Goal: Transaction & Acquisition: Purchase product/service

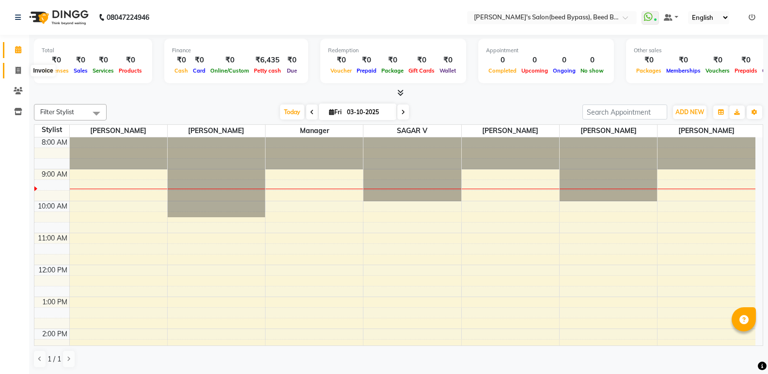
click at [19, 70] on icon at bounding box center [17, 70] width 5 height 7
select select "service"
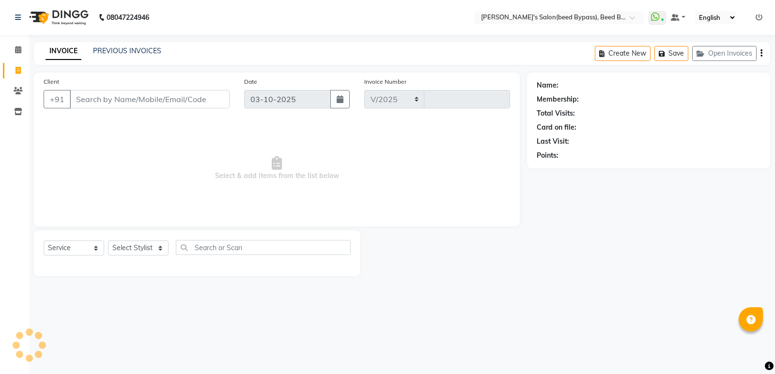
select select "4176"
type input "2860"
click at [200, 100] on input "Client" at bounding box center [150, 99] width 160 height 18
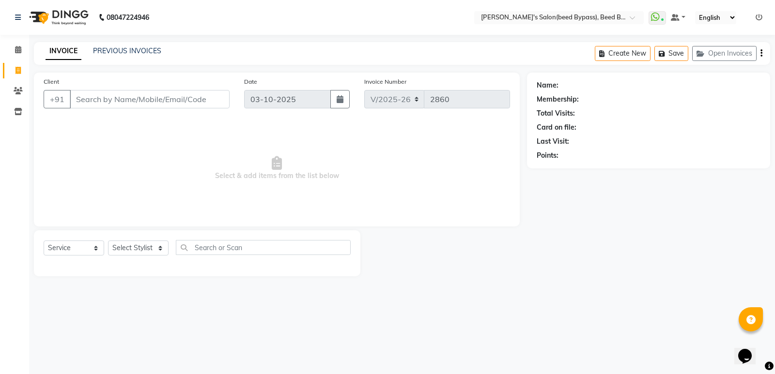
click at [200, 100] on input "Client" at bounding box center [150, 99] width 160 height 18
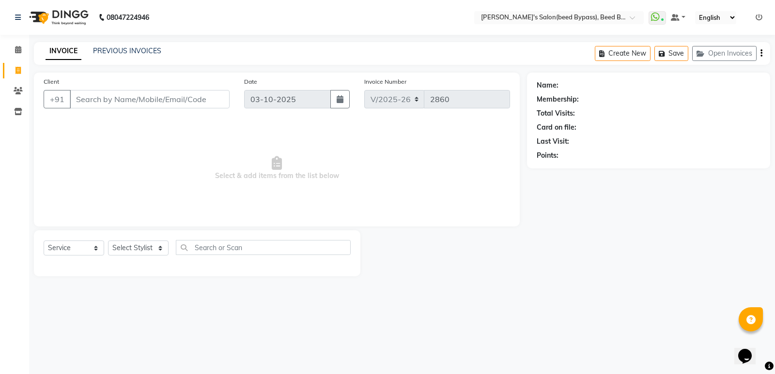
click at [200, 100] on input "Client" at bounding box center [150, 99] width 160 height 18
type input "9822353402"
click at [193, 102] on span "Add Client" at bounding box center [204, 99] width 38 height 10
select select "22"
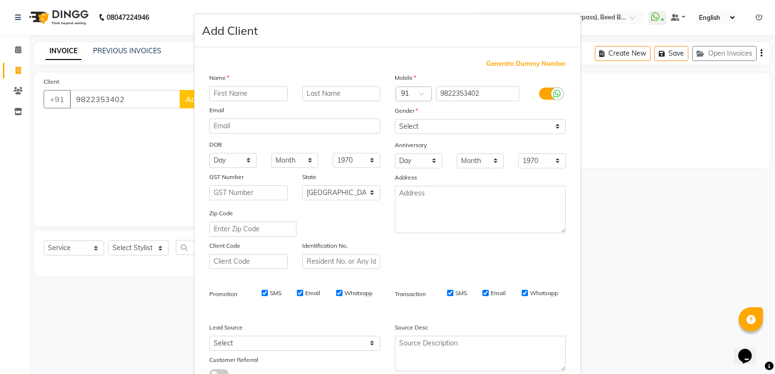
click at [224, 99] on input "text" at bounding box center [248, 93] width 78 height 15
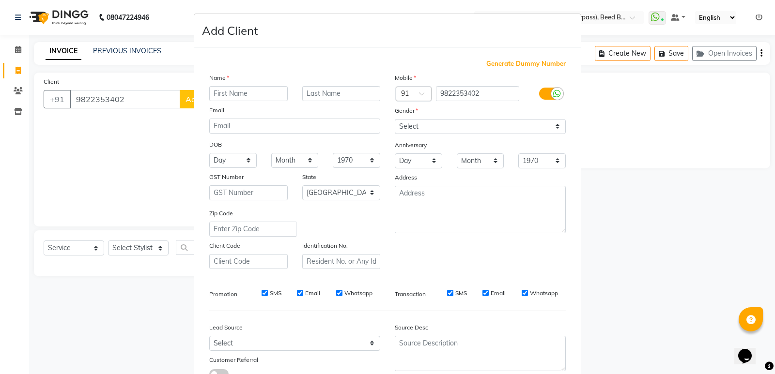
click at [224, 99] on input "text" at bounding box center [248, 93] width 78 height 15
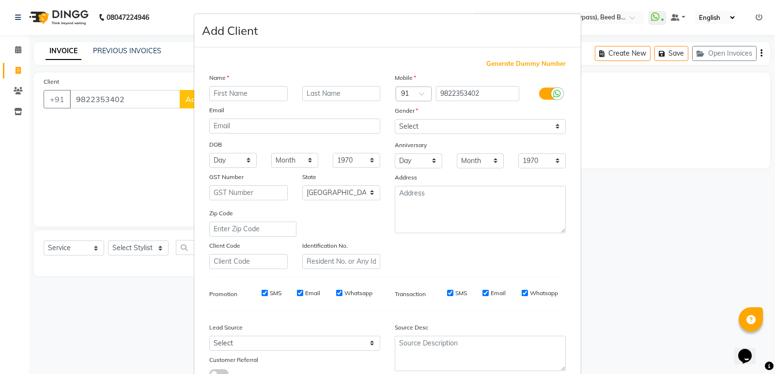
click at [224, 99] on input "text" at bounding box center [248, 93] width 78 height 15
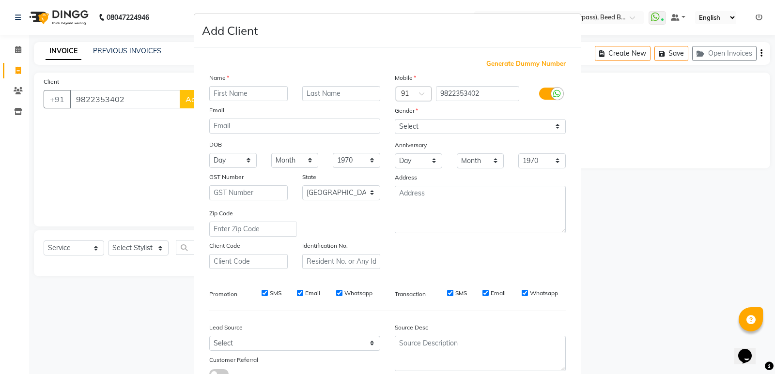
click at [224, 99] on input "text" at bounding box center [248, 93] width 78 height 15
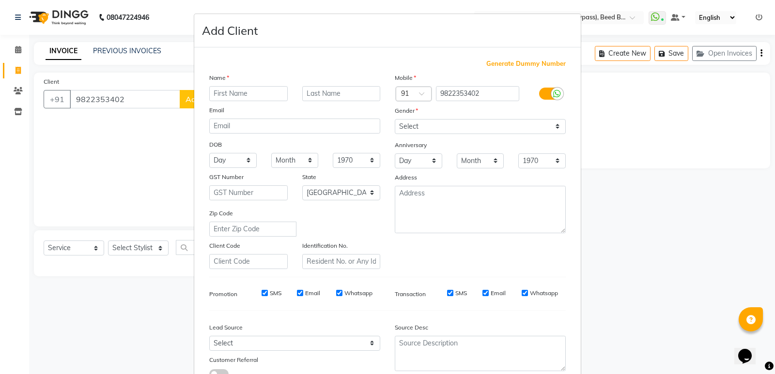
click at [224, 99] on input "text" at bounding box center [248, 93] width 78 height 15
type input "[PERSON_NAME] 03"
click at [451, 122] on select "Select [DEMOGRAPHIC_DATA] [DEMOGRAPHIC_DATA] Other Prefer Not To Say" at bounding box center [480, 126] width 171 height 15
select select "[DEMOGRAPHIC_DATA]"
click at [395, 119] on select "Select [DEMOGRAPHIC_DATA] [DEMOGRAPHIC_DATA] Other Prefer Not To Say" at bounding box center [480, 126] width 171 height 15
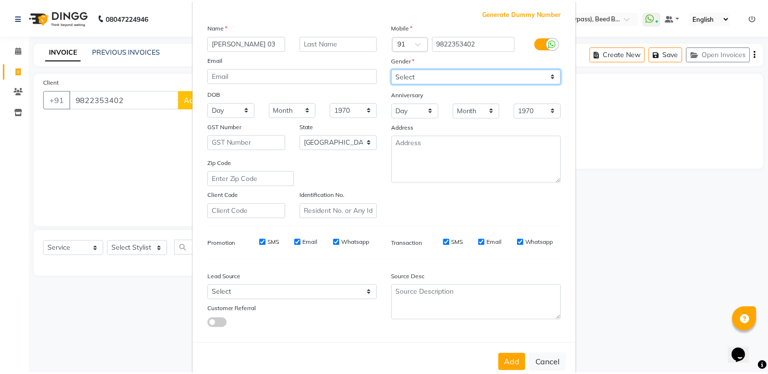
scroll to position [73, 0]
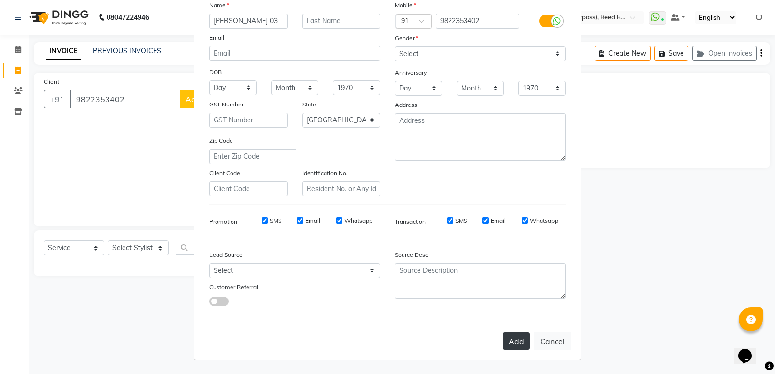
click at [515, 338] on button "Add" at bounding box center [516, 341] width 27 height 17
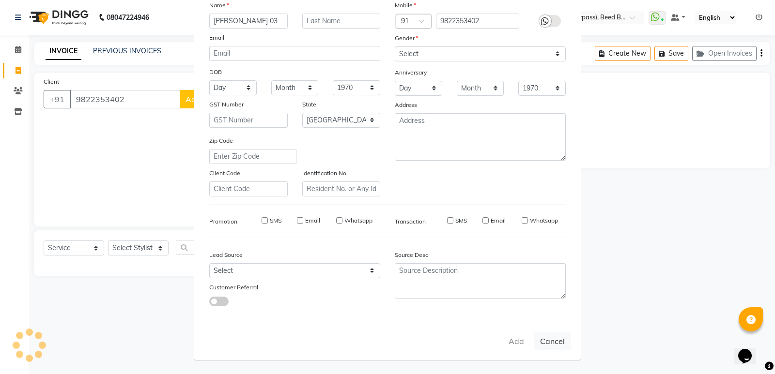
type input "98******02"
select select
select select "null"
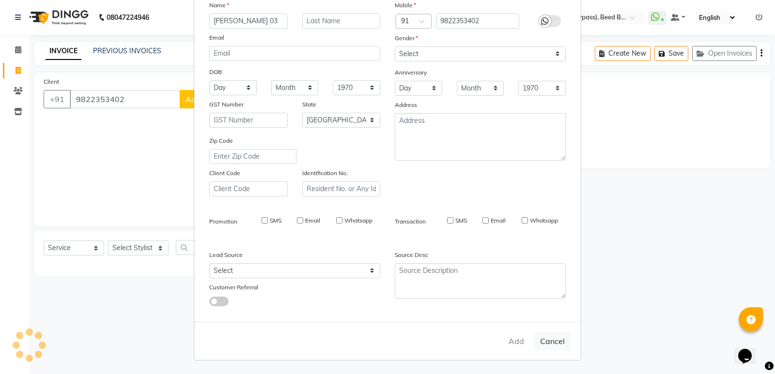
select select
checkbox input "false"
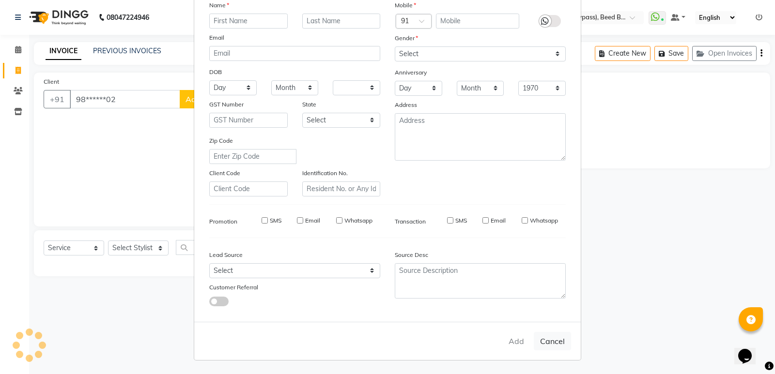
checkbox input "false"
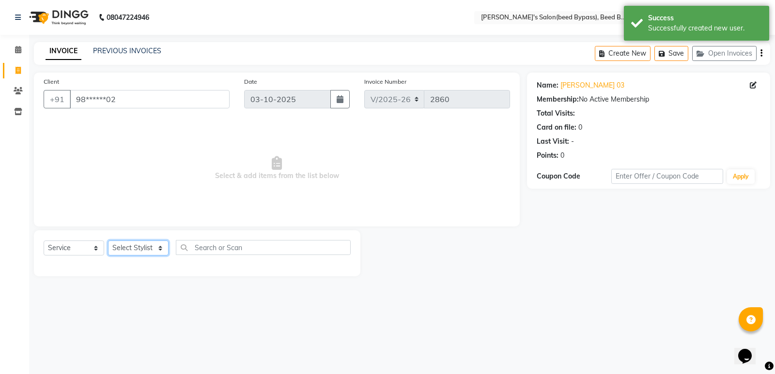
click at [150, 248] on select "Select Stylist [PERSON_NAME] manager [PERSON_NAME] V sagar [PERSON_NAME] [PERSO…" at bounding box center [138, 248] width 61 height 15
select select "83208"
click at [108, 241] on select "Select Stylist [PERSON_NAME] manager [PERSON_NAME] V sagar [PERSON_NAME] [PERSO…" at bounding box center [138, 248] width 61 height 15
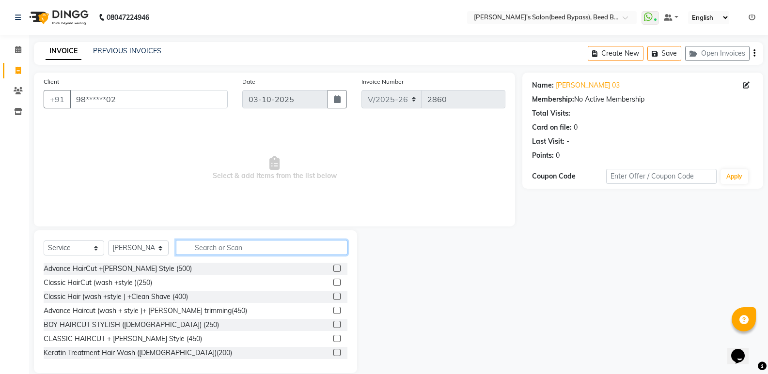
click at [231, 249] on input "text" at bounding box center [261, 247] width 171 height 15
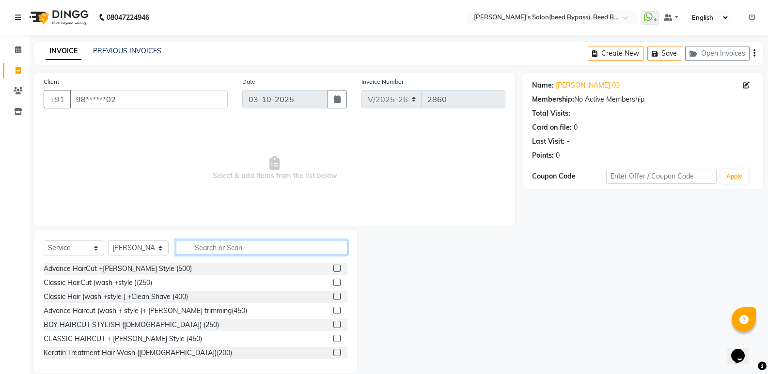
click at [231, 249] on input "text" at bounding box center [261, 247] width 171 height 15
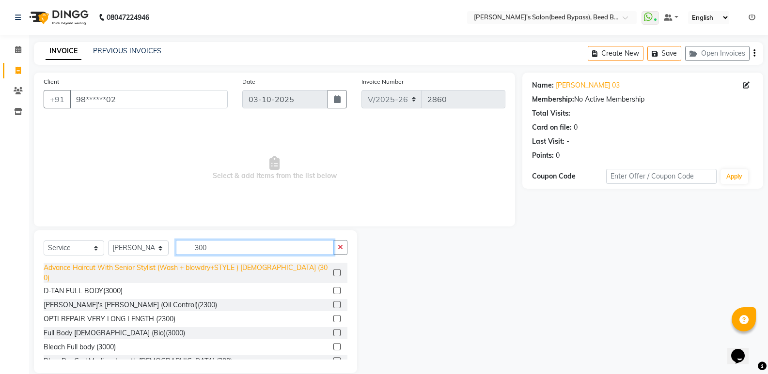
type input "300"
click at [210, 265] on div "Advance Haircut With Senior Stylist (Wash + blowdry+STYLE ) [DEMOGRAPHIC_DATA] …" at bounding box center [187, 273] width 286 height 20
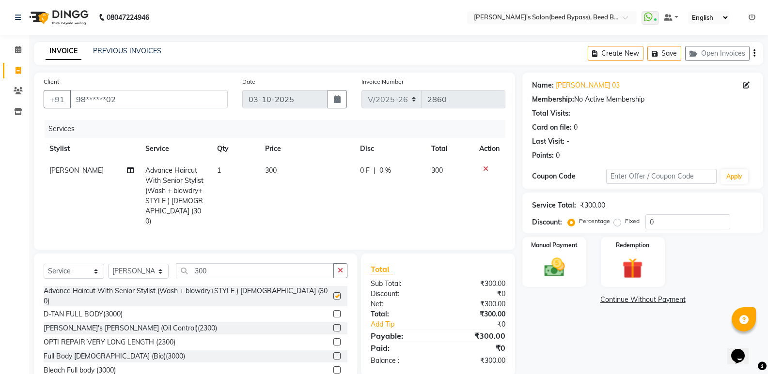
checkbox input "false"
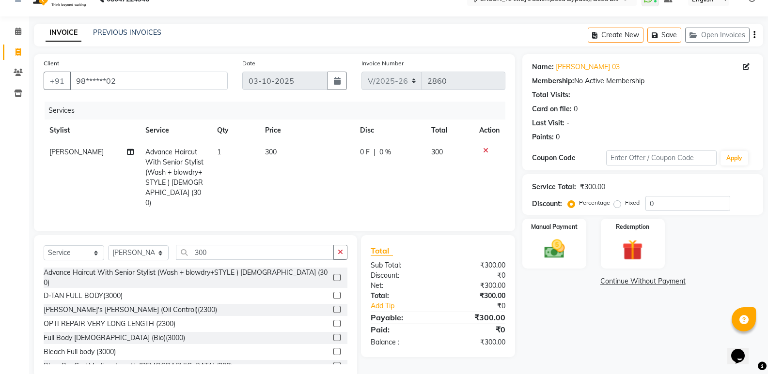
scroll to position [34, 0]
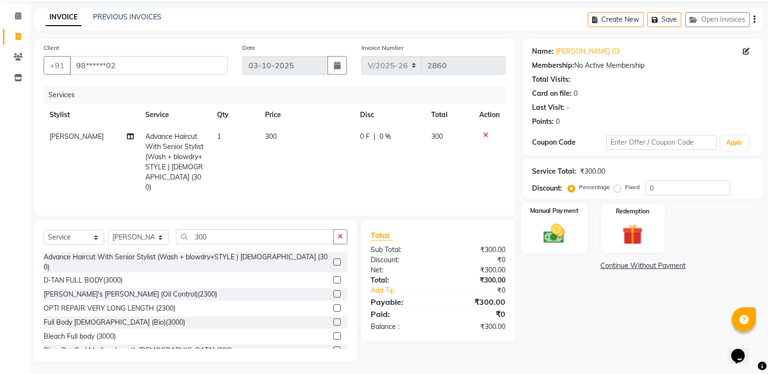
click at [549, 234] on img at bounding box center [554, 233] width 34 height 25
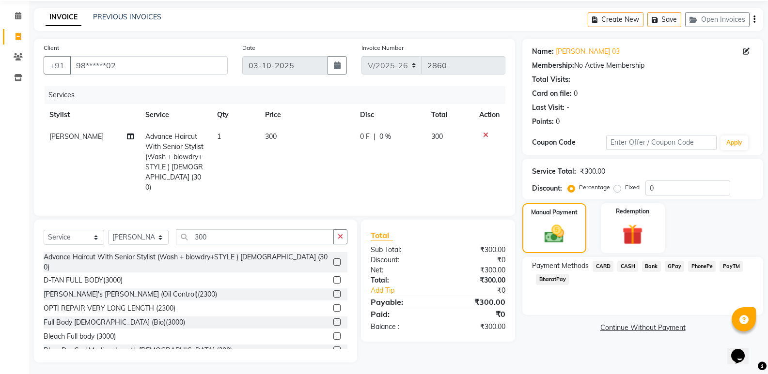
click at [702, 263] on span "PhonePe" at bounding box center [702, 266] width 28 height 11
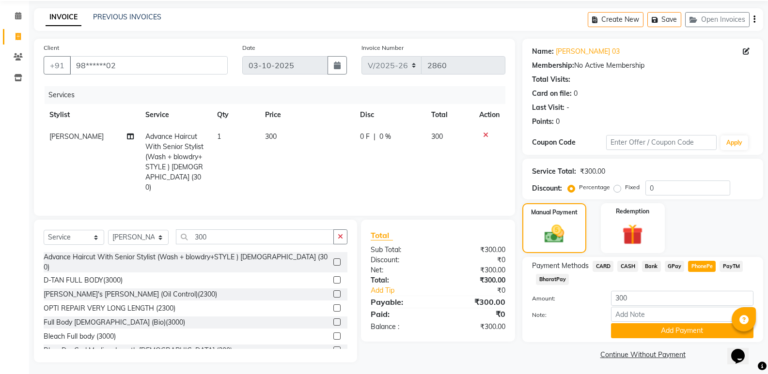
scroll to position [36, 0]
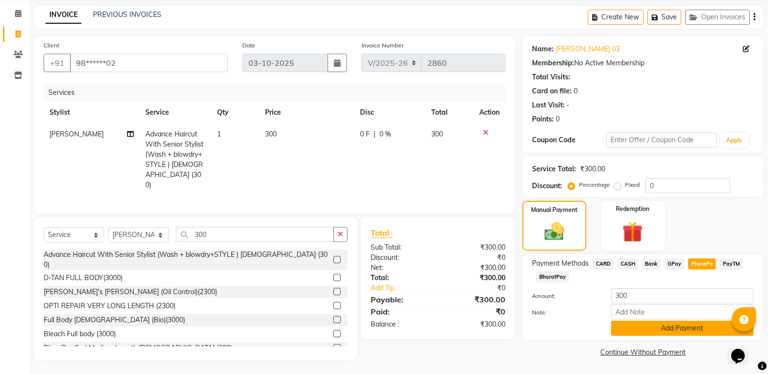
click at [676, 329] on button "Add Payment" at bounding box center [682, 328] width 142 height 15
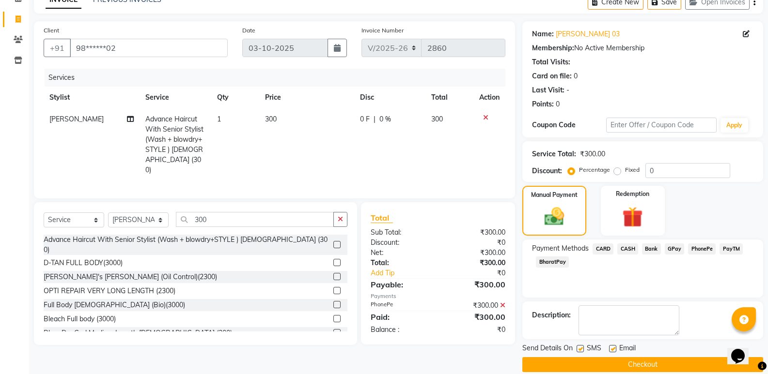
scroll to position [64, 0]
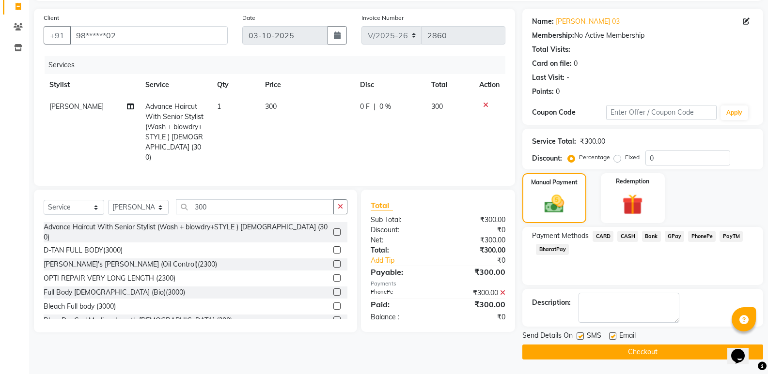
click at [669, 348] on button "Checkout" at bounding box center [642, 352] width 241 height 15
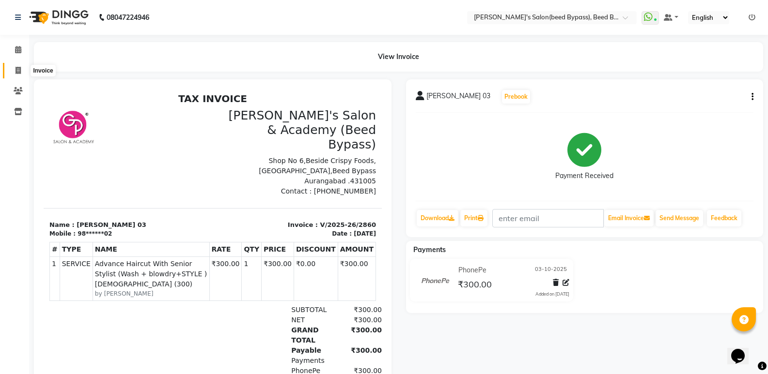
click at [19, 70] on icon at bounding box center [17, 70] width 5 height 7
select select "service"
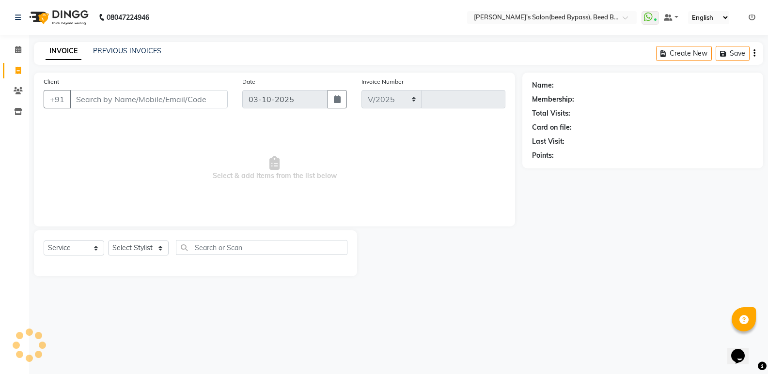
select select "4176"
type input "2861"
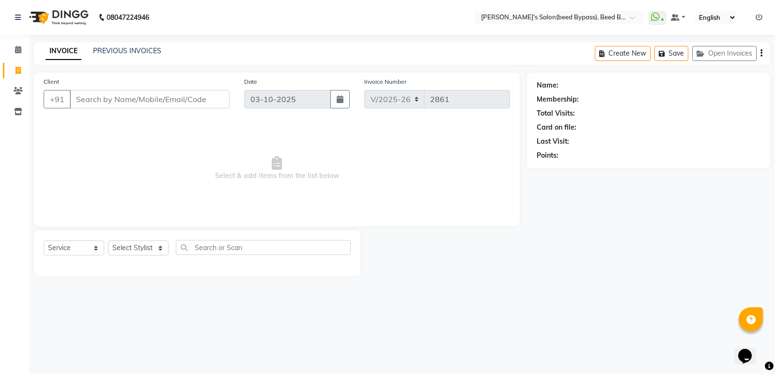
click at [194, 95] on input "Client" at bounding box center [150, 99] width 160 height 18
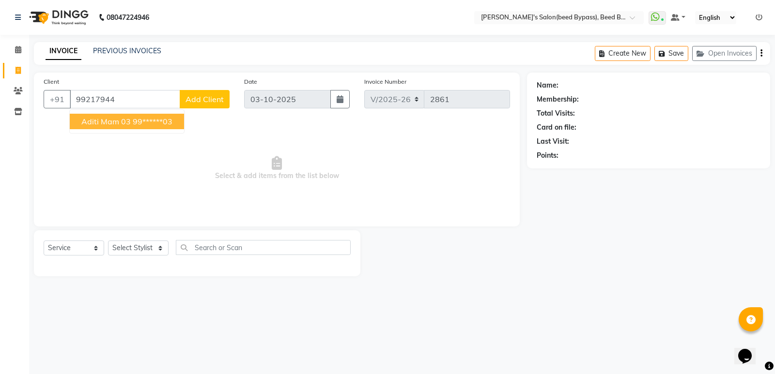
click at [152, 123] on ngb-highlight "99******03" at bounding box center [153, 122] width 40 height 10
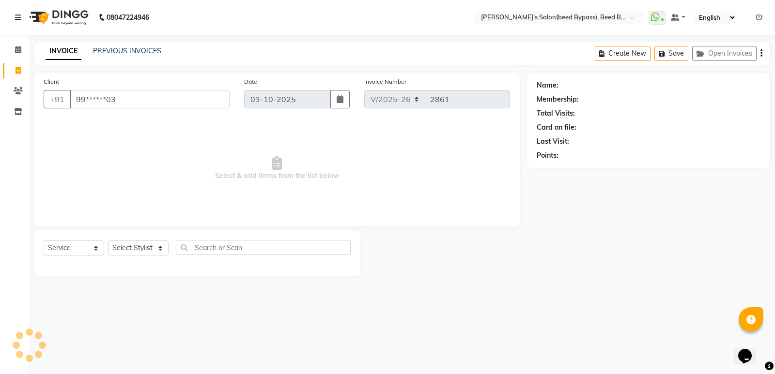
type input "99******03"
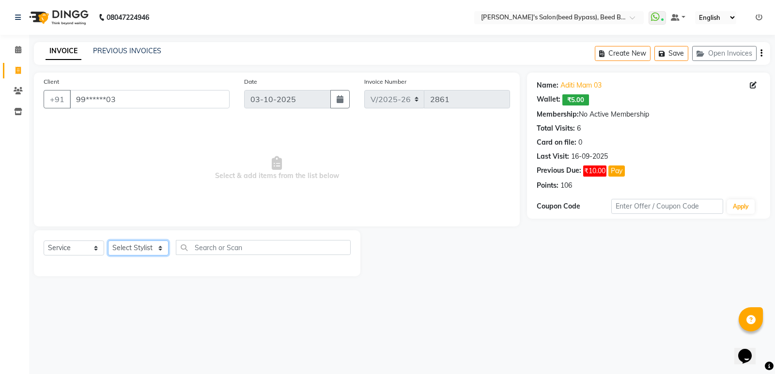
click at [143, 248] on select "Select Stylist [PERSON_NAME] manager [PERSON_NAME] V sagar [PERSON_NAME] [PERSO…" at bounding box center [138, 248] width 61 height 15
select select "22808"
click at [108, 241] on select "Select Stylist [PERSON_NAME] manager [PERSON_NAME] V sagar [PERSON_NAME] [PERSO…" at bounding box center [138, 248] width 61 height 15
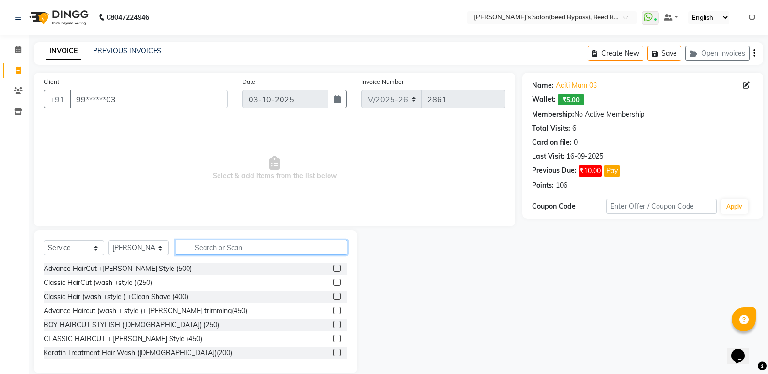
click at [199, 252] on input "text" at bounding box center [261, 247] width 171 height 15
click at [231, 253] on input "text" at bounding box center [261, 247] width 171 height 15
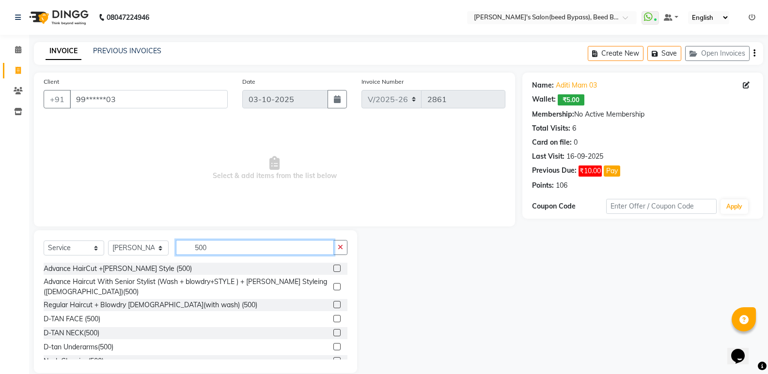
type input "500"
click at [153, 310] on div "Regular Haircut + Blowdry [DEMOGRAPHIC_DATA](with wash) (500)" at bounding box center [196, 305] width 304 height 12
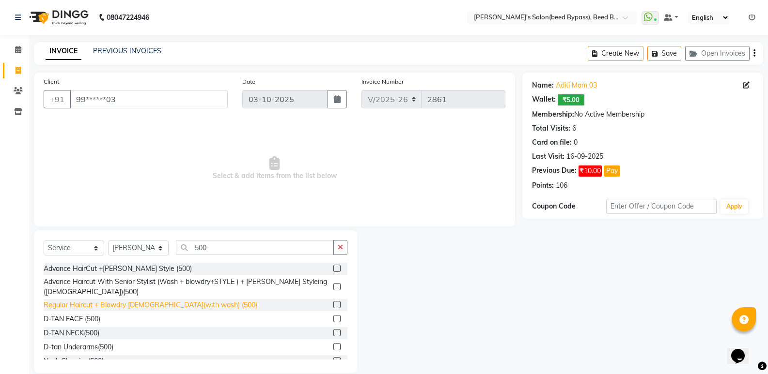
click at [153, 306] on div "Regular Haircut + Blowdry [DEMOGRAPHIC_DATA](with wash) (500)" at bounding box center [151, 305] width 214 height 10
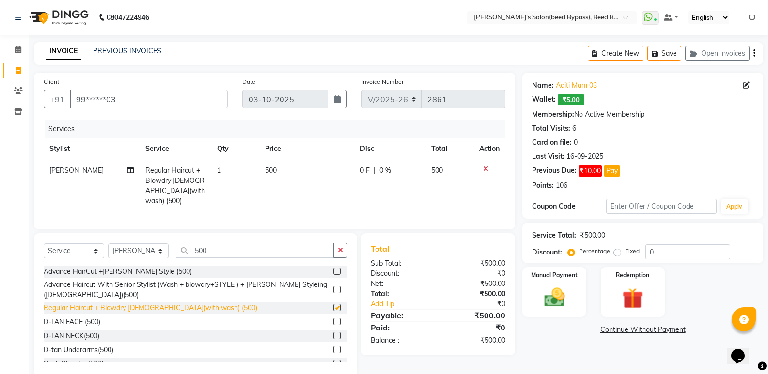
checkbox input "false"
click at [538, 294] on img at bounding box center [554, 297] width 34 height 25
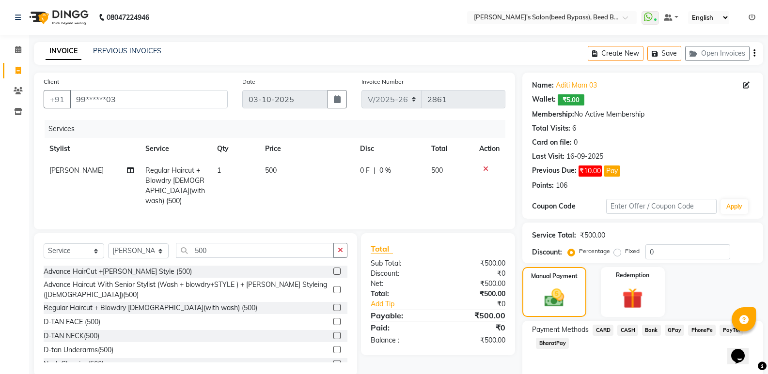
click at [634, 329] on span "CASH" at bounding box center [627, 330] width 21 height 11
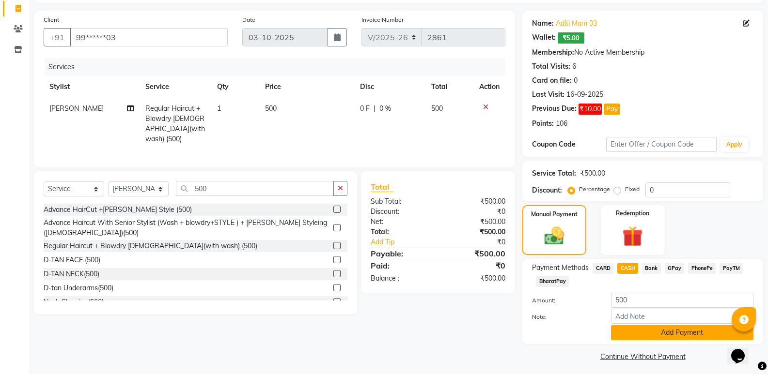
scroll to position [66, 0]
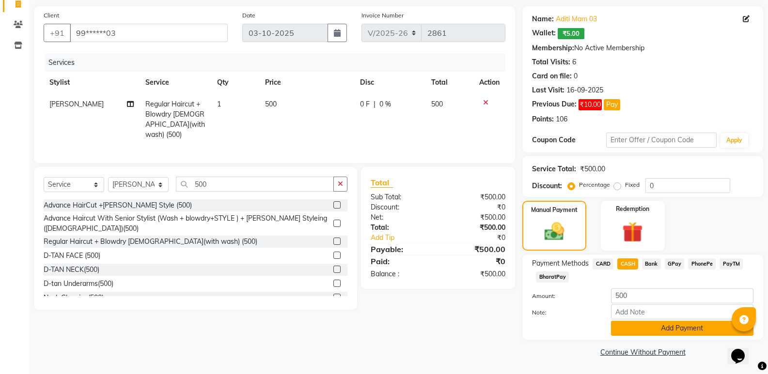
click at [648, 328] on button "Add Payment" at bounding box center [682, 328] width 142 height 15
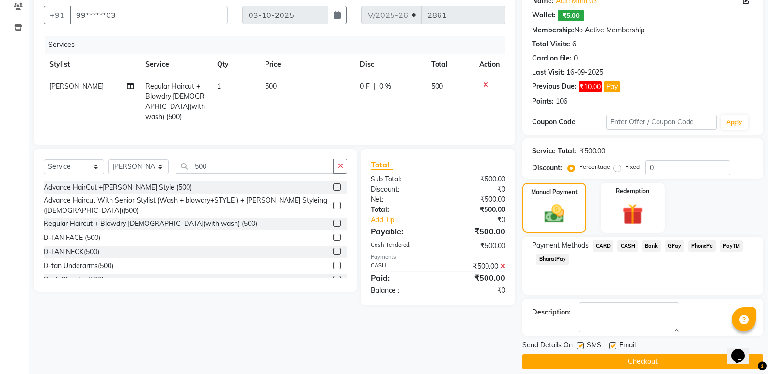
scroll to position [94, 0]
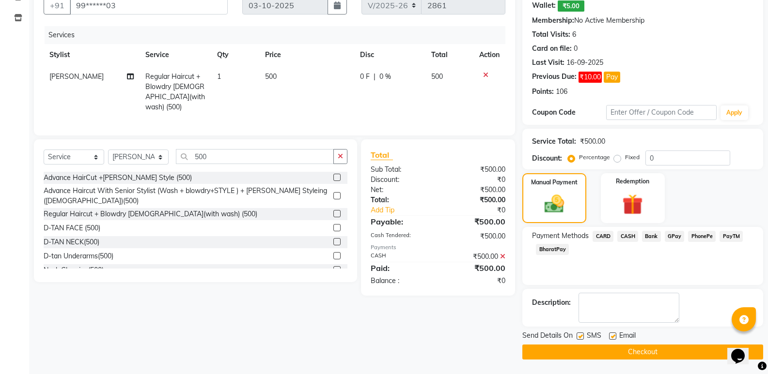
click at [636, 351] on button "Checkout" at bounding box center [642, 352] width 241 height 15
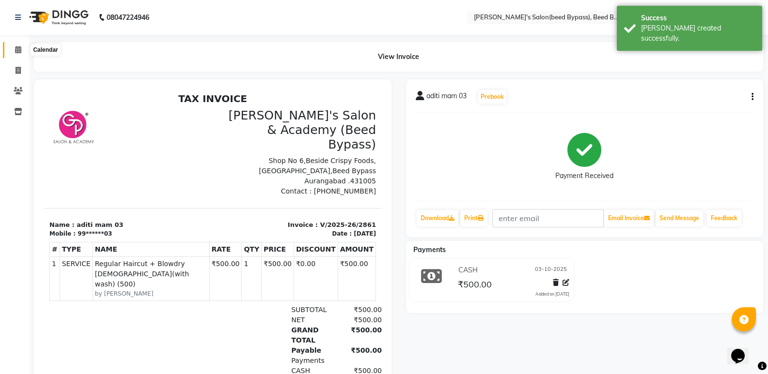
click at [22, 53] on span at bounding box center [18, 50] width 17 height 11
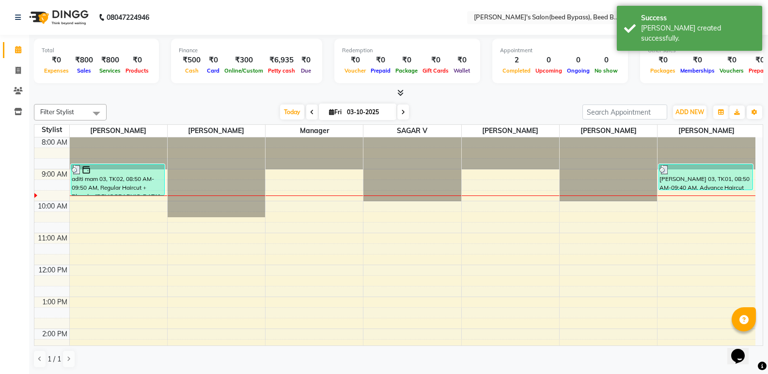
click at [310, 113] on icon at bounding box center [312, 112] width 4 height 6
type input "02-10-2025"
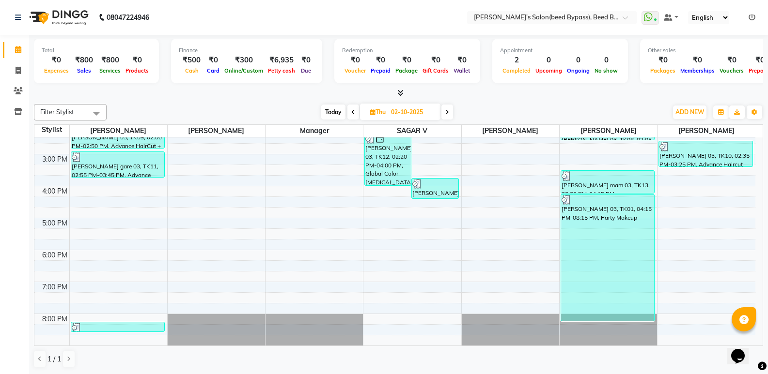
scroll to position [0, 0]
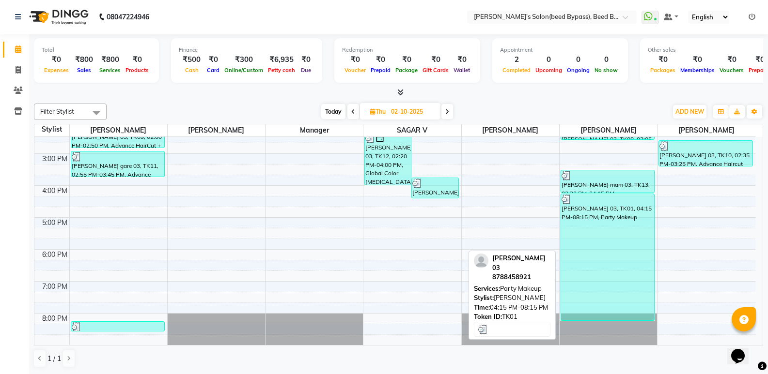
click at [588, 216] on div "[PERSON_NAME] 03, TK01, 04:15 PM-08:15 PM, Party Makeup" at bounding box center [607, 257] width 93 height 126
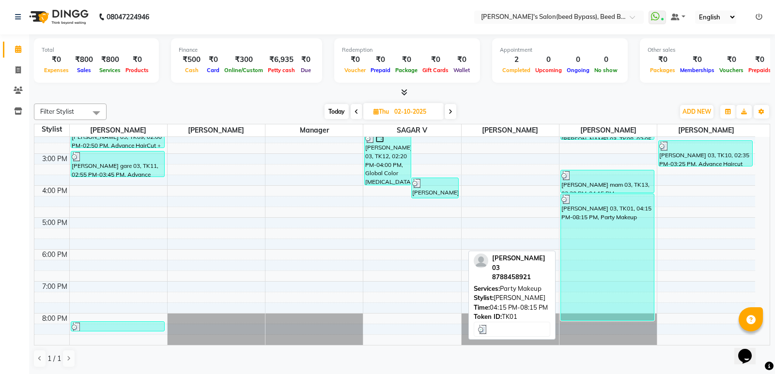
select select "3"
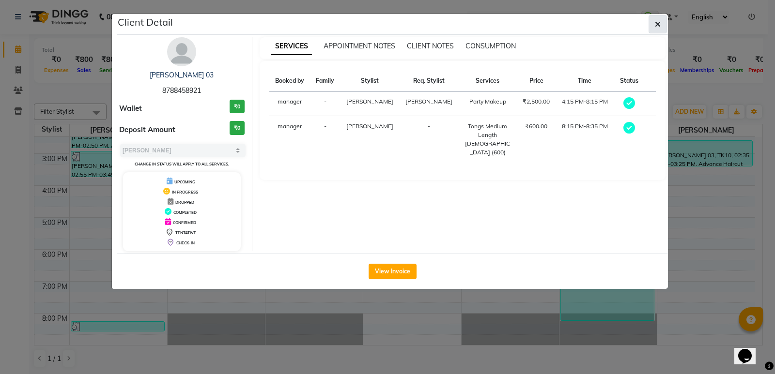
click at [655, 22] on icon "button" at bounding box center [658, 24] width 6 height 8
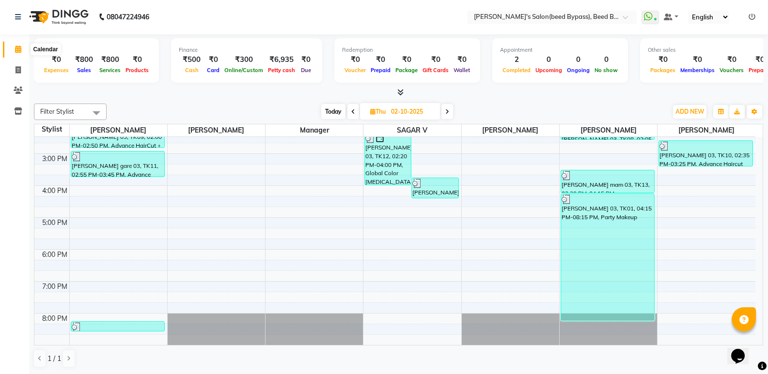
click at [18, 46] on icon at bounding box center [18, 49] width 6 height 7
click at [447, 114] on icon at bounding box center [447, 112] width 4 height 6
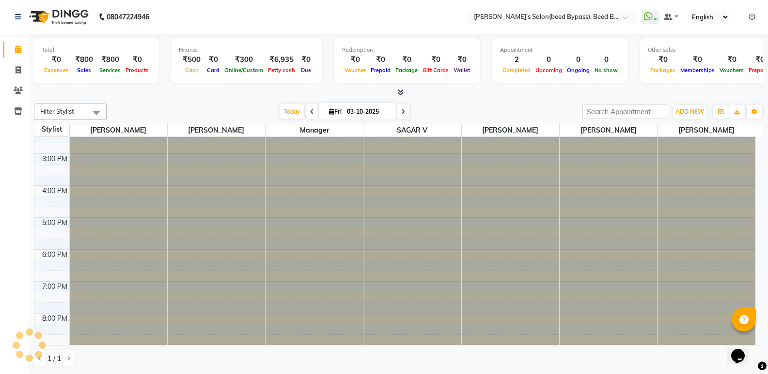
scroll to position [32, 0]
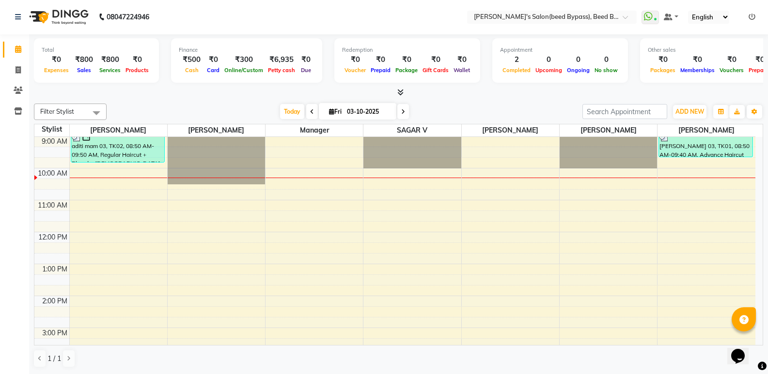
click at [313, 111] on span at bounding box center [312, 111] width 12 height 15
type input "02-10-2025"
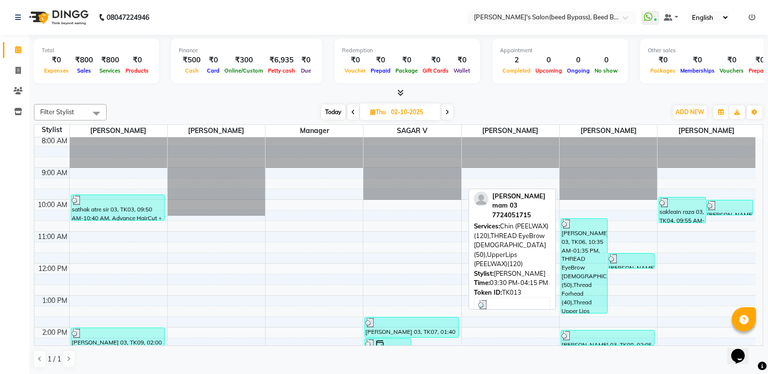
scroll to position [0, 0]
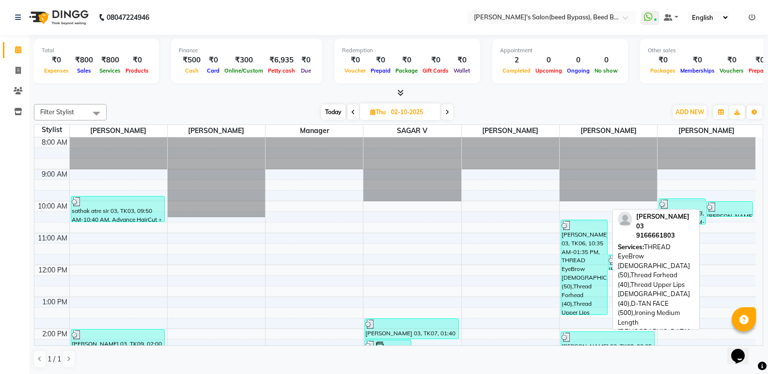
click at [570, 244] on div "[PERSON_NAME] 03, TK06, 10:35 AM-01:35 PM, THREAD EyeBrow [DEMOGRAPHIC_DATA] (5…" at bounding box center [584, 267] width 46 height 94
select select "3"
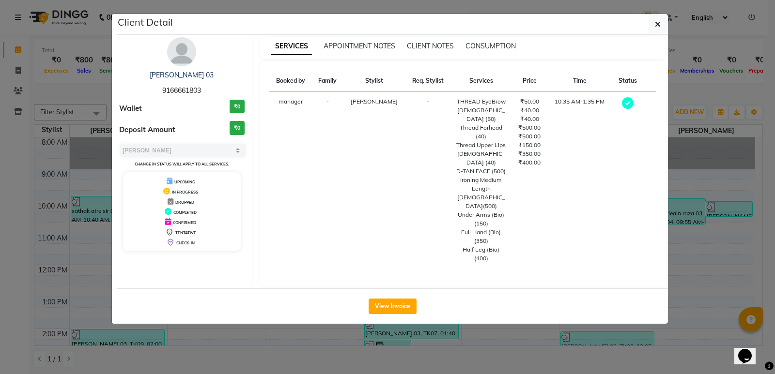
click at [542, 298] on ngb-modal-window "Client Detail [PERSON_NAME] 03 9166661803 Wallet ₹0 Deposit Amount ₹0 Select MA…" at bounding box center [387, 187] width 775 height 374
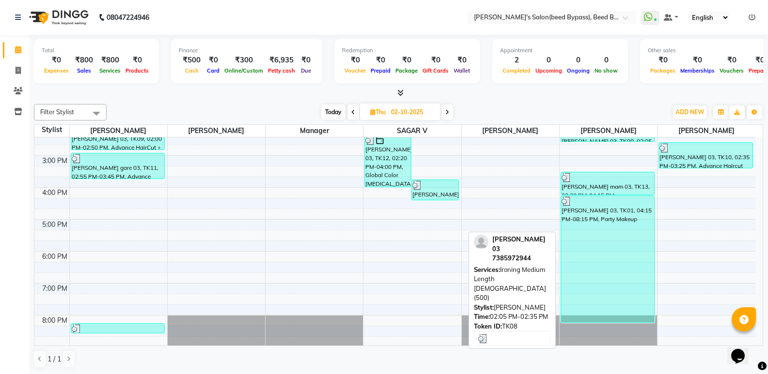
scroll to position [207, 0]
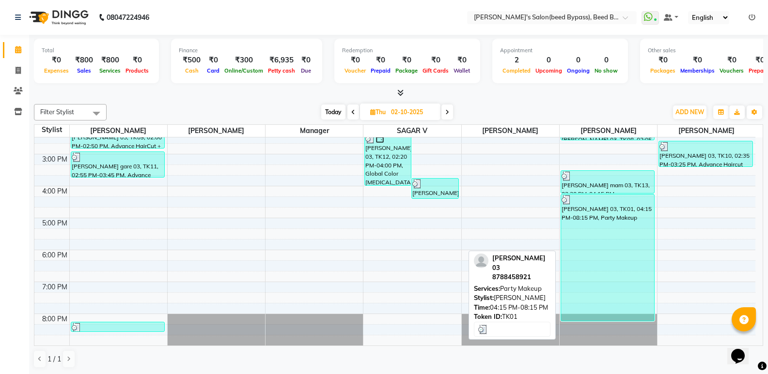
click at [594, 279] on div "[PERSON_NAME] 03, TK01, 04:15 PM-08:15 PM, Party Makeup" at bounding box center [607, 258] width 93 height 126
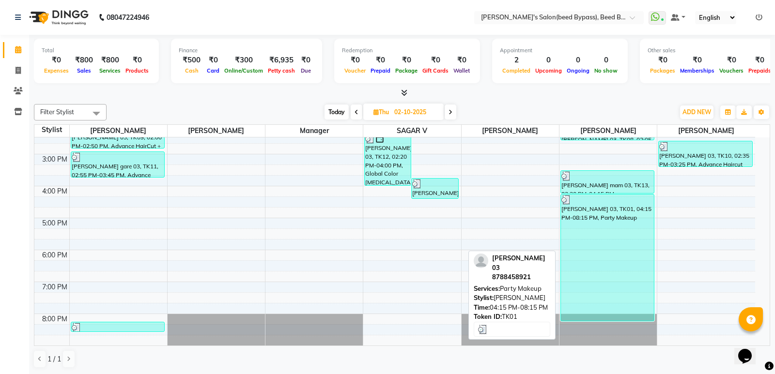
select select "3"
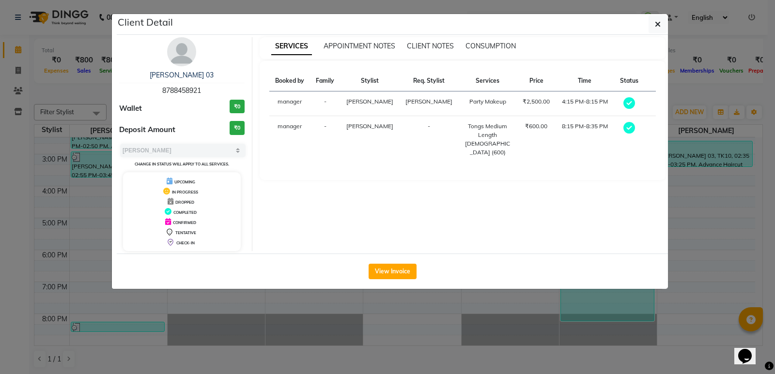
click at [518, 341] on ngb-modal-window "Client Detail [PERSON_NAME] 03 8788458921 Wallet ₹0 Deposit Amount ₹0 Select MA…" at bounding box center [387, 187] width 775 height 374
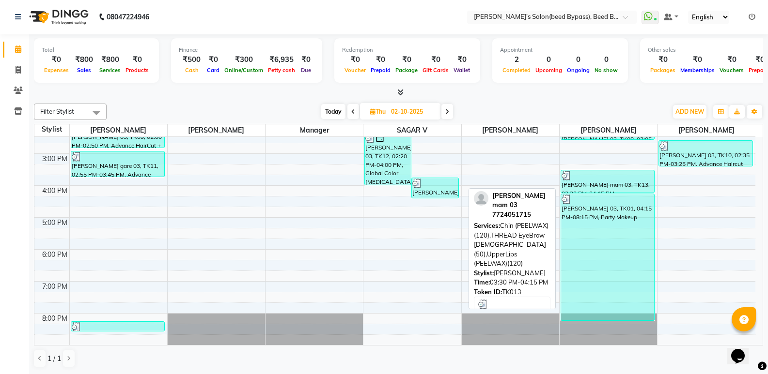
click at [585, 179] on div at bounding box center [607, 176] width 92 height 10
select select "3"
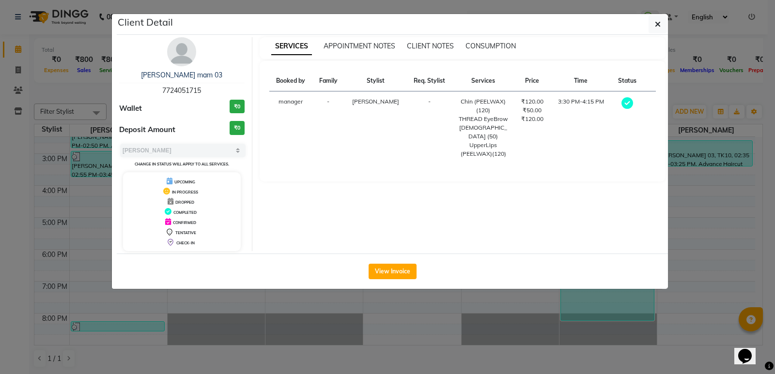
click at [528, 300] on ngb-modal-window "Client Detail [PERSON_NAME] mam 03 7724051715 Wallet ₹0 Deposit Amount ₹0 Selec…" at bounding box center [387, 187] width 775 height 374
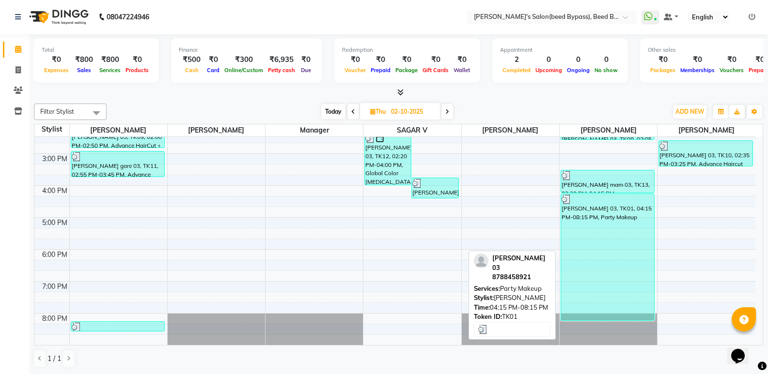
click at [577, 278] on div "[PERSON_NAME] 03, TK01, 04:15 PM-08:15 PM, Party Makeup" at bounding box center [607, 257] width 93 height 126
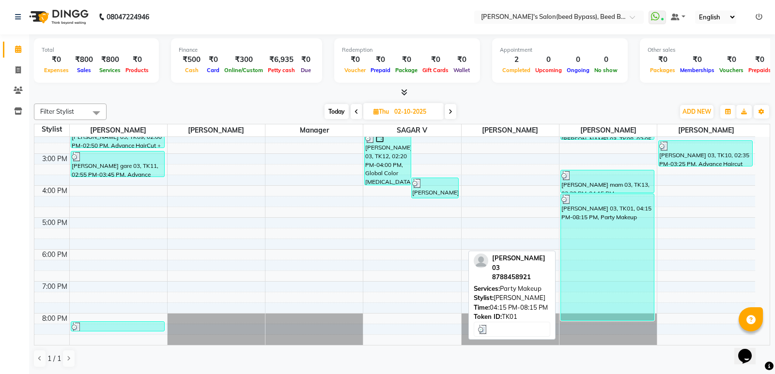
select select "3"
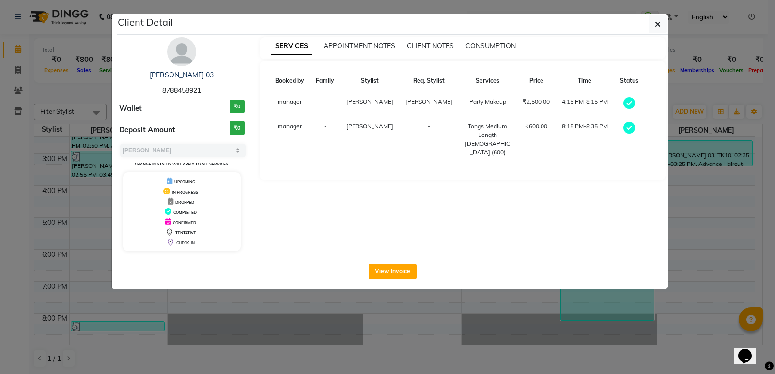
click at [518, 299] on ngb-modal-window "Client Detail [PERSON_NAME] 03 8788458921 Wallet ₹0 Deposit Amount ₹0 Select MA…" at bounding box center [387, 187] width 775 height 374
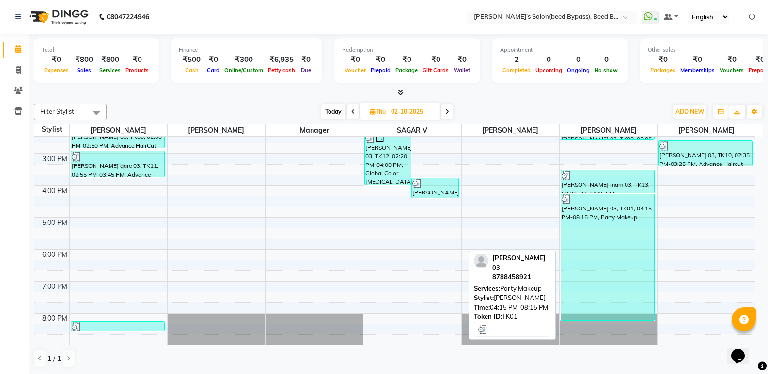
click at [592, 234] on div "[PERSON_NAME] 03, TK01, 04:15 PM-08:15 PM, Party Makeup" at bounding box center [607, 257] width 93 height 126
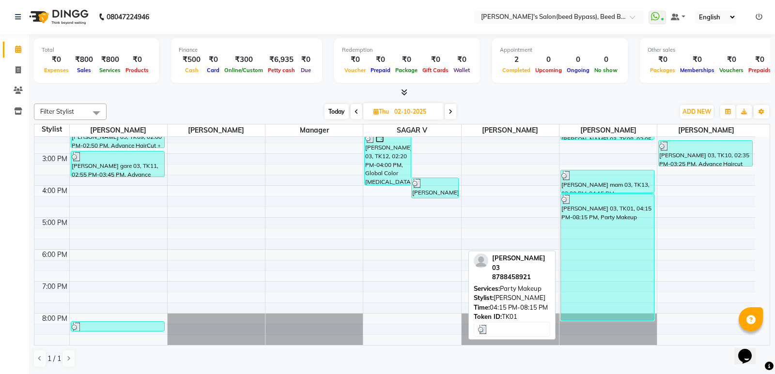
select select "3"
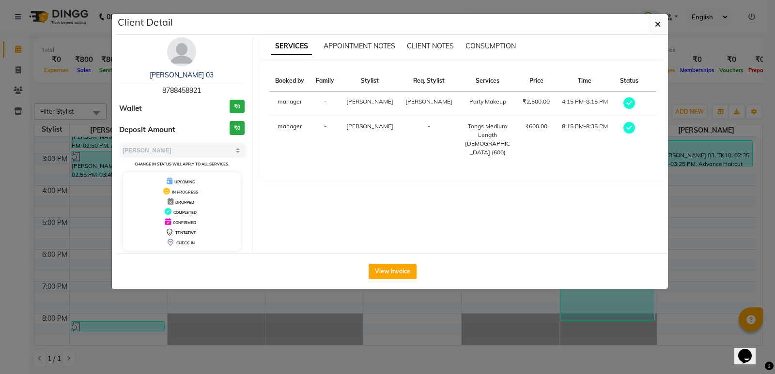
click at [506, 290] on ngb-modal-window "Client Detail [PERSON_NAME] 03 8788458921 Wallet ₹0 Deposit Amount ₹0 Select MA…" at bounding box center [387, 187] width 775 height 374
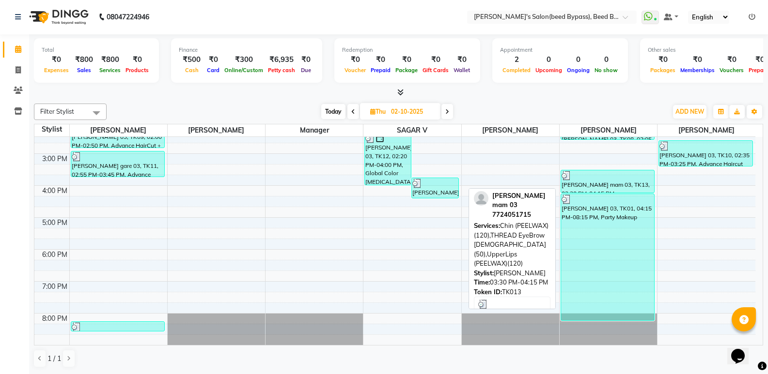
click at [594, 180] on div at bounding box center [607, 176] width 92 height 10
select select "3"
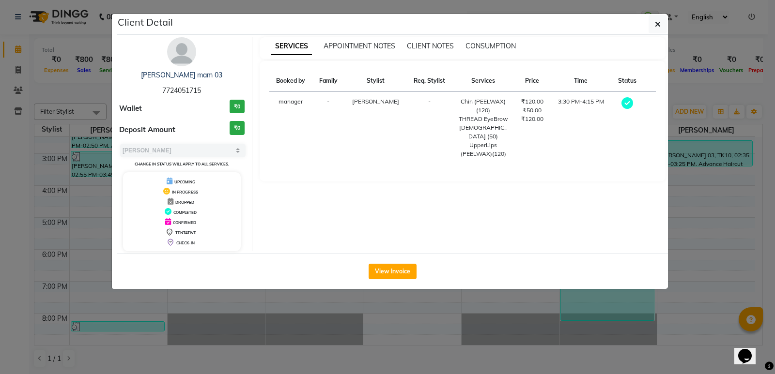
click at [530, 327] on ngb-modal-window "Client Detail [PERSON_NAME] mam 03 7724051715 Wallet ₹0 Deposit Amount ₹0 Selec…" at bounding box center [387, 187] width 775 height 374
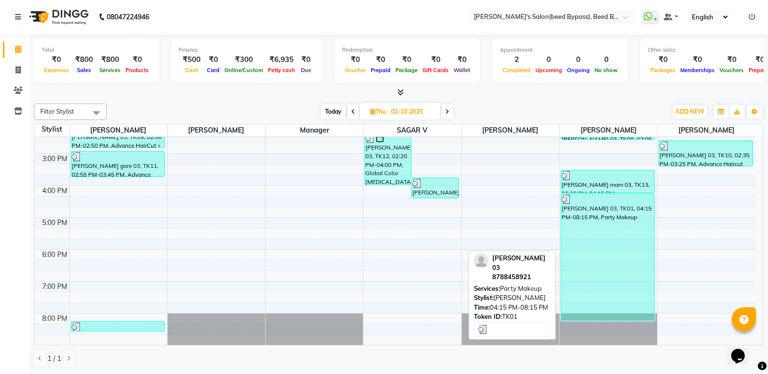
click at [586, 263] on div "[PERSON_NAME] 03, TK01, 04:15 PM-08:15 PM, Party Makeup" at bounding box center [607, 257] width 93 height 126
select select "3"
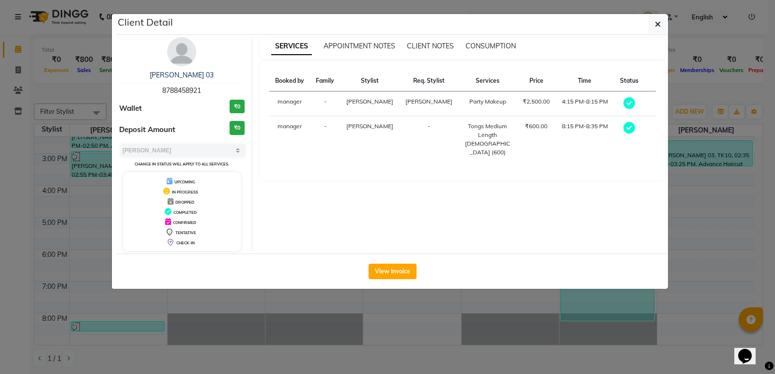
click at [503, 301] on ngb-modal-window "Client Detail [PERSON_NAME] 03 8788458921 Wallet ₹0 Deposit Amount ₹0 Select MA…" at bounding box center [387, 187] width 775 height 374
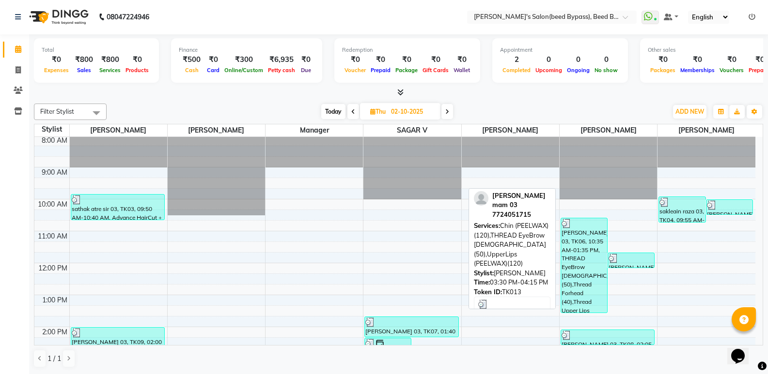
scroll to position [0, 0]
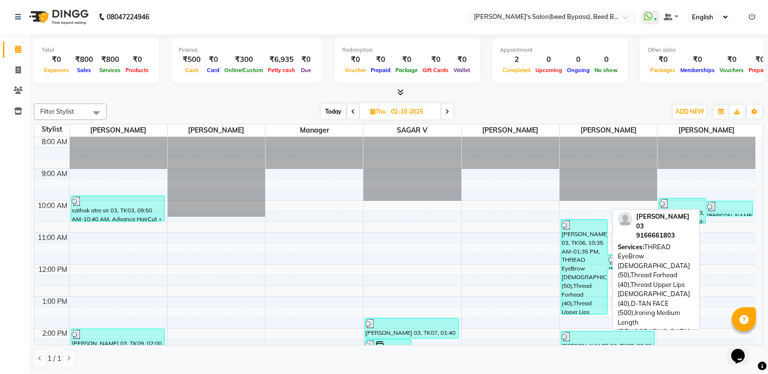
click at [572, 264] on div "[PERSON_NAME] 03, TK06, 10:35 AM-01:35 PM, THREAD EyeBrow [DEMOGRAPHIC_DATA] (5…" at bounding box center [584, 267] width 46 height 94
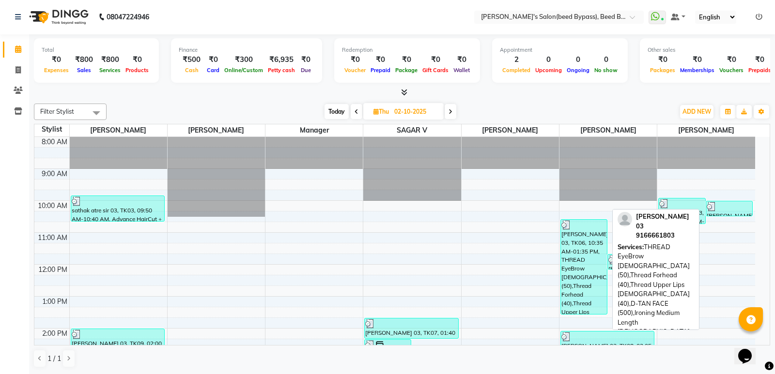
select select "3"
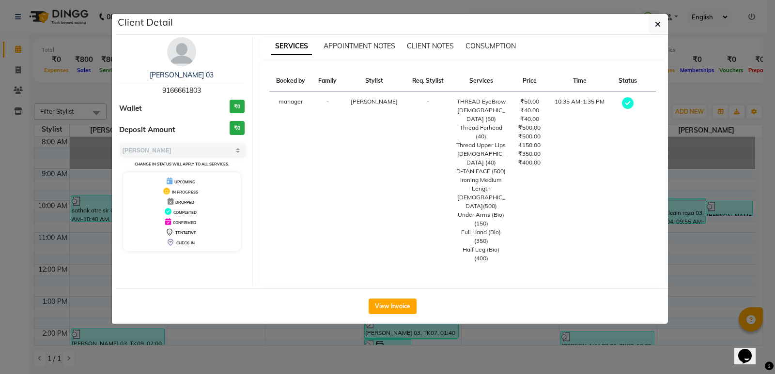
drag, startPoint x: 497, startPoint y: 321, endPoint x: 583, endPoint y: 282, distance: 94.7
click at [514, 312] on ngb-modal-window "Client Detail [PERSON_NAME] 03 9166661803 Wallet ₹0 Deposit Amount ₹0 Select MA…" at bounding box center [387, 187] width 775 height 374
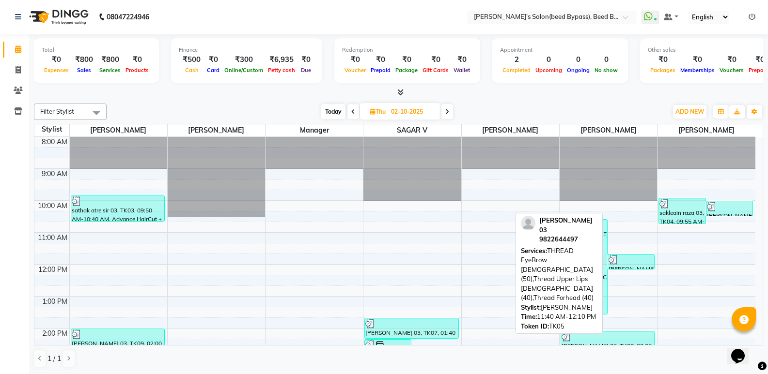
click at [619, 258] on div at bounding box center [630, 260] width 45 height 10
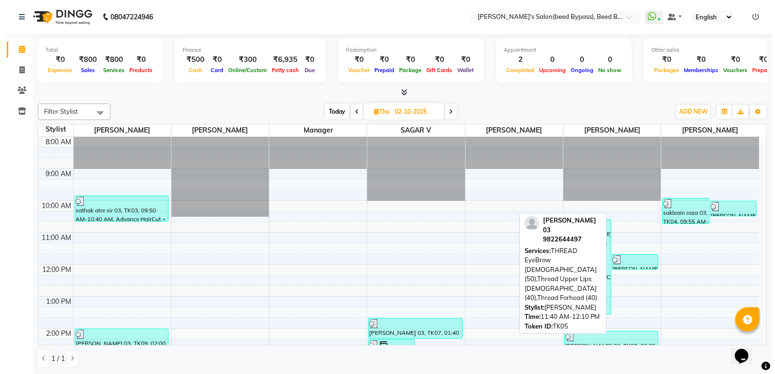
select select "3"
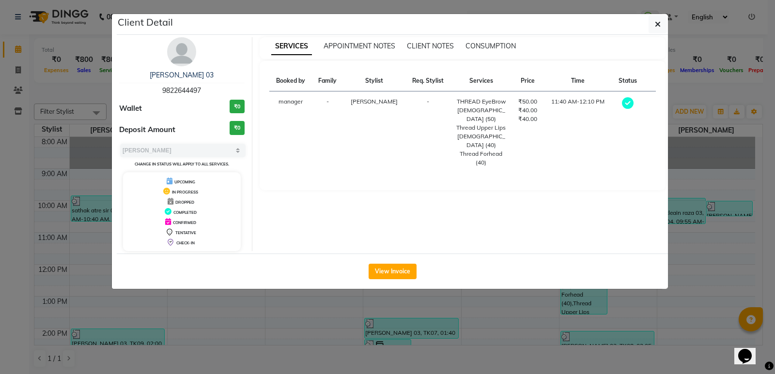
click at [471, 288] on div "View Invoice" at bounding box center [392, 271] width 551 height 35
click at [514, 313] on ngb-modal-window "Client Detail [PERSON_NAME] 03 9822644497 Wallet ₹0 Deposit Amount ₹0 Select MA…" at bounding box center [387, 187] width 775 height 374
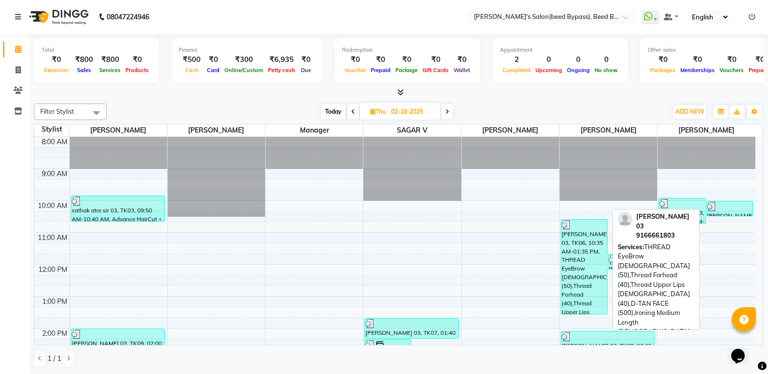
click at [568, 303] on div "[PERSON_NAME] 03, TK06, 10:35 AM-01:35 PM, THREAD EyeBrow [DEMOGRAPHIC_DATA] (5…" at bounding box center [584, 267] width 46 height 94
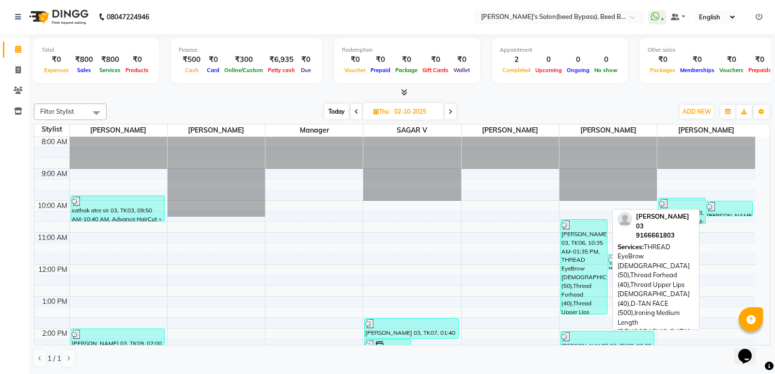
select select "3"
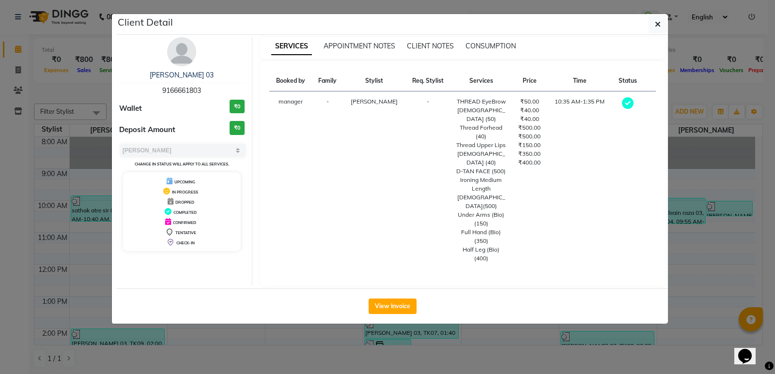
click at [529, 306] on ngb-modal-window "Client Detail [PERSON_NAME] 03 9166661803 Wallet ₹0 Deposit Amount ₹0 Select MA…" at bounding box center [387, 187] width 775 height 374
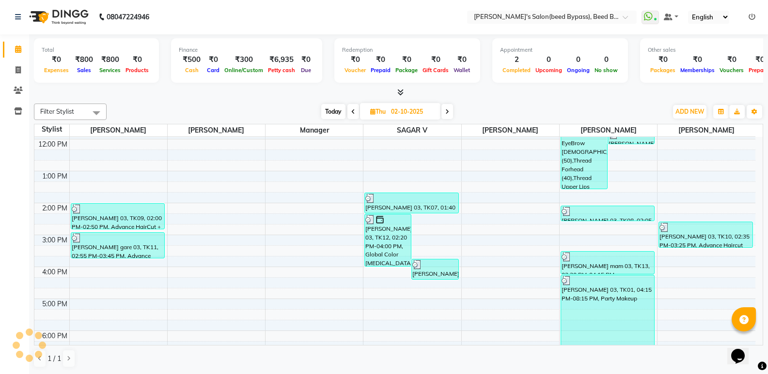
scroll to position [145, 0]
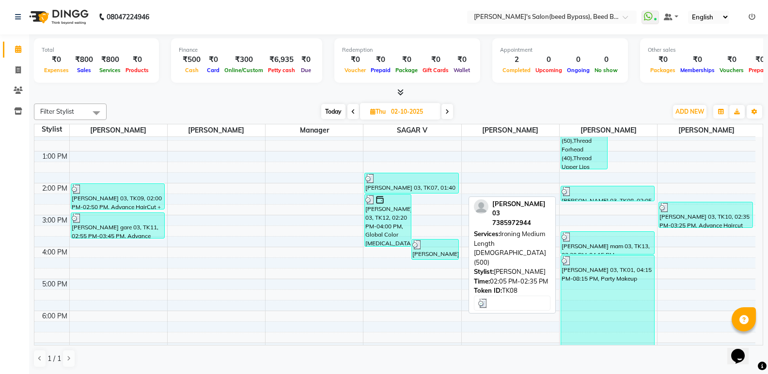
click at [587, 200] on div "[PERSON_NAME] 03, TK08, 02:05 PM-02:35 PM, Ironing Medium Length [DEMOGRAPHIC_D…" at bounding box center [607, 193] width 93 height 15
select select "3"
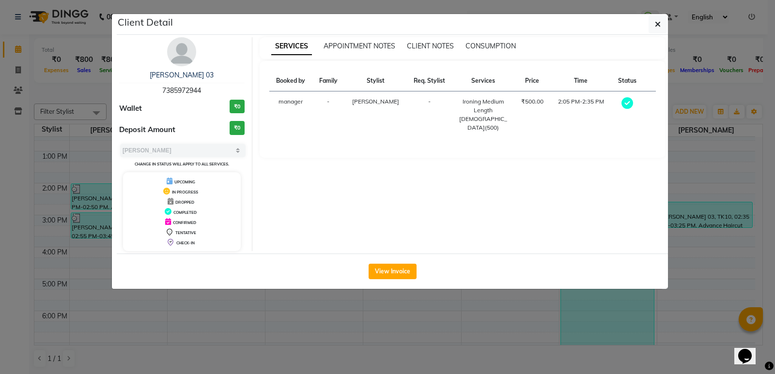
click at [540, 306] on ngb-modal-window "Client Detail [PERSON_NAME] 03 7385972944 Wallet ₹0 Deposit Amount ₹0 Select MA…" at bounding box center [387, 187] width 775 height 374
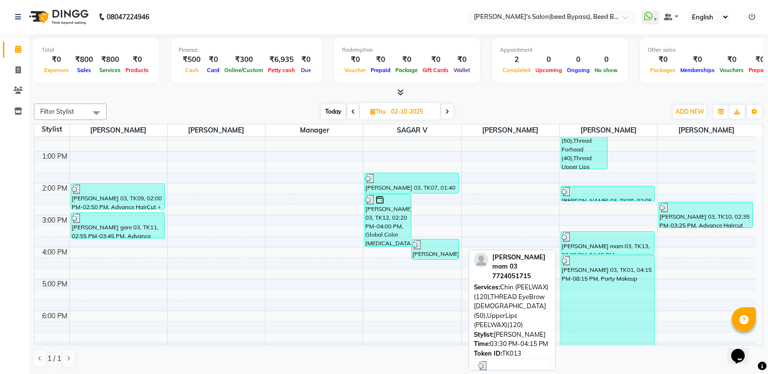
click at [568, 247] on div "[PERSON_NAME] mam 03, TK13, 03:30 PM-04:15 PM, [GEOGRAPHIC_DATA] (PEELWAX)(120)…" at bounding box center [607, 243] width 93 height 22
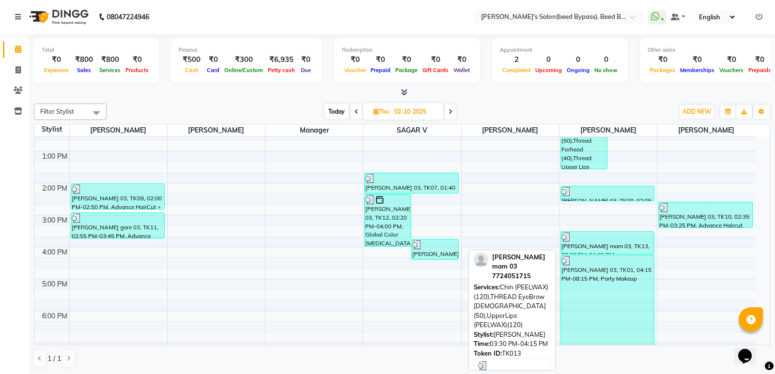
select select "3"
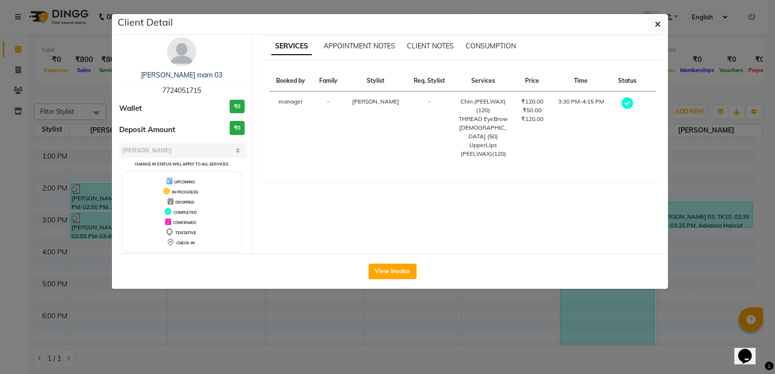
click at [523, 305] on ngb-modal-window "Client Detail [PERSON_NAME] mam 03 7724051715 Wallet ₹0 Deposit Amount ₹0 Selec…" at bounding box center [387, 187] width 775 height 374
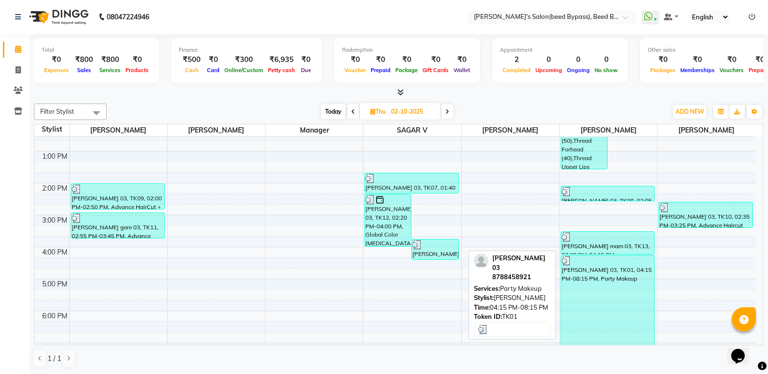
click at [562, 291] on div "[PERSON_NAME] 03, TK01, 04:15 PM-08:15 PM, Party Makeup" at bounding box center [607, 319] width 93 height 126
select select "3"
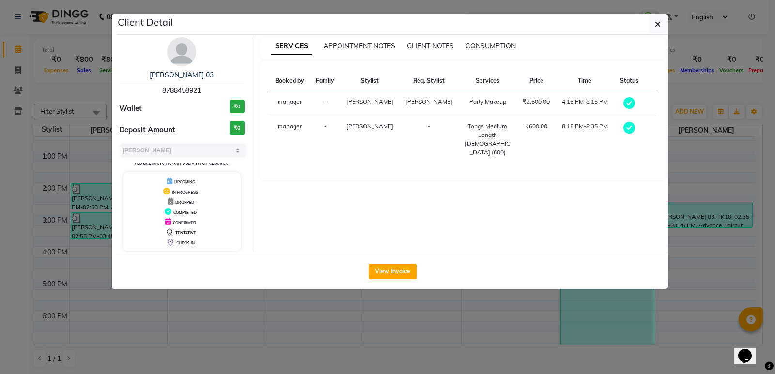
click at [469, 373] on ngb-modal-window "Client Detail [PERSON_NAME] 03 8788458921 Wallet ₹0 Deposit Amount ₹0 Select MA…" at bounding box center [387, 187] width 775 height 374
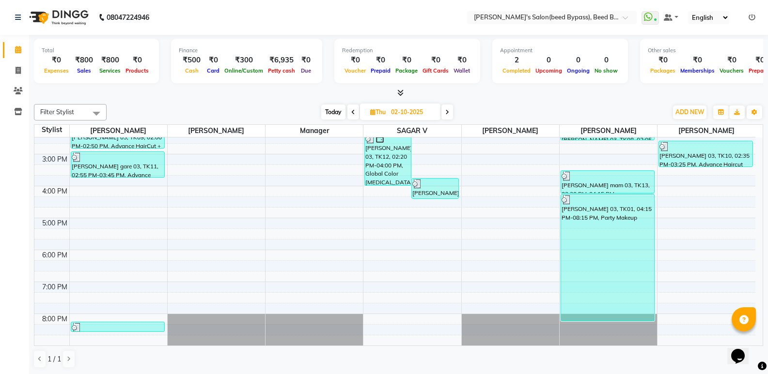
scroll to position [0, 0]
click at [315, 325] on div at bounding box center [313, 329] width 97 height 31
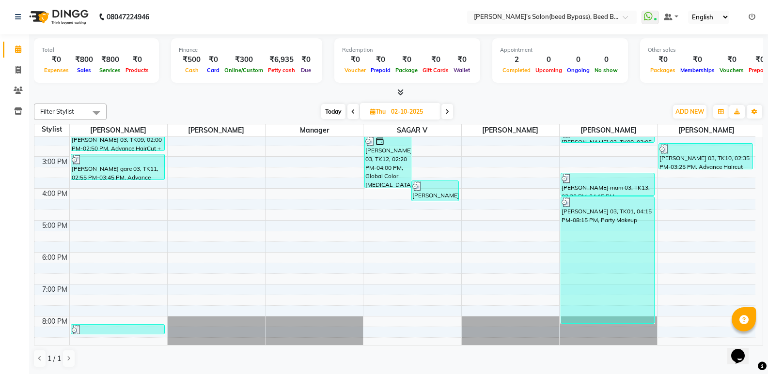
scroll to position [207, 0]
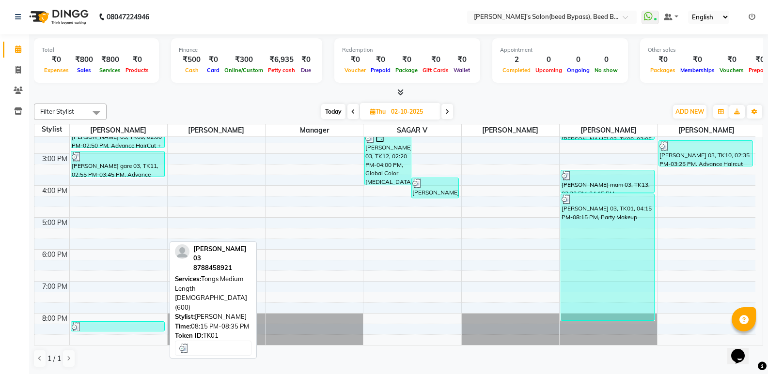
click at [114, 326] on div at bounding box center [118, 328] width 92 height 10
select select "3"
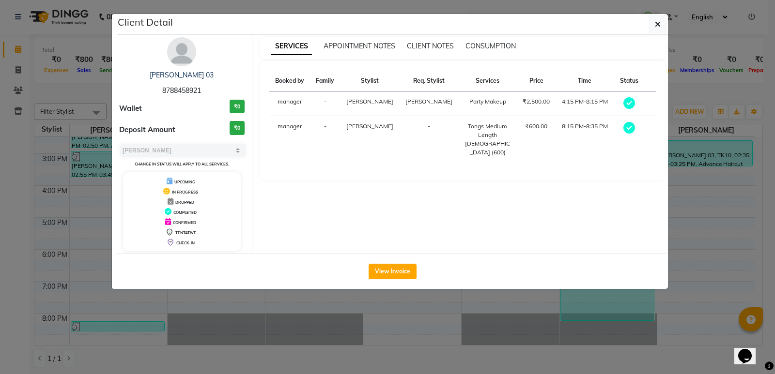
click at [298, 305] on ngb-modal-window "Client Detail [PERSON_NAME] 03 8788458921 Wallet ₹0 Deposit Amount ₹0 Select MA…" at bounding box center [387, 187] width 775 height 374
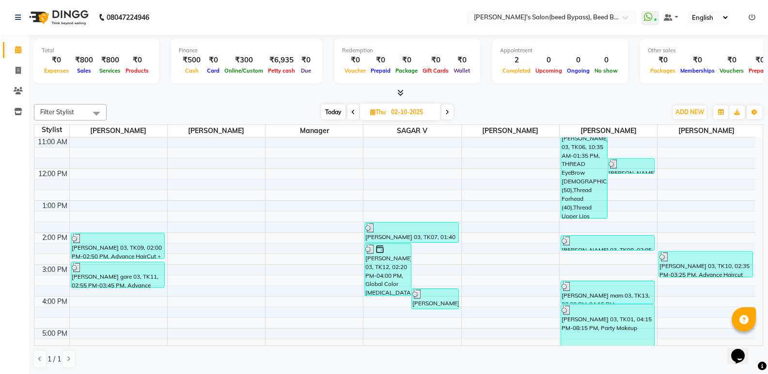
scroll to position [145, 0]
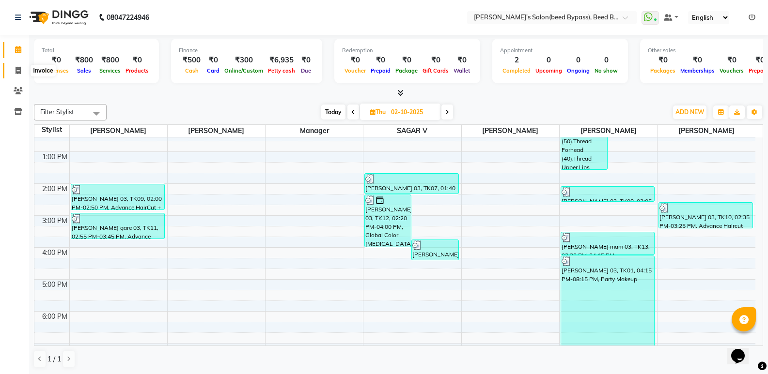
click at [15, 67] on icon at bounding box center [17, 70] width 5 height 7
select select "service"
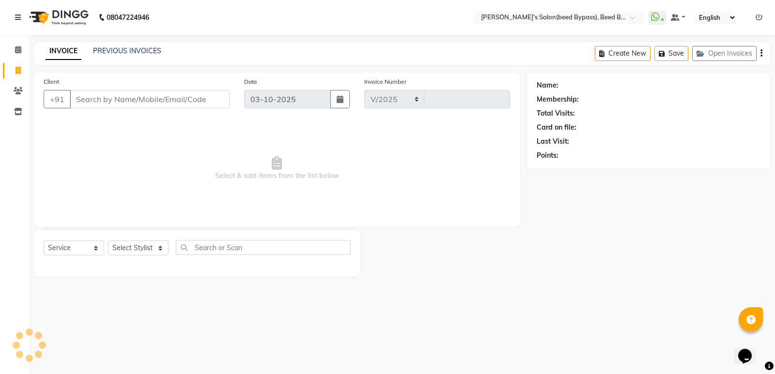
select select "4176"
type input "2862"
click at [197, 94] on input "Client" at bounding box center [150, 99] width 160 height 18
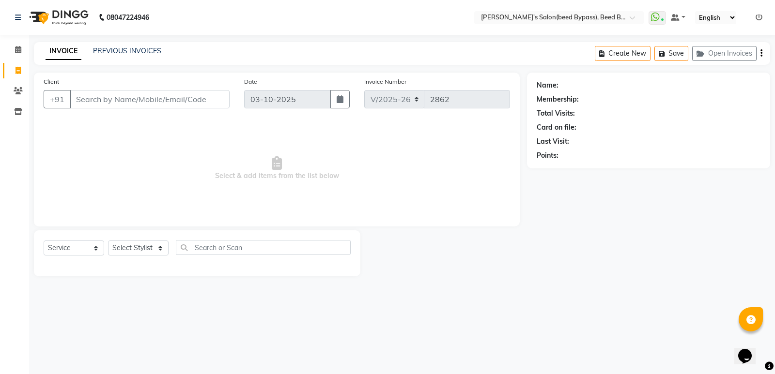
click at [197, 94] on input "Client" at bounding box center [150, 99] width 160 height 18
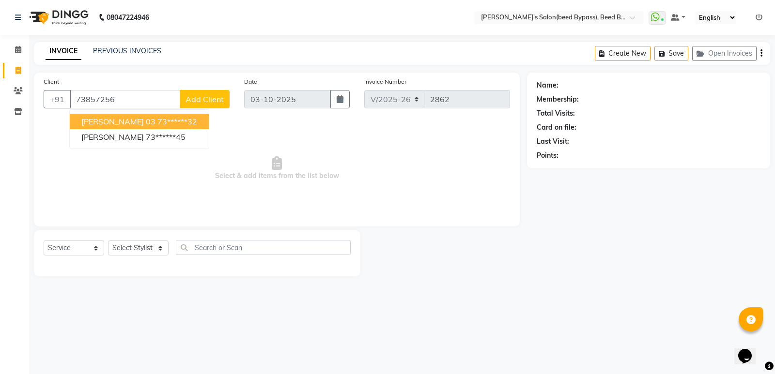
click at [157, 120] on ngb-highlight "73******32" at bounding box center [177, 122] width 40 height 10
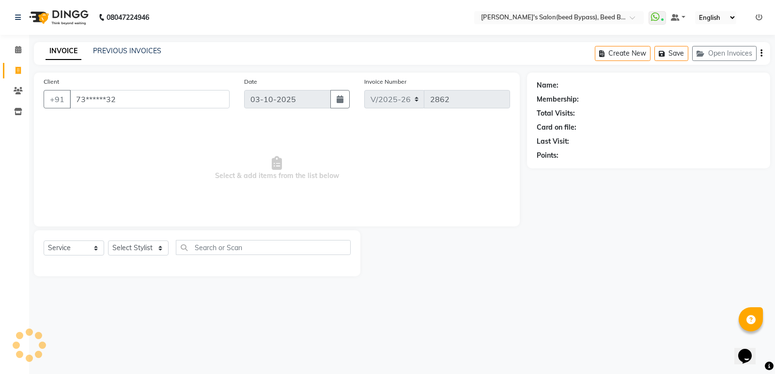
type input "73******32"
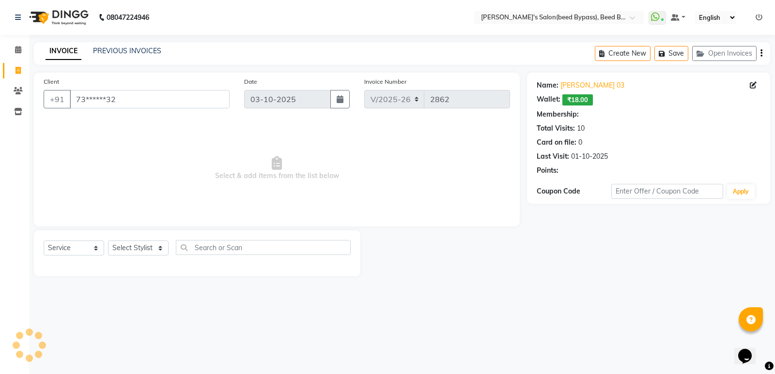
select select "1: Object"
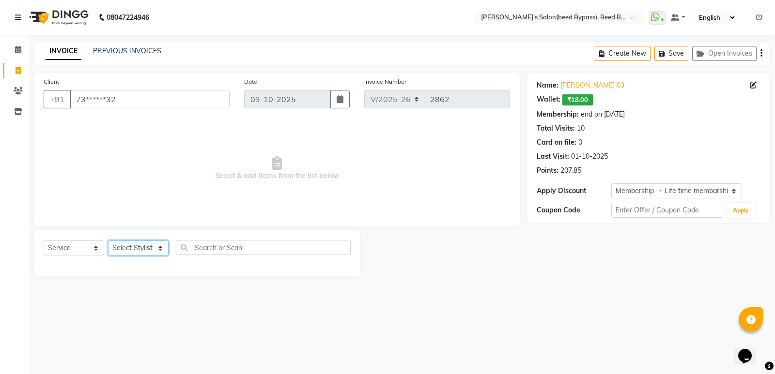
click at [139, 252] on select "Select Stylist [PERSON_NAME] manager [PERSON_NAME] V sagar [PERSON_NAME] [PERSO…" at bounding box center [138, 248] width 61 height 15
select select "22808"
click at [108, 241] on select "Select Stylist [PERSON_NAME] manager [PERSON_NAME] V sagar [PERSON_NAME] [PERSO…" at bounding box center [138, 248] width 61 height 15
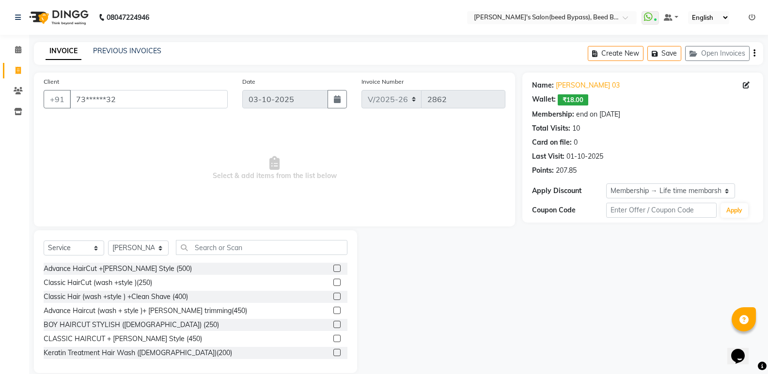
click at [210, 238] on div "Select Service Product Membership Package Voucher Prepaid Gift Card Select Styl…" at bounding box center [195, 302] width 323 height 143
click at [216, 243] on input "text" at bounding box center [261, 247] width 171 height 15
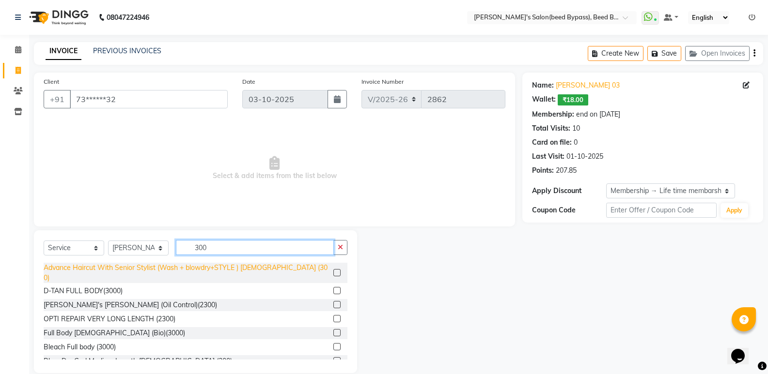
type input "300"
click at [207, 268] on div "Advance Haircut With Senior Stylist (Wash + blowdry+STYLE ) [DEMOGRAPHIC_DATA] …" at bounding box center [187, 273] width 286 height 20
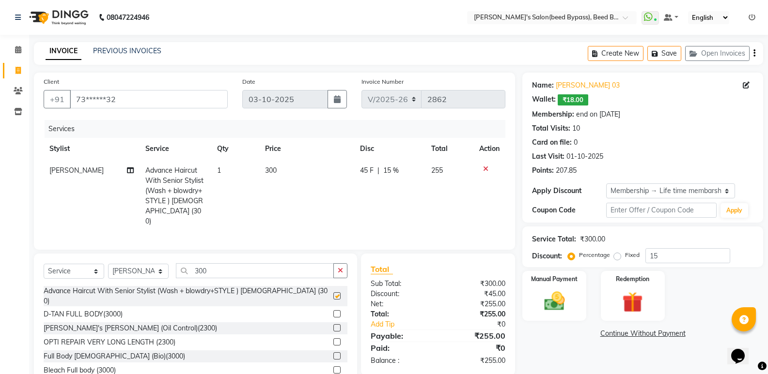
checkbox input "false"
click at [243, 270] on input "300" at bounding box center [255, 270] width 158 height 15
type input "3"
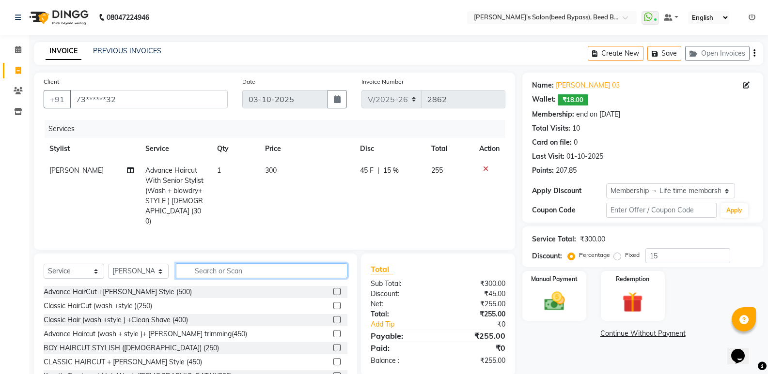
scroll to position [34, 0]
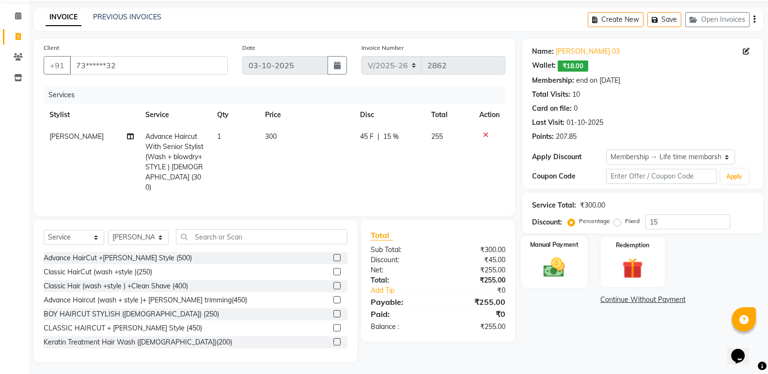
click at [566, 269] on img at bounding box center [554, 267] width 34 height 25
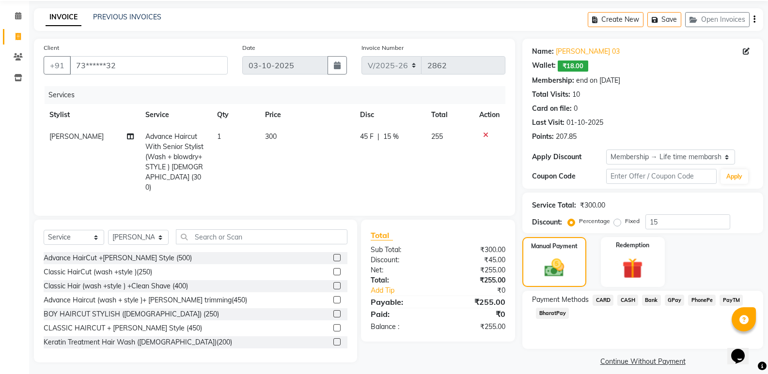
click at [694, 300] on span "PhonePe" at bounding box center [702, 300] width 28 height 11
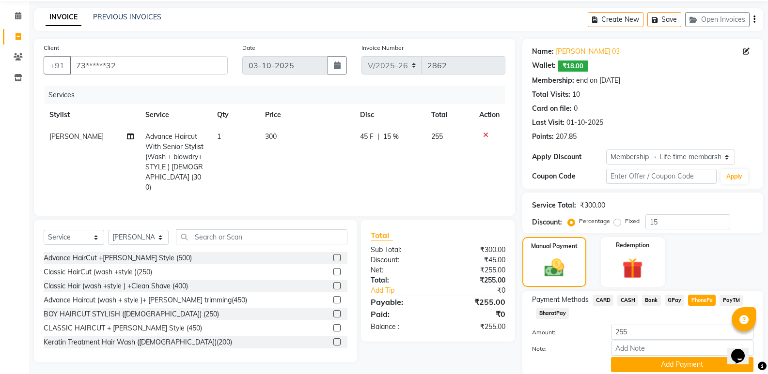
scroll to position [70, 0]
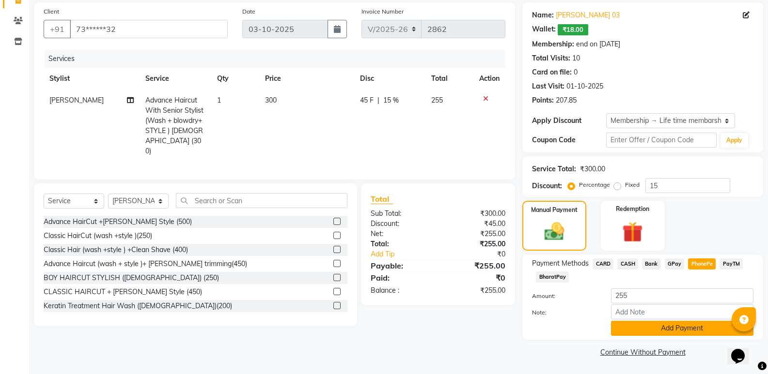
click at [682, 327] on button "Add Payment" at bounding box center [682, 328] width 142 height 15
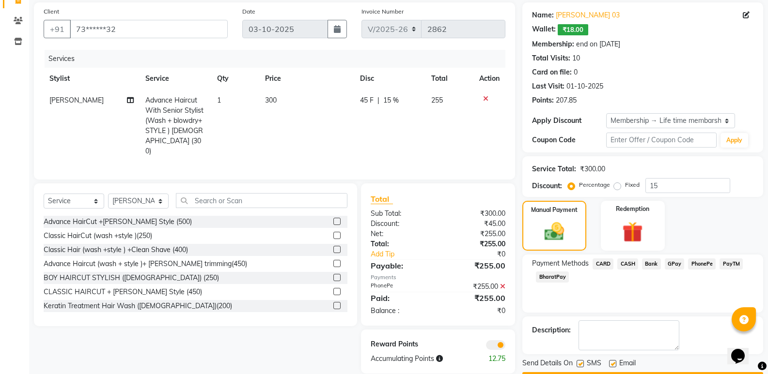
scroll to position [98, 0]
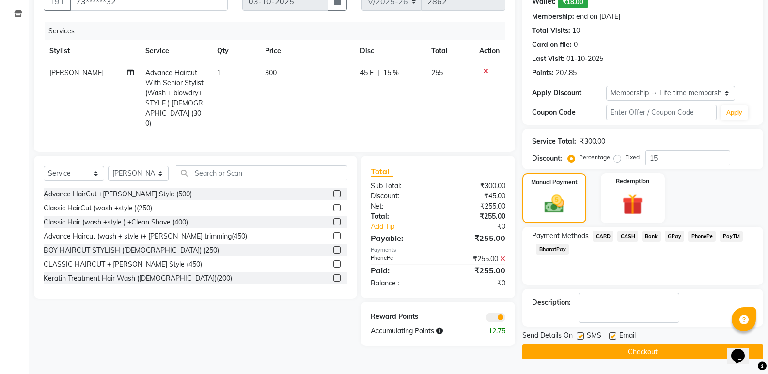
click at [675, 346] on button "Checkout" at bounding box center [642, 352] width 241 height 15
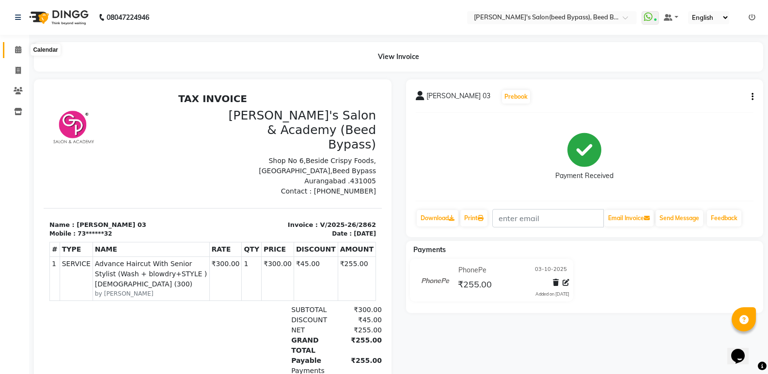
click at [14, 52] on span at bounding box center [18, 50] width 17 height 11
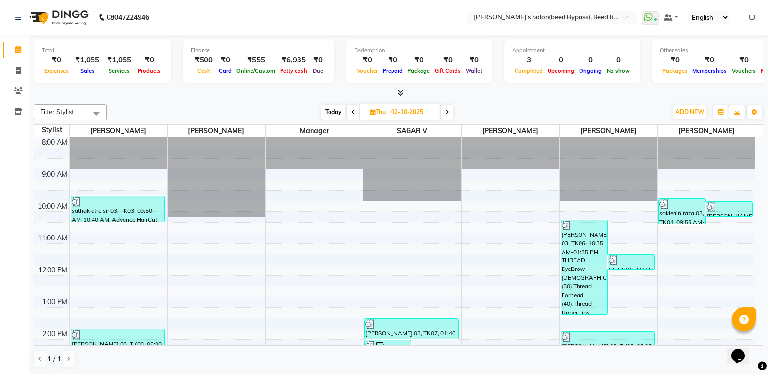
click at [449, 116] on span at bounding box center [447, 112] width 12 height 15
type input "03-10-2025"
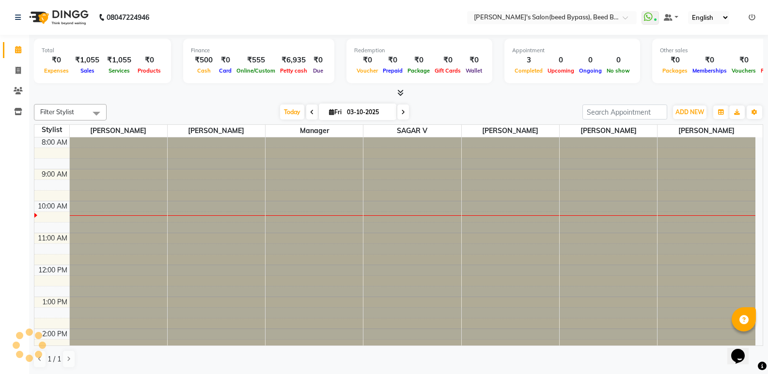
scroll to position [64, 0]
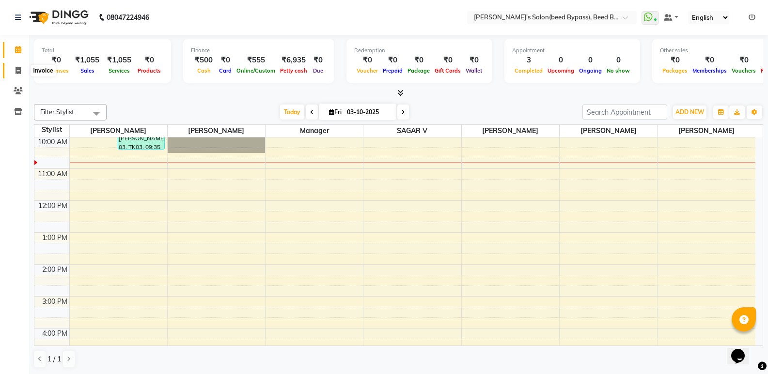
click at [16, 70] on icon at bounding box center [17, 70] width 5 height 7
select select "service"
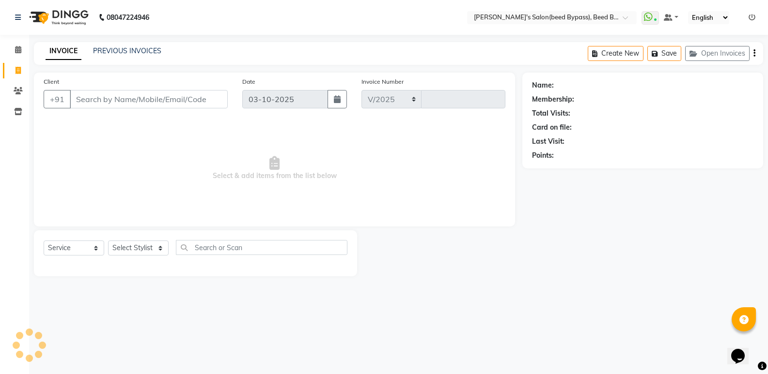
select select "4176"
type input "2863"
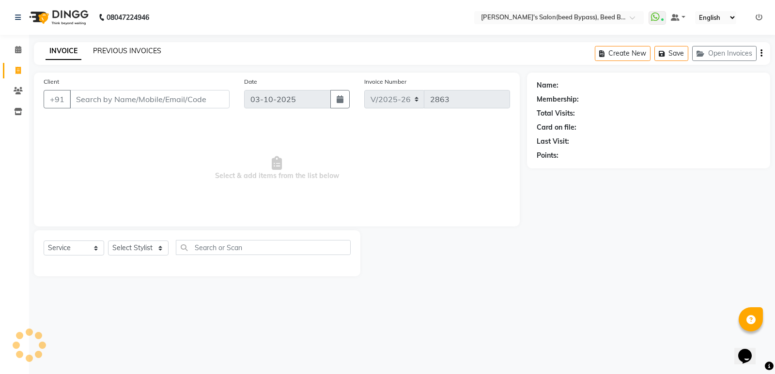
click at [131, 50] on link "PREVIOUS INVOICES" at bounding box center [127, 50] width 68 height 9
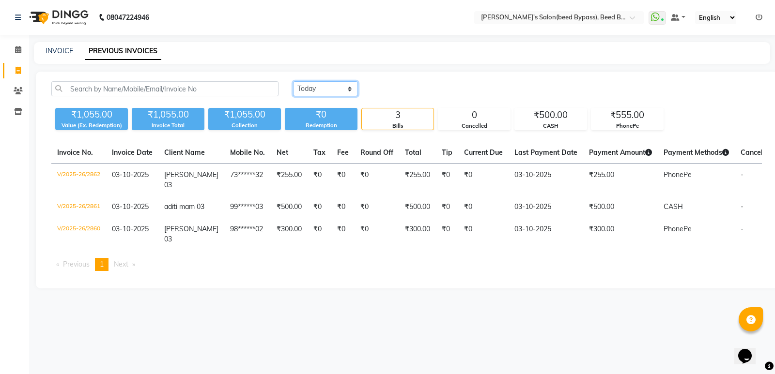
click at [349, 91] on select "[DATE] [DATE] Custom Range" at bounding box center [325, 88] width 65 height 15
select select "[DATE]"
click at [293, 81] on select "[DATE] [DATE] Custom Range" at bounding box center [325, 88] width 65 height 15
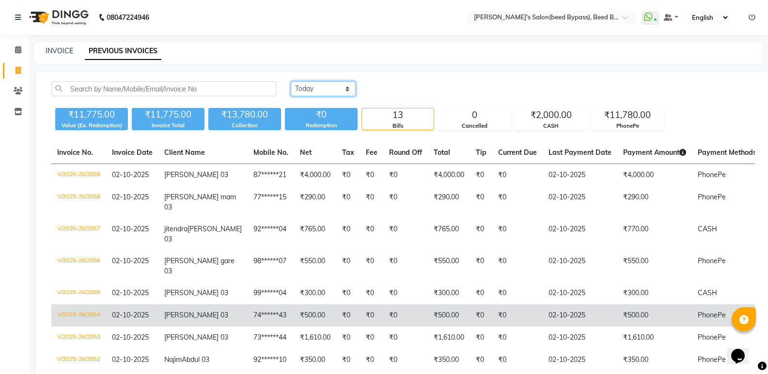
scroll to position [48, 0]
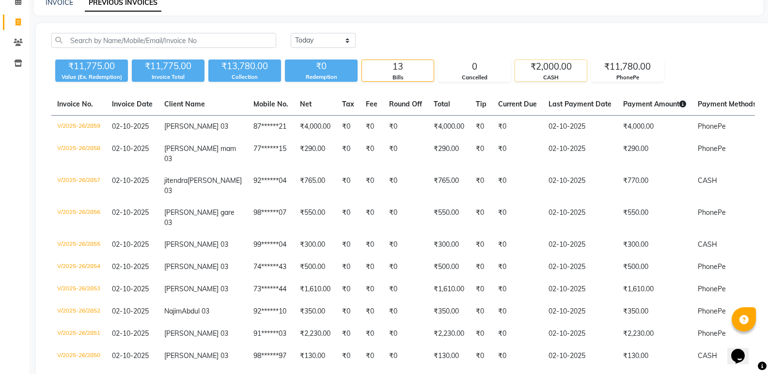
click at [562, 75] on div "CASH" at bounding box center [551, 78] width 72 height 8
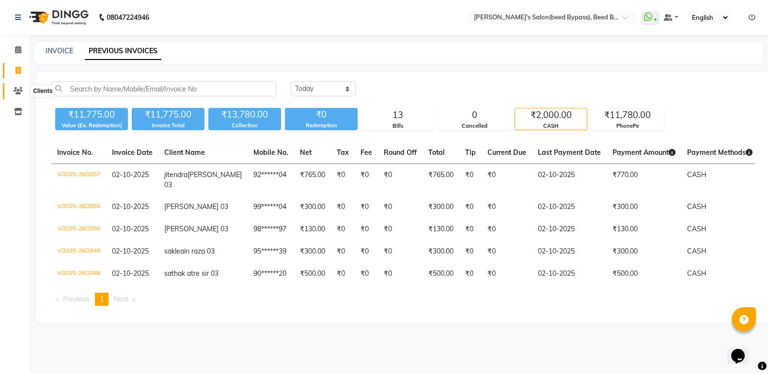
click at [16, 87] on icon at bounding box center [18, 90] width 9 height 7
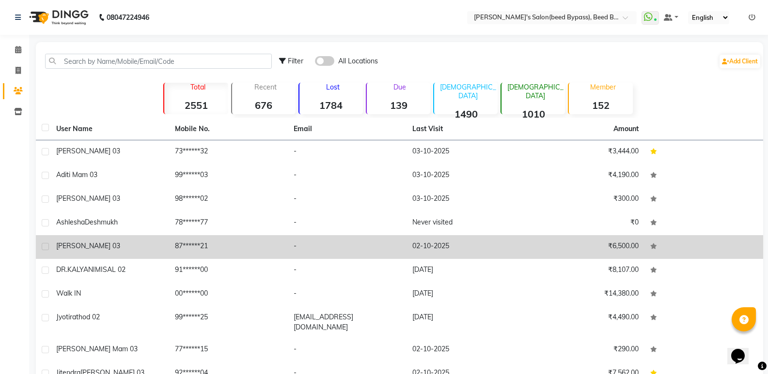
click at [159, 252] on td "[PERSON_NAME] 03" at bounding box center [109, 247] width 119 height 24
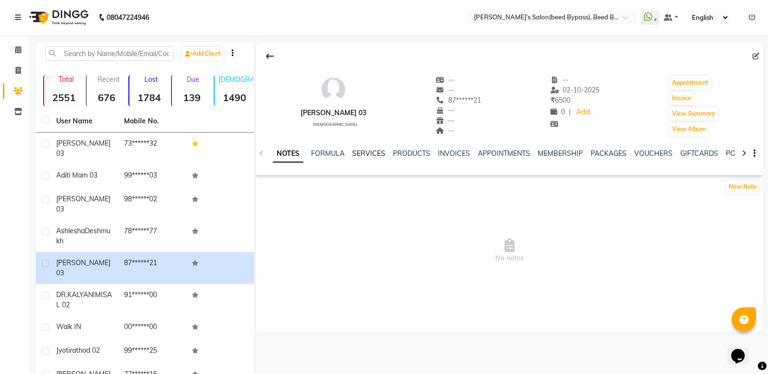
click at [363, 155] on link "SERVICES" at bounding box center [368, 153] width 33 height 9
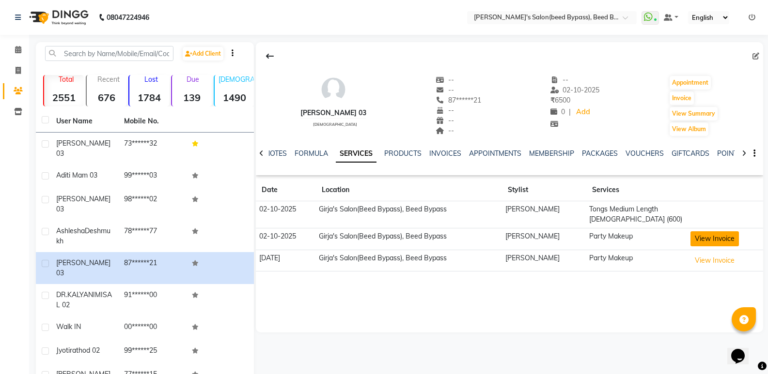
click at [706, 236] on button "View Invoice" at bounding box center [714, 238] width 48 height 15
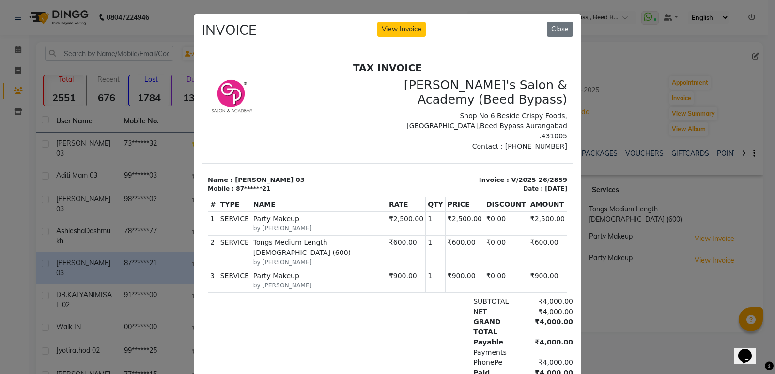
click at [399, 20] on div "INVOICE View Invoice Close" at bounding box center [387, 32] width 386 height 36
click at [399, 25] on button "View Invoice" at bounding box center [401, 29] width 48 height 15
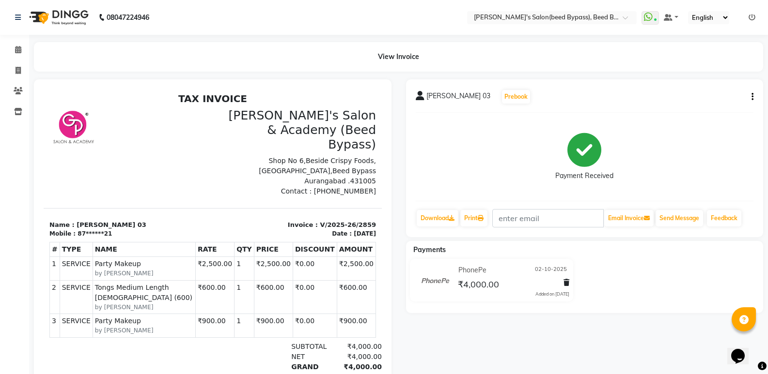
click at [754, 94] on div "[PERSON_NAME] 03 Prebook Payment Received Download Print Email Invoice Send Mes…" at bounding box center [584, 158] width 357 height 158
click at [753, 98] on div "[PERSON_NAME] 03 Prebook Payment Received Download Print Email Invoice Send Mes…" at bounding box center [584, 158] width 357 height 158
click at [753, 97] on icon "button" at bounding box center [752, 97] width 2 height 0
click at [698, 115] on div "Edit Invoice" at bounding box center [704, 115] width 66 height 12
select select "service"
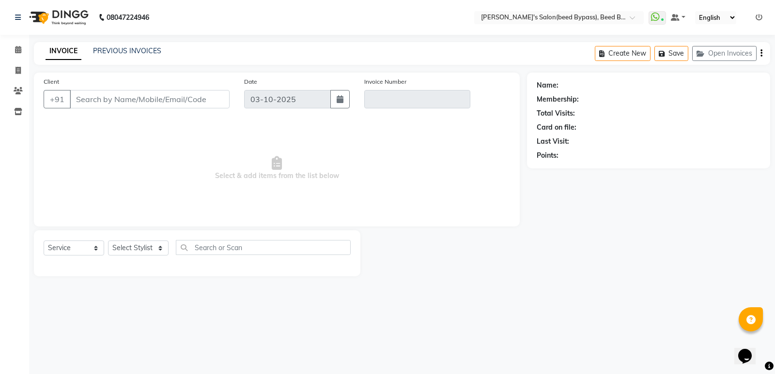
type input "87******21"
type input "V/2025-26/2859"
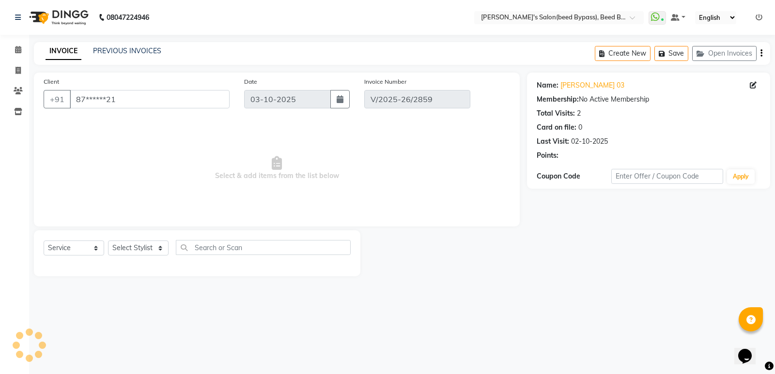
type input "02-10-2025"
select select "select"
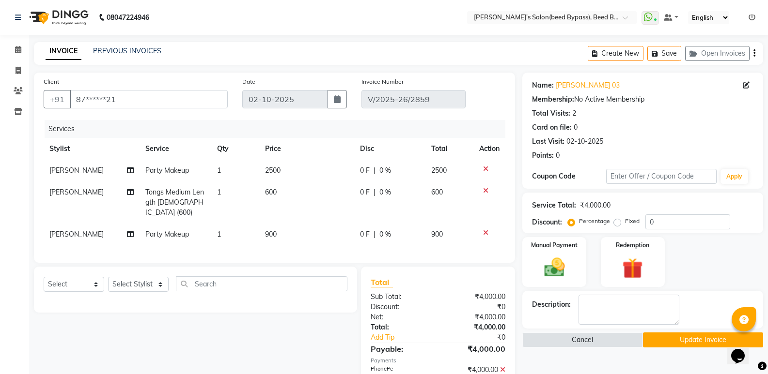
scroll to position [46, 0]
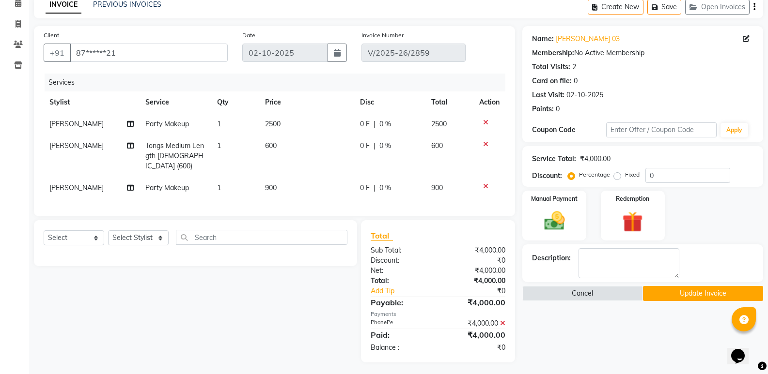
click at [625, 177] on label "Fixed" at bounding box center [632, 174] width 15 height 9
click at [618, 177] on input "Fixed" at bounding box center [619, 174] width 7 height 7
radio input "true"
click at [660, 174] on input "0" at bounding box center [687, 175] width 85 height 15
type input "500"
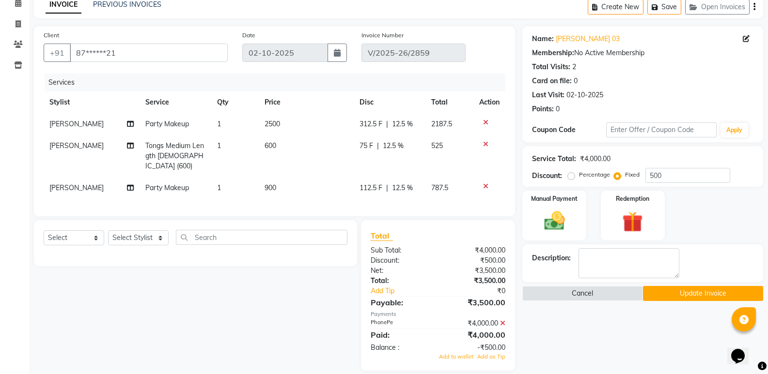
click at [503, 322] on icon at bounding box center [502, 323] width 5 height 7
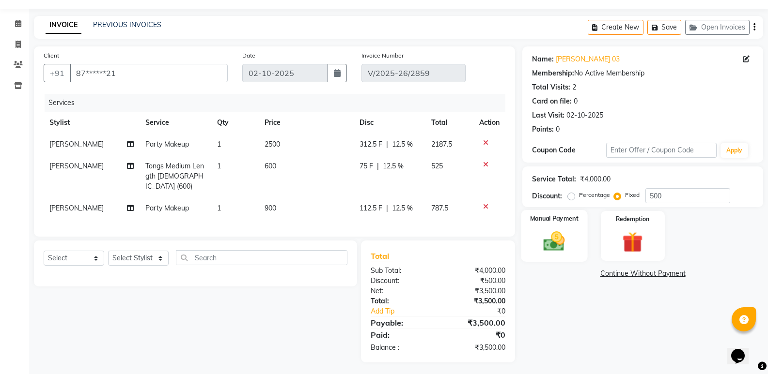
click at [550, 247] on img at bounding box center [554, 241] width 34 height 25
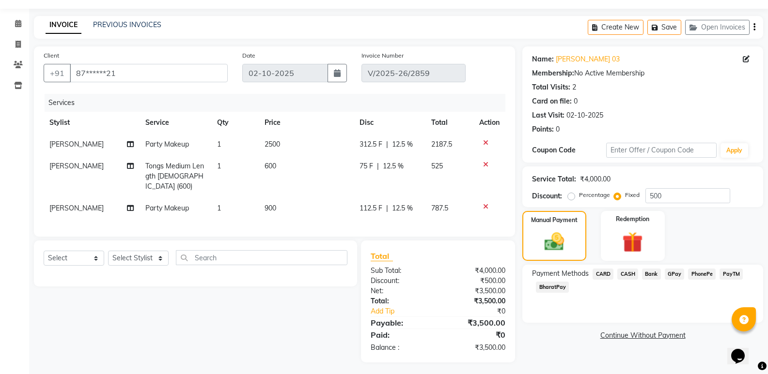
click at [706, 273] on span "PhonePe" at bounding box center [702, 274] width 28 height 11
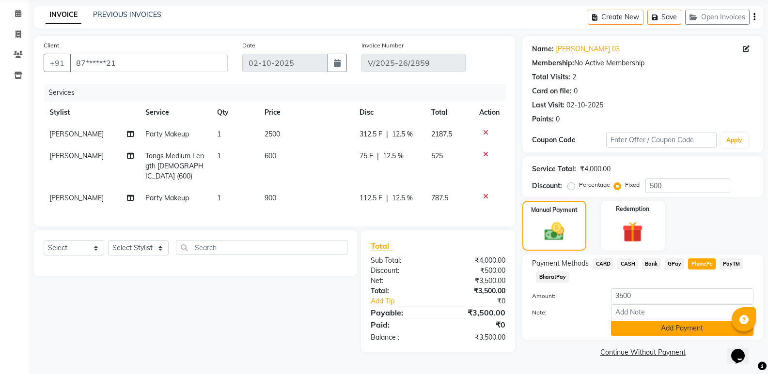
click at [669, 326] on button "Add Payment" at bounding box center [682, 328] width 142 height 15
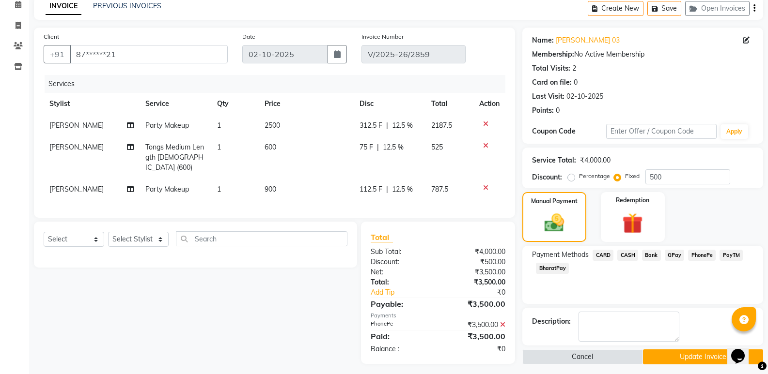
scroll to position [50, 0]
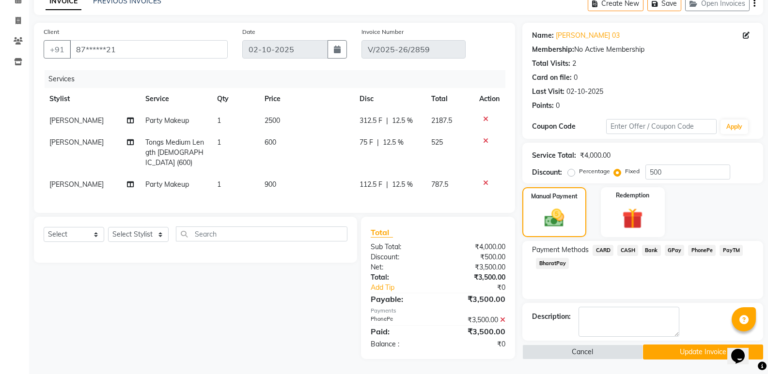
click at [698, 350] on button "Update Invoice" at bounding box center [703, 352] width 120 height 15
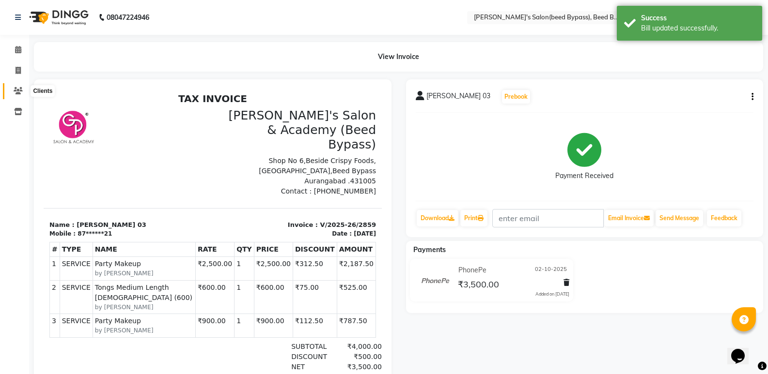
click at [16, 90] on icon at bounding box center [18, 90] width 9 height 7
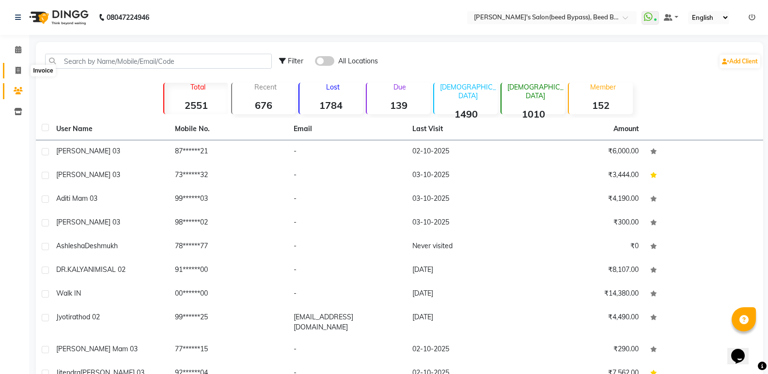
click at [17, 69] on icon at bounding box center [17, 70] width 5 height 7
select select "service"
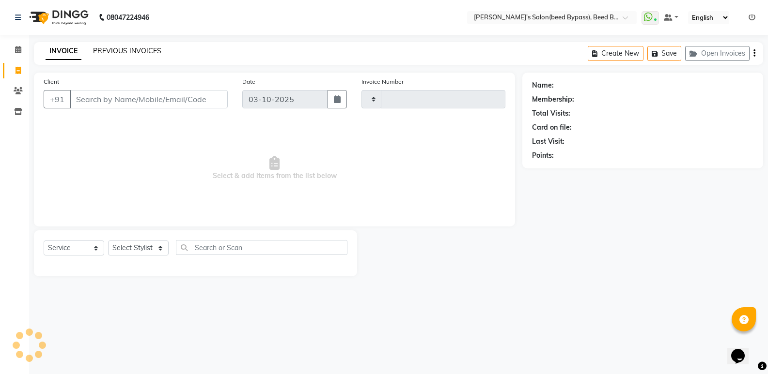
type input "2863"
select select "4176"
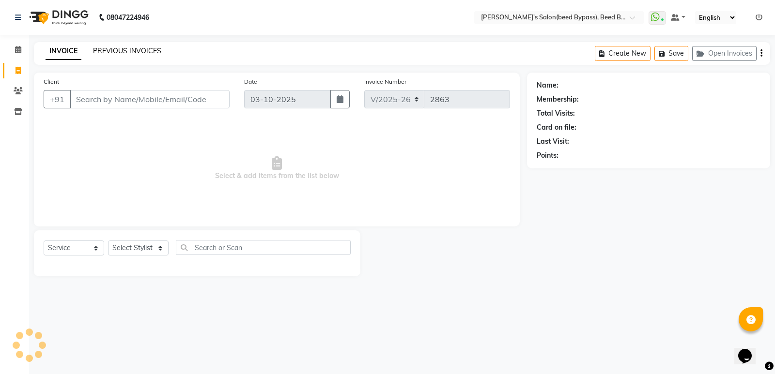
click at [131, 52] on link "PREVIOUS INVOICES" at bounding box center [127, 50] width 68 height 9
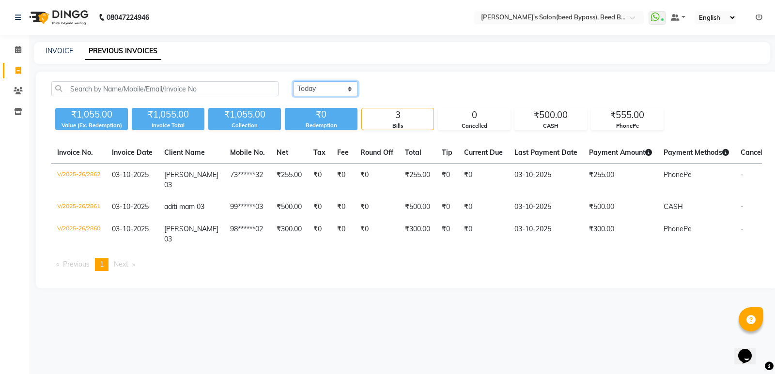
click at [350, 91] on select "[DATE] [DATE] Custom Range" at bounding box center [325, 88] width 65 height 15
select select "[DATE]"
click at [293, 81] on select "[DATE] [DATE] Custom Range" at bounding box center [325, 88] width 65 height 15
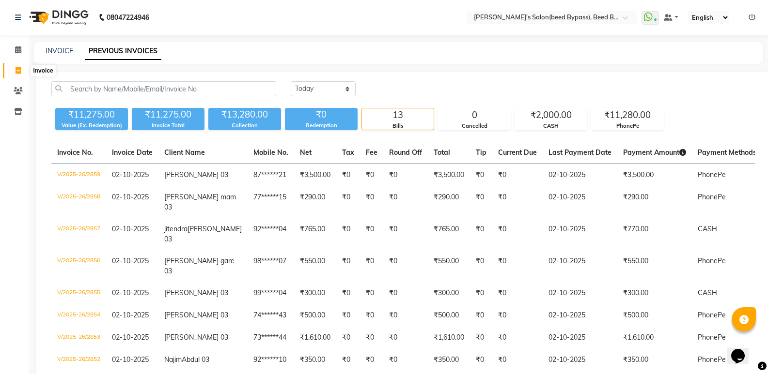
click at [16, 70] on icon at bounding box center [17, 70] width 5 height 7
select select "service"
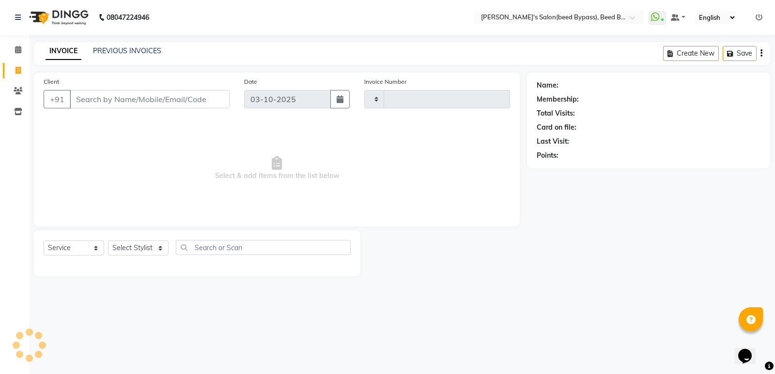
type input "2863"
select select "4176"
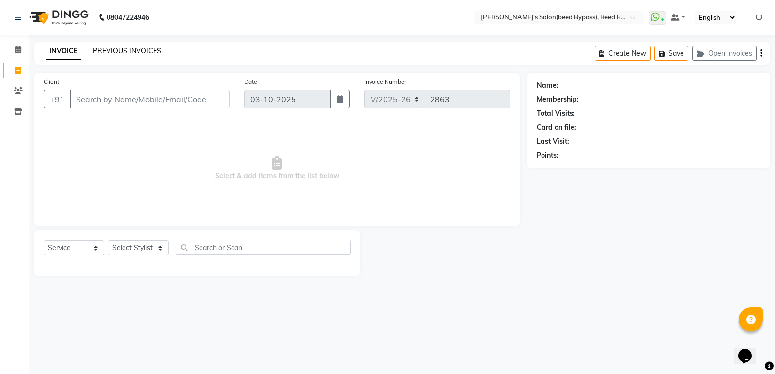
click at [119, 51] on link "PREVIOUS INVOICES" at bounding box center [127, 50] width 68 height 9
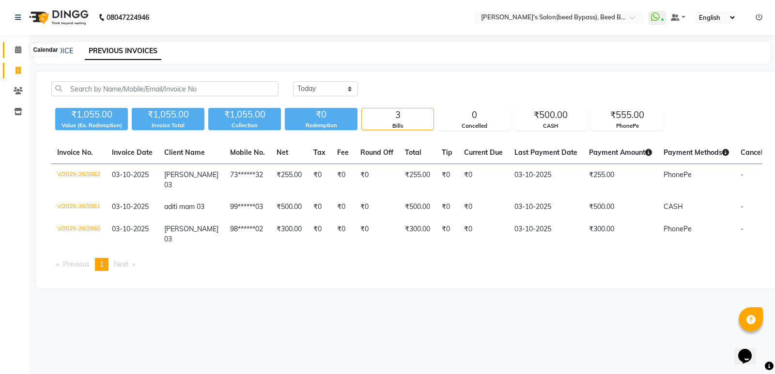
click at [19, 51] on icon at bounding box center [18, 49] width 6 height 7
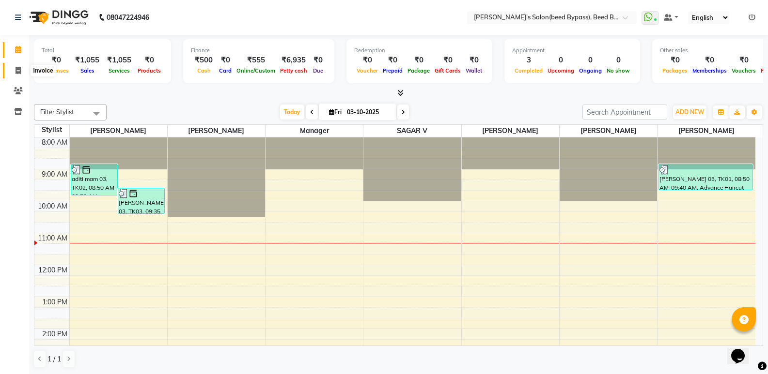
click at [19, 70] on icon at bounding box center [17, 70] width 5 height 7
select select "service"
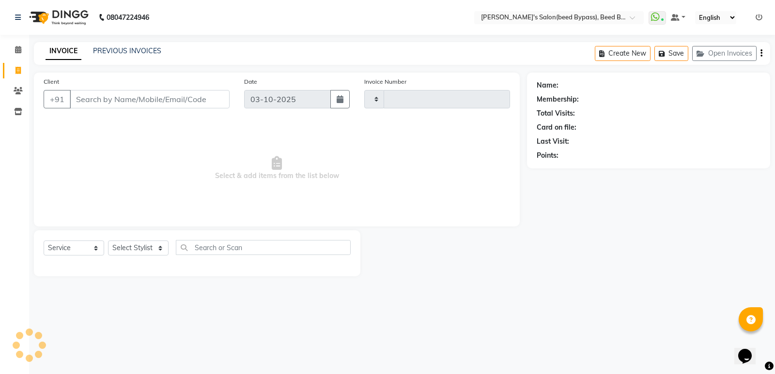
type input "2863"
select select "4176"
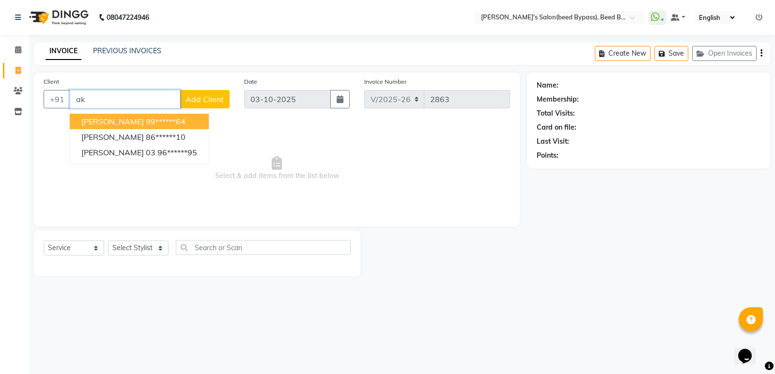
type input "a"
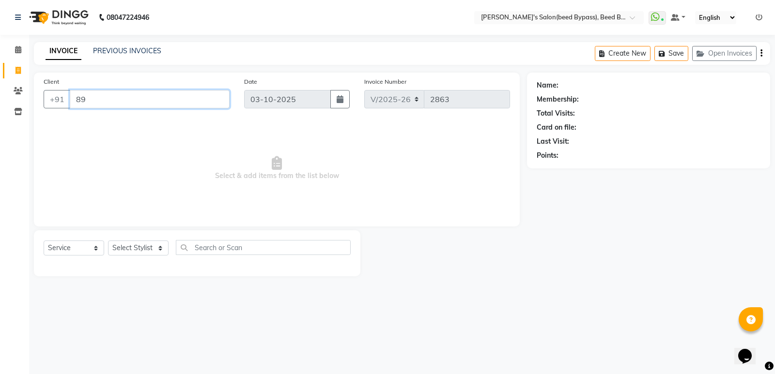
type input "8"
click at [20, 49] on icon at bounding box center [18, 49] width 6 height 7
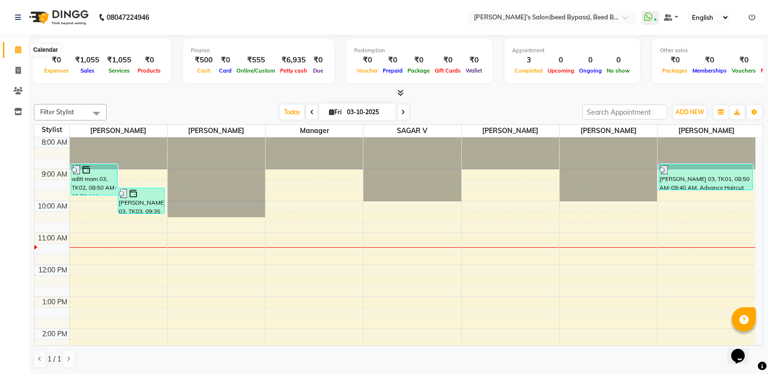
click at [17, 51] on icon at bounding box center [18, 49] width 6 height 7
click at [701, 115] on span "ADD NEW" at bounding box center [689, 111] width 29 height 7
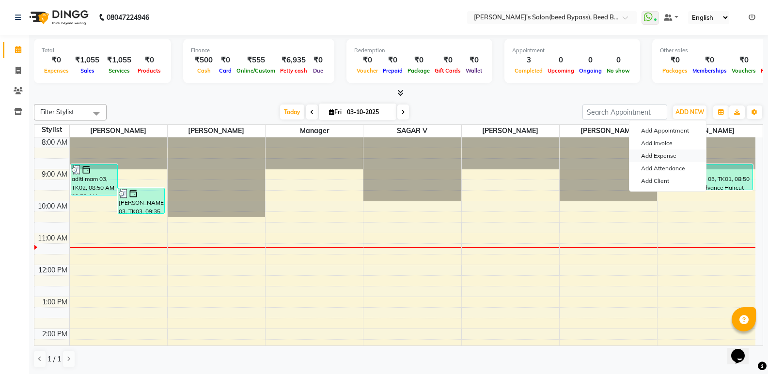
click at [666, 154] on link "Add Expense" at bounding box center [667, 156] width 77 height 13
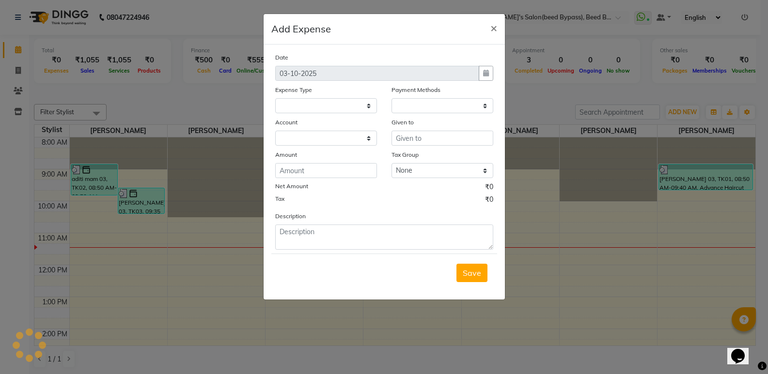
select select
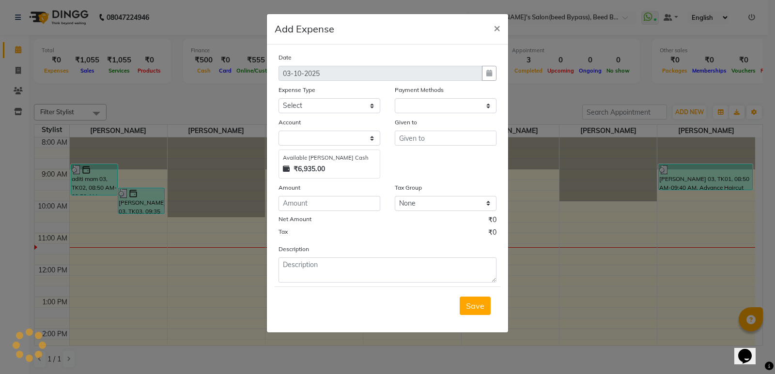
select select "1"
select select "2985"
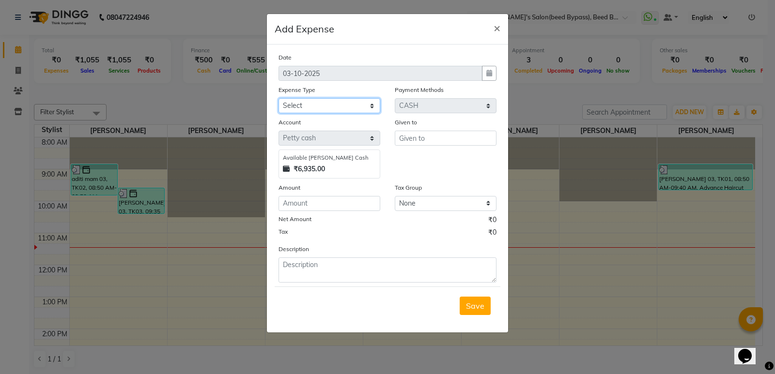
click at [337, 106] on select "Select Advance Salary BANK TRANFAR Cash transfer to hub Client Snacks DISTRIBUT…" at bounding box center [329, 105] width 102 height 15
select select "11124"
click at [278, 98] on select "Select Advance Salary BANK TRANFAR Cash transfer to hub Client Snacks DISTRIBUT…" at bounding box center [329, 105] width 102 height 15
click at [320, 207] on input "number" at bounding box center [329, 203] width 102 height 15
type input "440"
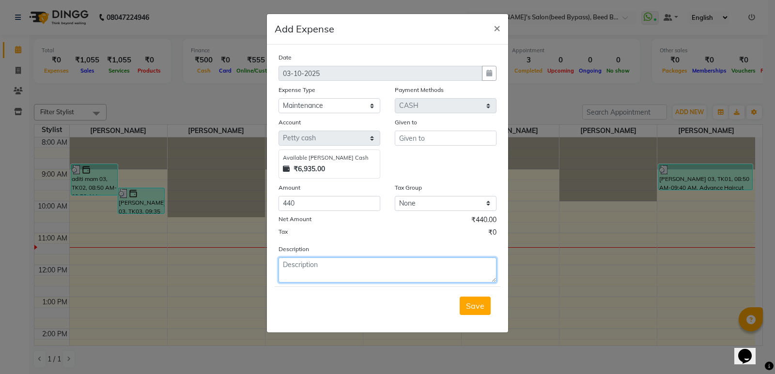
click at [307, 270] on textarea at bounding box center [387, 270] width 218 height 25
type textarea "[PERSON_NAME] paid water jar"
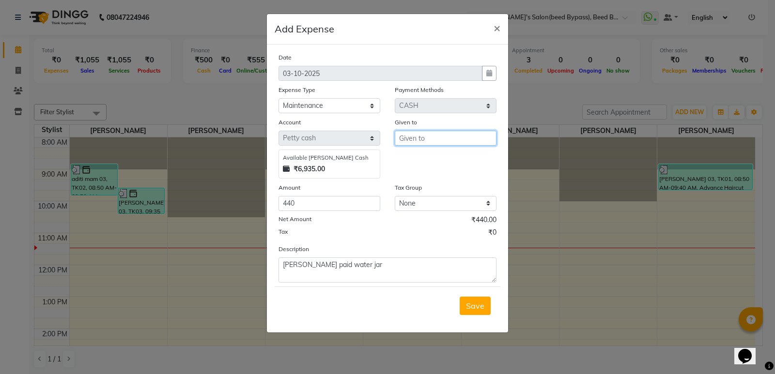
click at [443, 139] on input "text" at bounding box center [446, 138] width 102 height 15
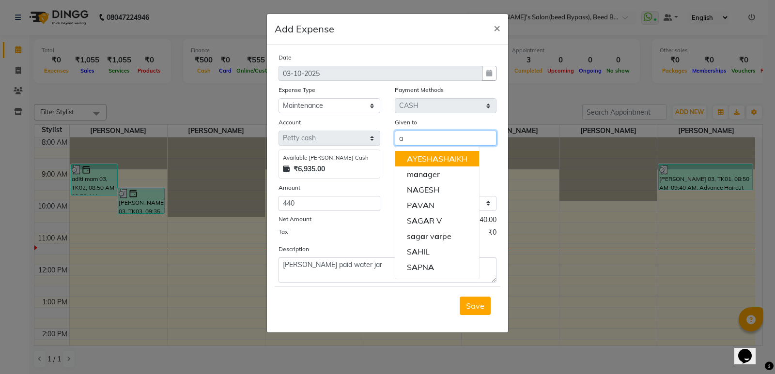
click at [443, 160] on ngb-highlight "A YESH A SH A IKH" at bounding box center [437, 159] width 61 height 10
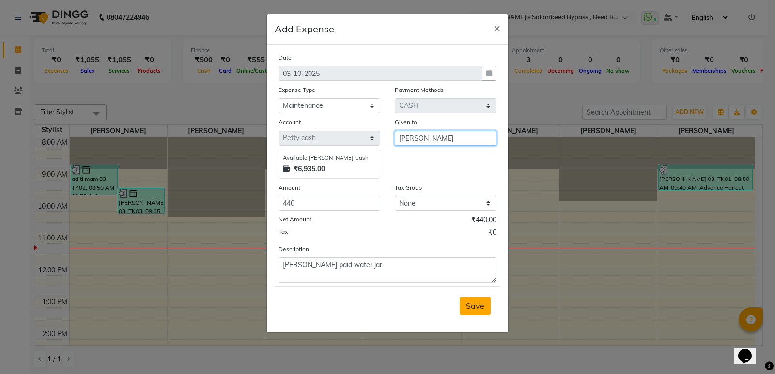
type input "[PERSON_NAME]"
click at [482, 306] on span "Save" at bounding box center [475, 306] width 18 height 10
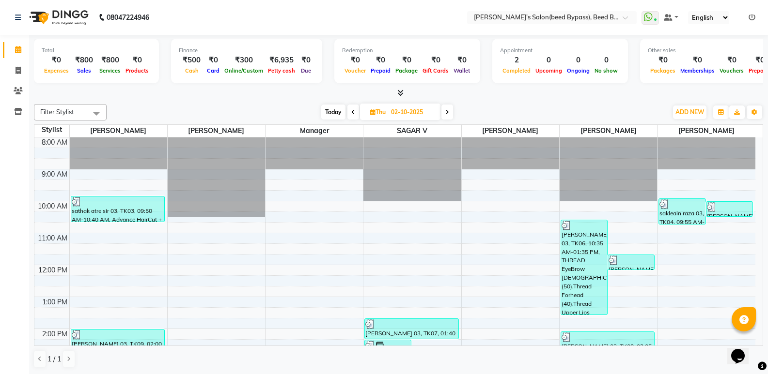
click at [450, 112] on span at bounding box center [447, 112] width 12 height 15
type input "03-10-2025"
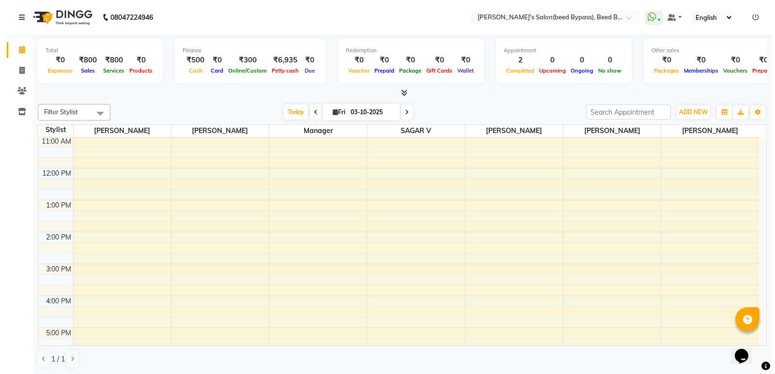
scroll to position [194, 0]
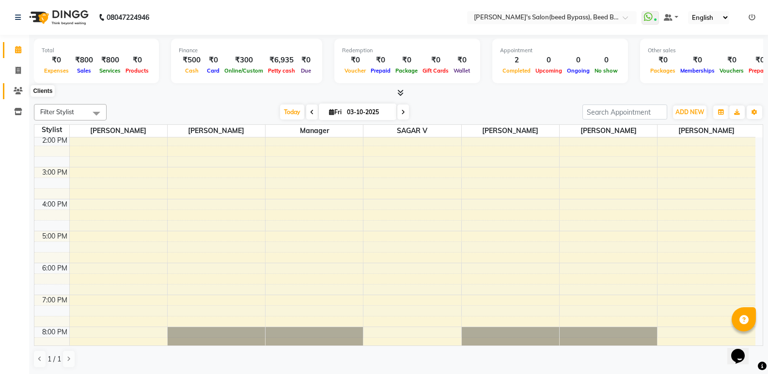
click at [19, 88] on icon at bounding box center [18, 90] width 9 height 7
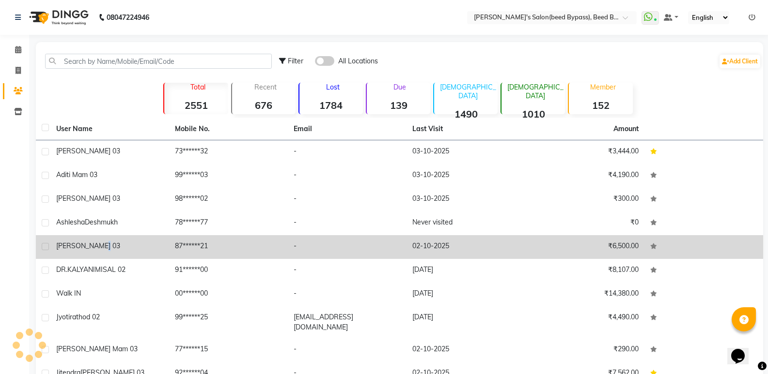
click at [94, 244] on span "[PERSON_NAME] 03" at bounding box center [88, 246] width 64 height 9
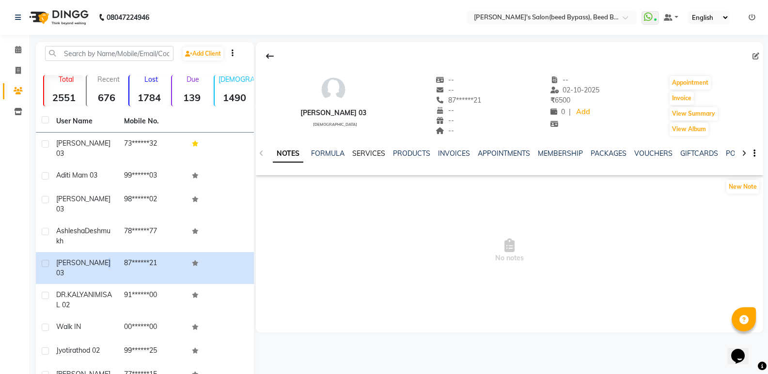
click at [365, 154] on link "SERVICES" at bounding box center [368, 153] width 33 height 9
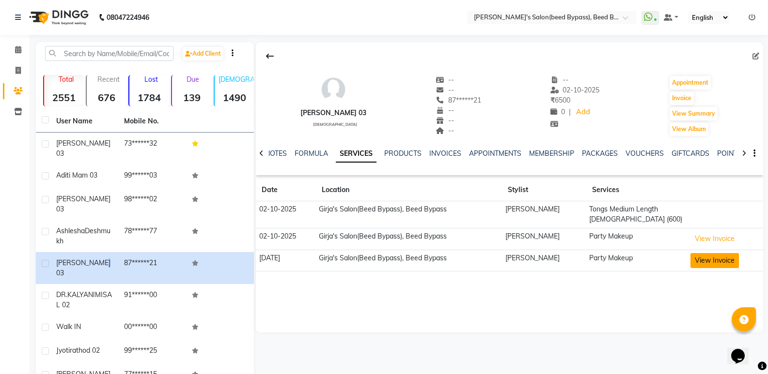
click at [726, 262] on button "View Invoice" at bounding box center [714, 260] width 48 height 15
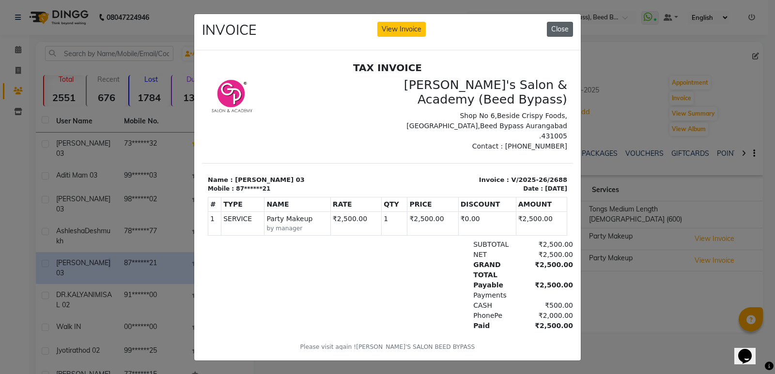
click at [560, 31] on button "Close" at bounding box center [560, 29] width 26 height 15
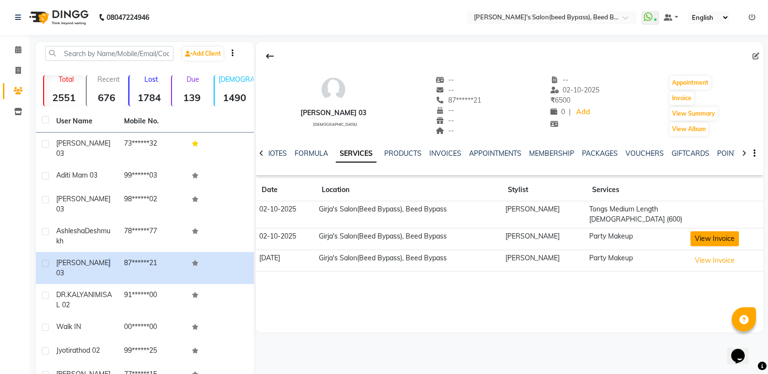
click at [704, 238] on button "View Invoice" at bounding box center [714, 238] width 48 height 15
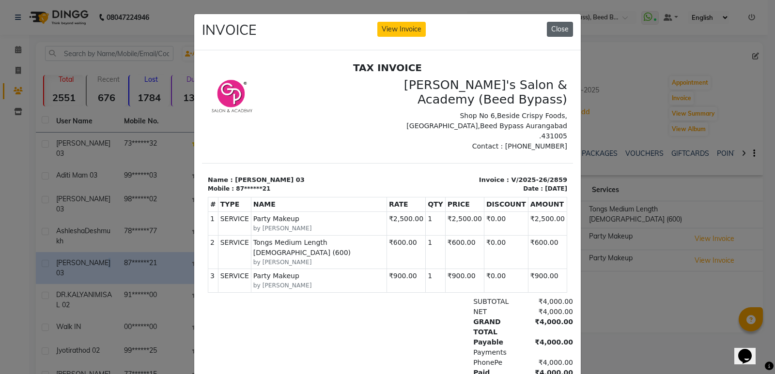
drag, startPoint x: 554, startPoint y: 26, endPoint x: 560, endPoint y: 32, distance: 8.6
click at [555, 27] on button "Close" at bounding box center [560, 29] width 26 height 15
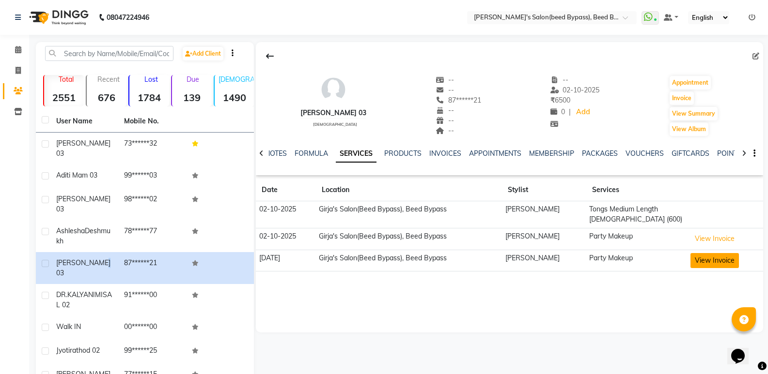
click at [702, 264] on button "View Invoice" at bounding box center [714, 260] width 48 height 15
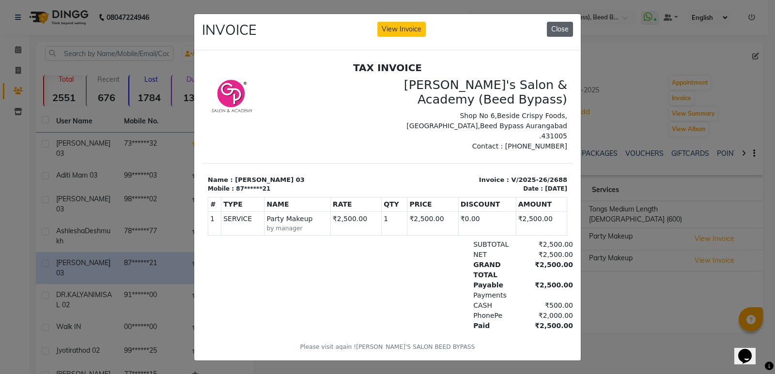
click at [555, 27] on button "Close" at bounding box center [560, 29] width 26 height 15
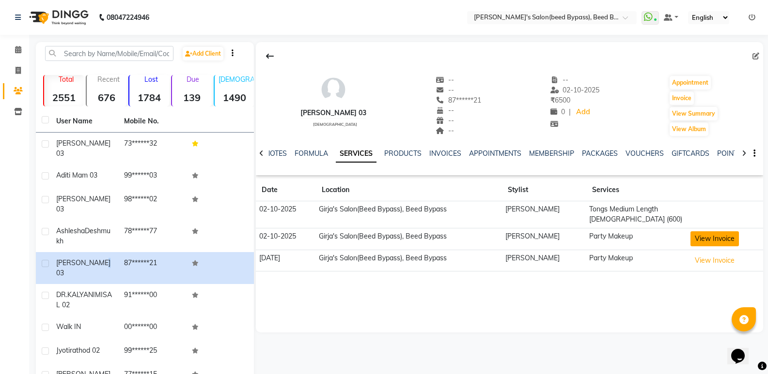
click at [710, 238] on button "View Invoice" at bounding box center [714, 238] width 48 height 15
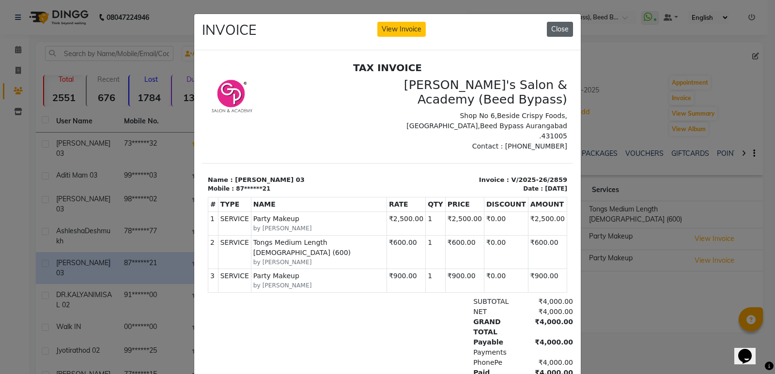
click at [560, 28] on button "Close" at bounding box center [560, 29] width 26 height 15
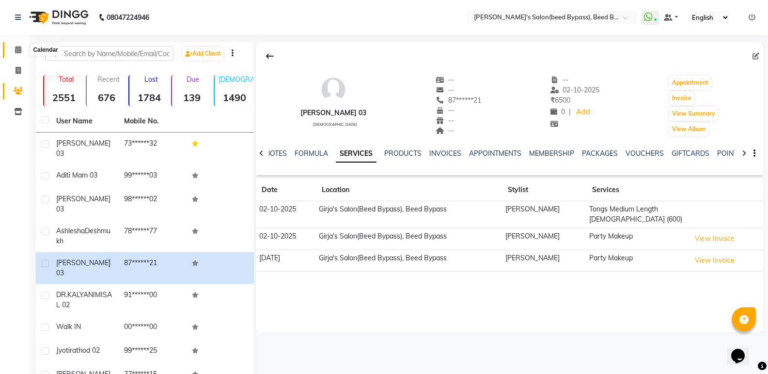
click at [25, 50] on span at bounding box center [18, 50] width 17 height 11
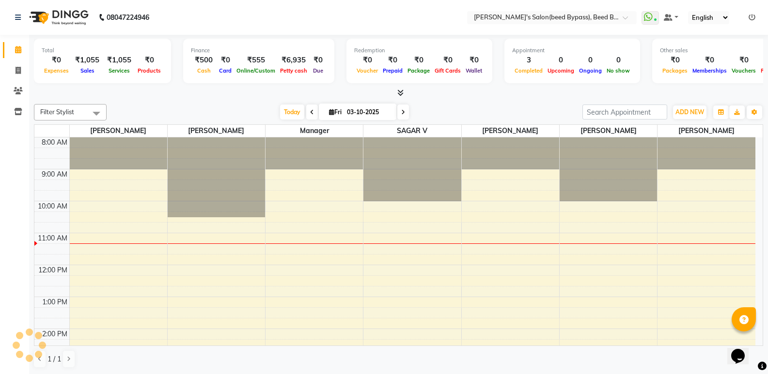
click at [17, 48] on icon at bounding box center [18, 49] width 6 height 7
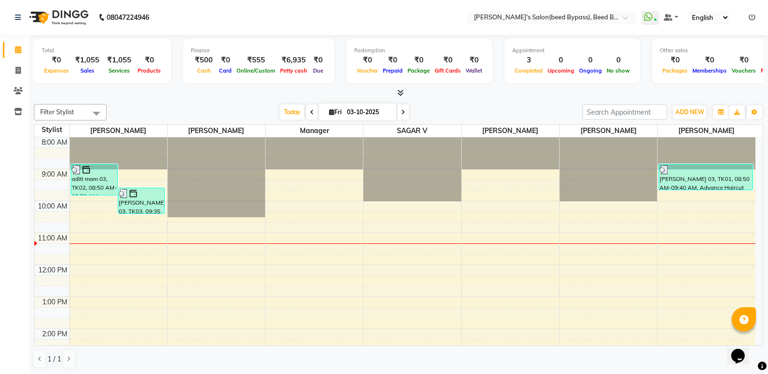
click at [312, 115] on span at bounding box center [312, 112] width 12 height 15
type input "02-10-2025"
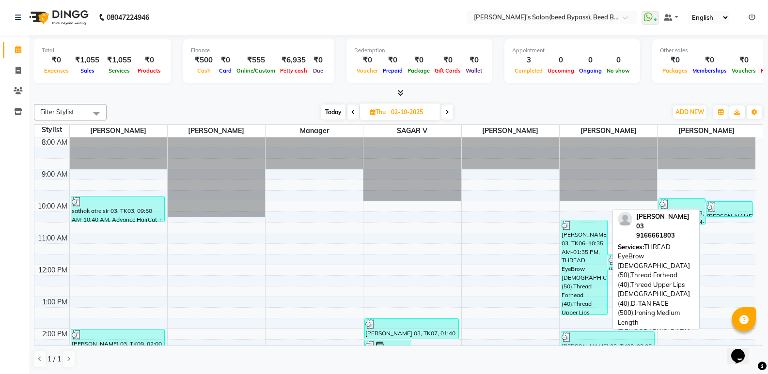
click at [588, 298] on div "[PERSON_NAME] 03, TK06, 10:35 AM-01:35 PM, THREAD EyeBrow [DEMOGRAPHIC_DATA] (5…" at bounding box center [584, 267] width 46 height 94
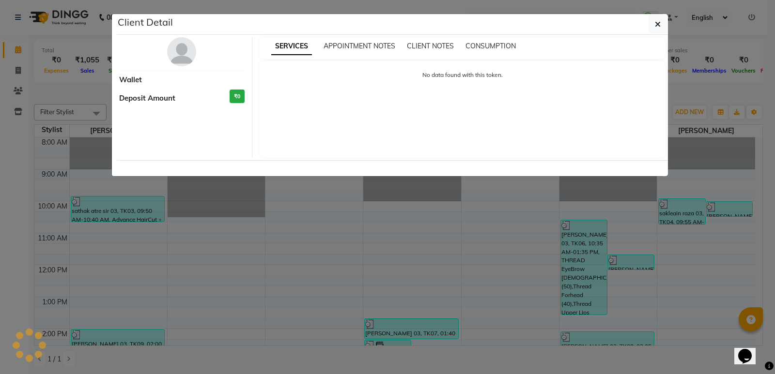
select select "3"
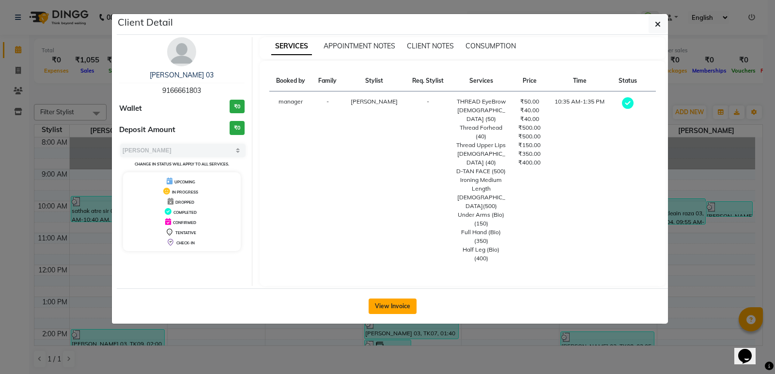
click at [381, 299] on button "View Invoice" at bounding box center [393, 306] width 48 height 15
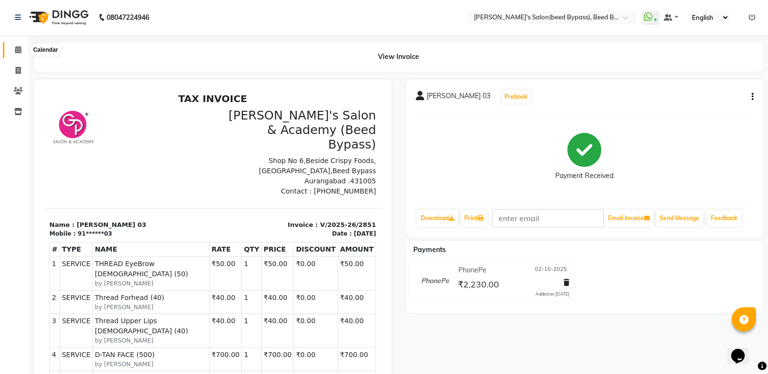
click at [16, 48] on icon at bounding box center [18, 49] width 6 height 7
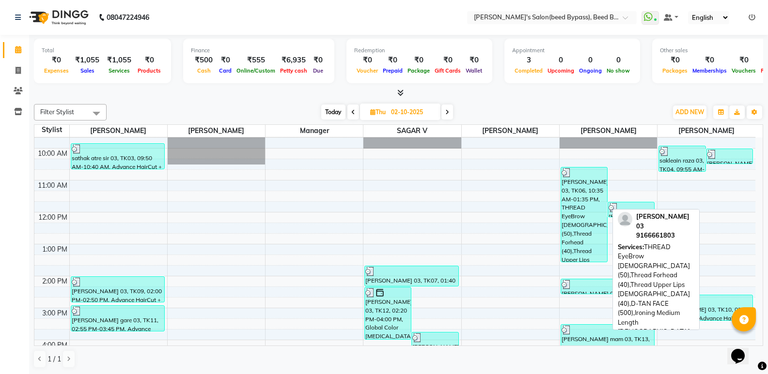
scroll to position [97, 0]
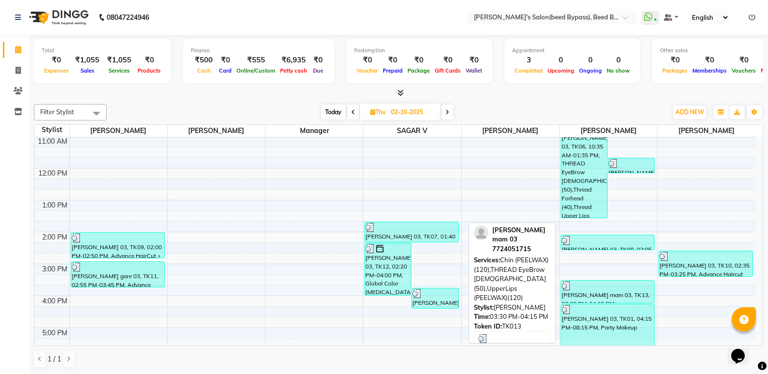
click at [609, 295] on div "[PERSON_NAME] mam 03, TK13, 03:30 PM-04:15 PM, [GEOGRAPHIC_DATA] (PEELWAX)(120)…" at bounding box center [607, 292] width 93 height 22
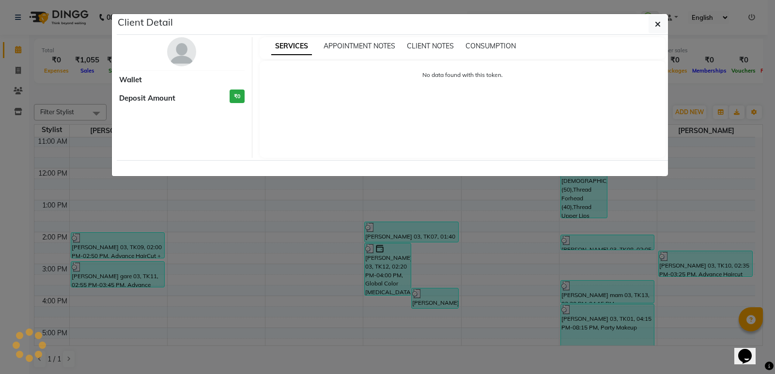
select select "3"
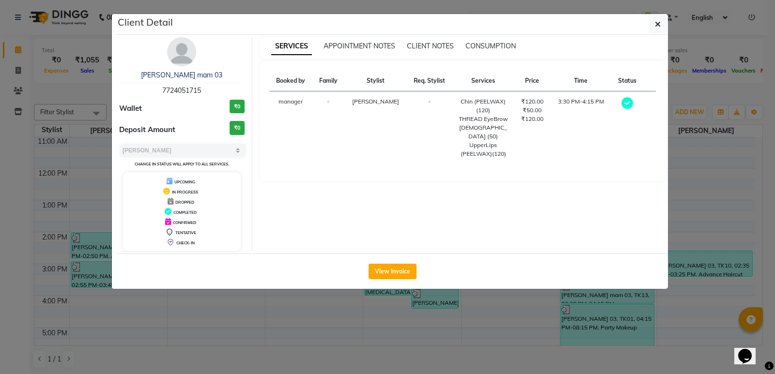
click at [648, 21] on div "Client Detail" at bounding box center [392, 24] width 551 height 21
click at [661, 26] on button "button" at bounding box center [657, 24] width 18 height 18
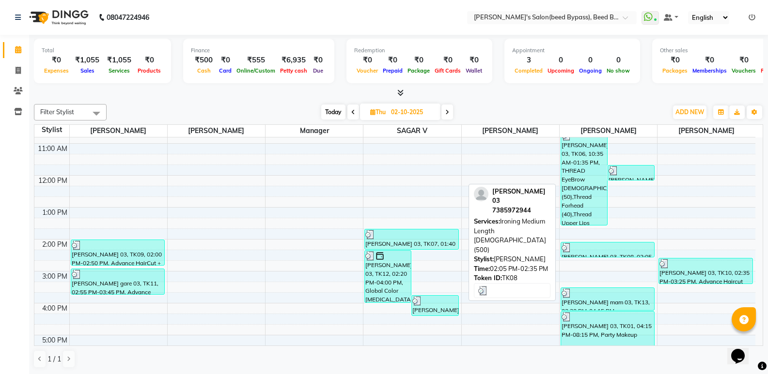
scroll to position [62, 0]
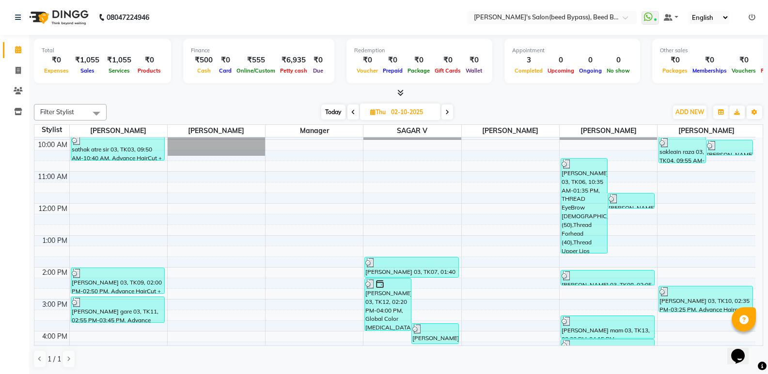
click at [448, 113] on icon at bounding box center [447, 112] width 4 height 6
type input "03-10-2025"
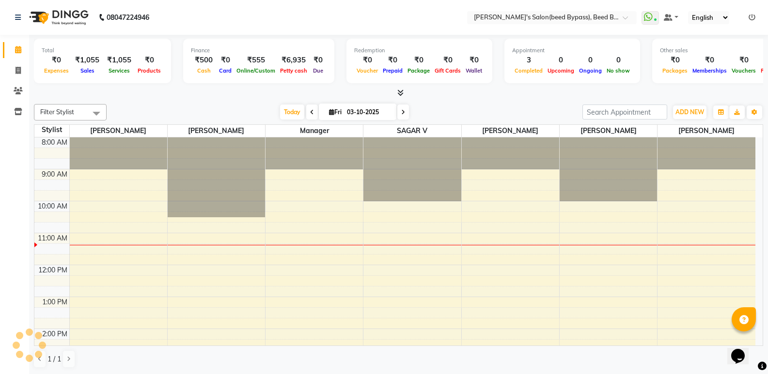
scroll to position [96, 0]
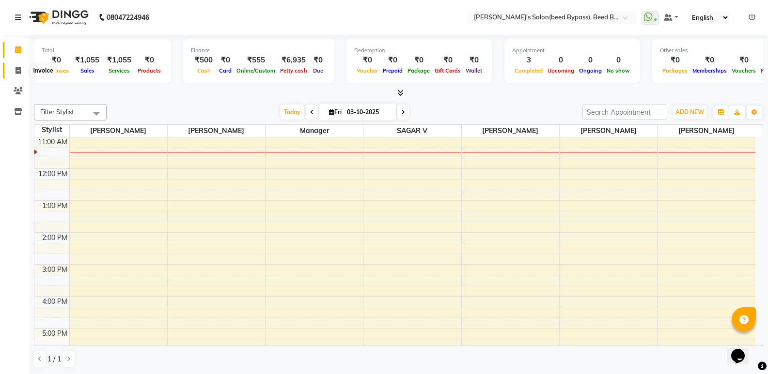
click at [17, 70] on icon at bounding box center [17, 70] width 5 height 7
select select "service"
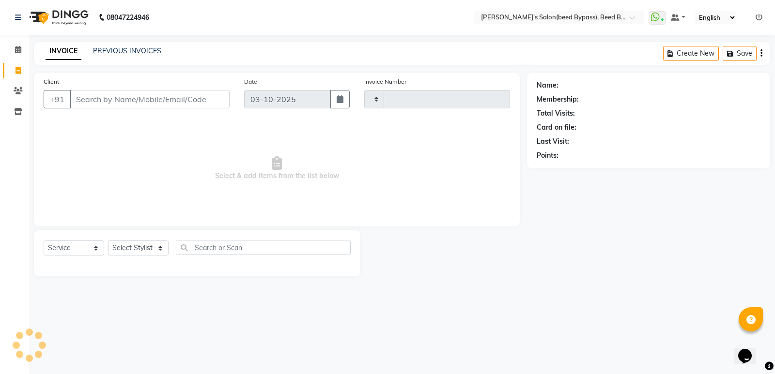
type input "2863"
select select "4176"
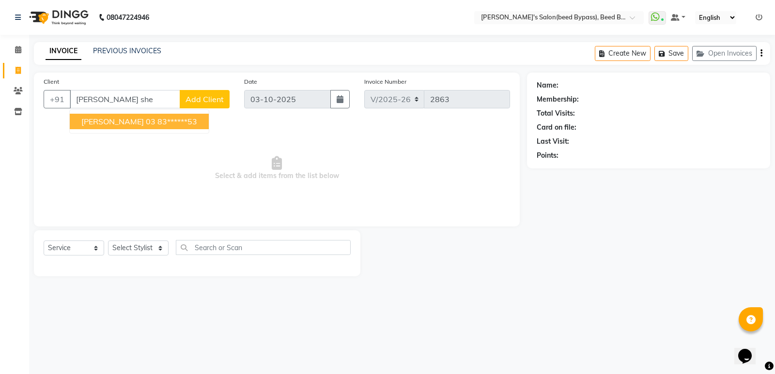
click at [139, 122] on span "PAYAL SHETH 03" at bounding box center [118, 122] width 74 height 10
type input "83******53"
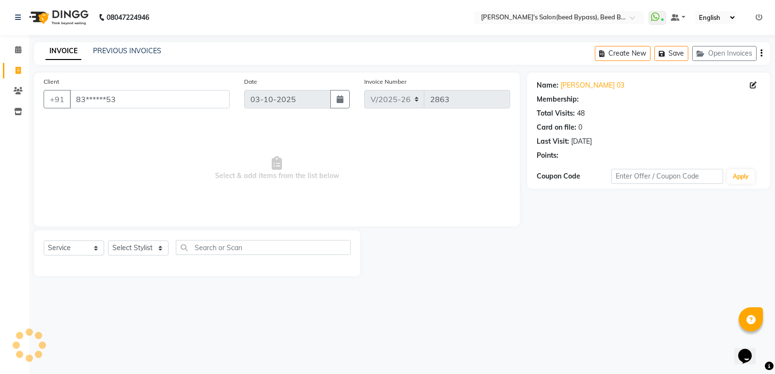
select select "1: Object"
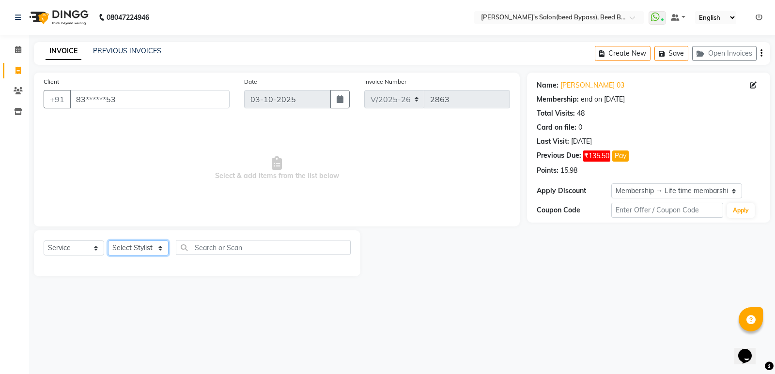
click at [139, 249] on select "Select Stylist [PERSON_NAME] manager [PERSON_NAME] V sagar [PERSON_NAME] [PERSO…" at bounding box center [138, 248] width 61 height 15
select select "77699"
click at [108, 241] on select "Select Stylist [PERSON_NAME] manager [PERSON_NAME] V sagar [PERSON_NAME] [PERSO…" at bounding box center [138, 248] width 61 height 15
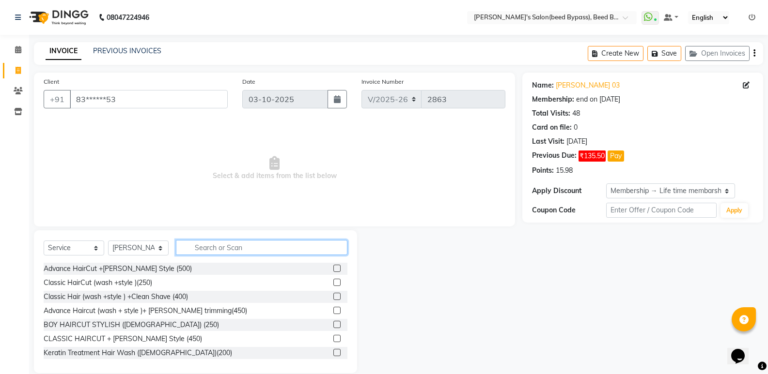
click at [231, 245] on input "text" at bounding box center [261, 247] width 171 height 15
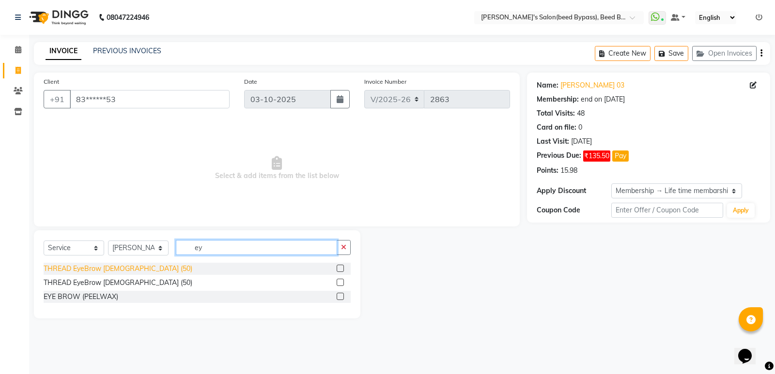
type input "ey"
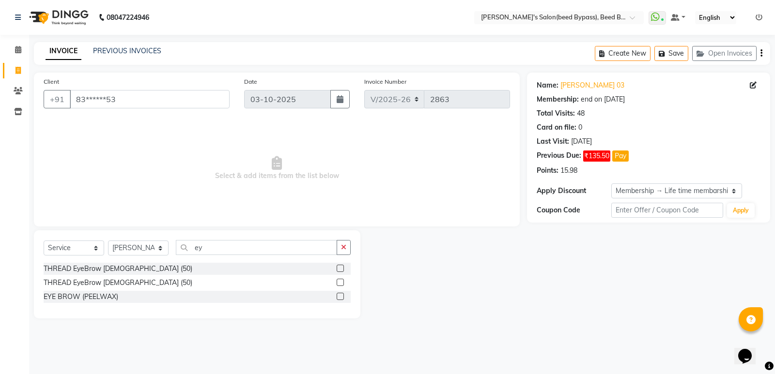
drag, startPoint x: 113, startPoint y: 268, endPoint x: 200, endPoint y: 262, distance: 87.4
click at [115, 268] on div "THREAD EyeBrow [DEMOGRAPHIC_DATA] (50)" at bounding box center [118, 269] width 149 height 10
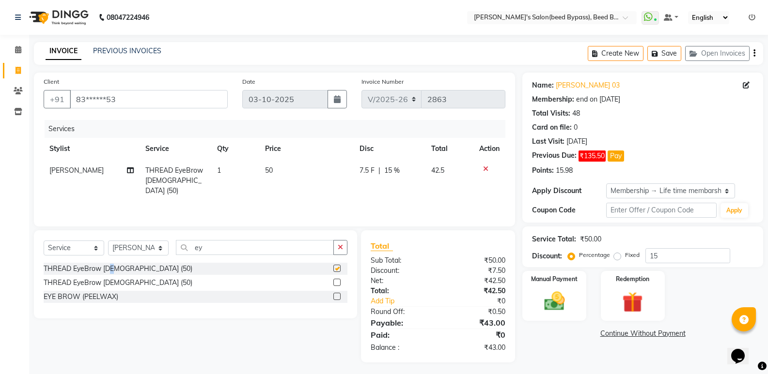
checkbox input "false"
click at [214, 250] on input "ey" at bounding box center [255, 247] width 158 height 15
type input "e"
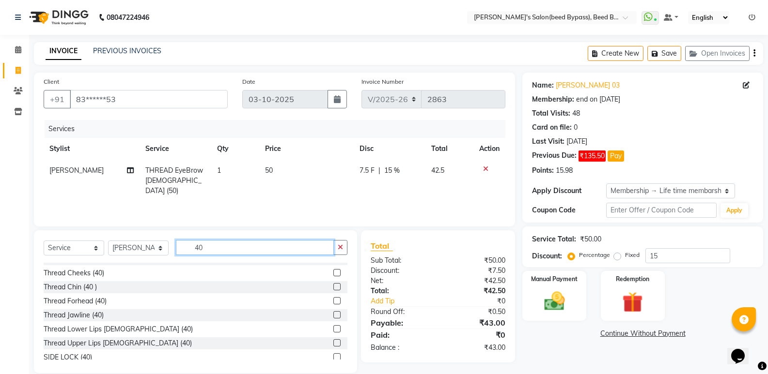
scroll to position [339, 0]
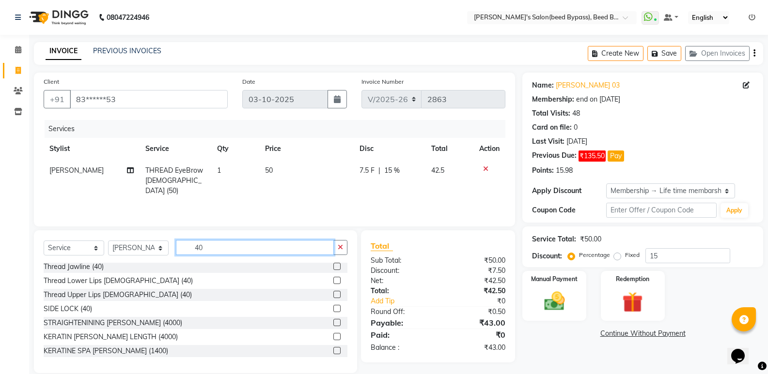
type input "4"
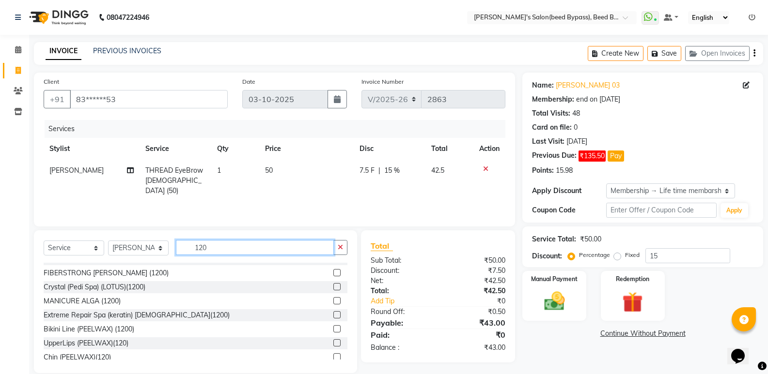
scroll to position [97, 0]
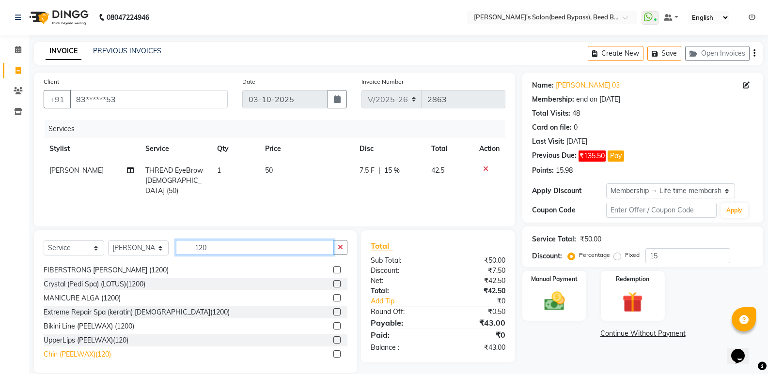
type input "120"
click at [82, 354] on div "Chin (PEELWAX)(120)" at bounding box center [77, 355] width 67 height 10
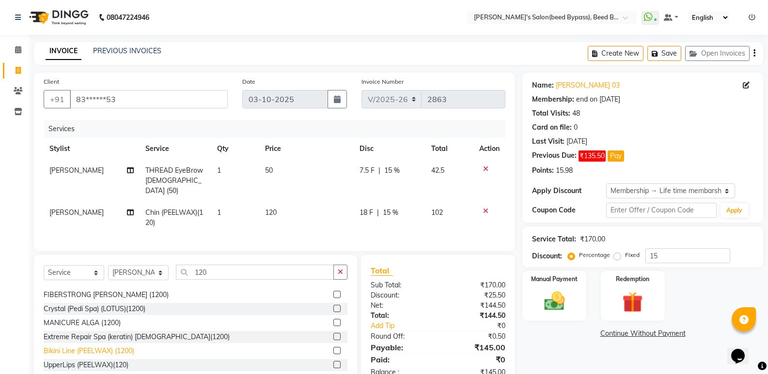
checkbox input "false"
click at [91, 348] on div "Bikini Line (PEELWAX) (1200)" at bounding box center [89, 351] width 91 height 10
checkbox input "false"
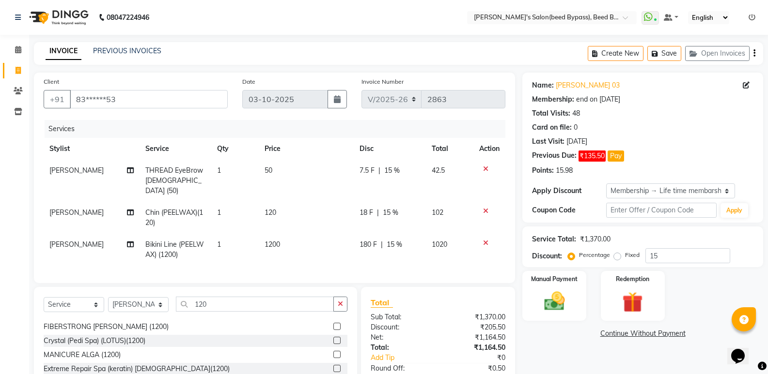
scroll to position [67, 0]
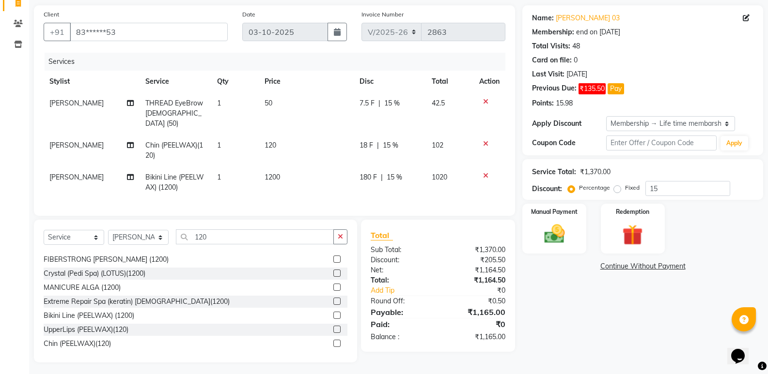
click at [486, 172] on icon at bounding box center [485, 175] width 5 height 7
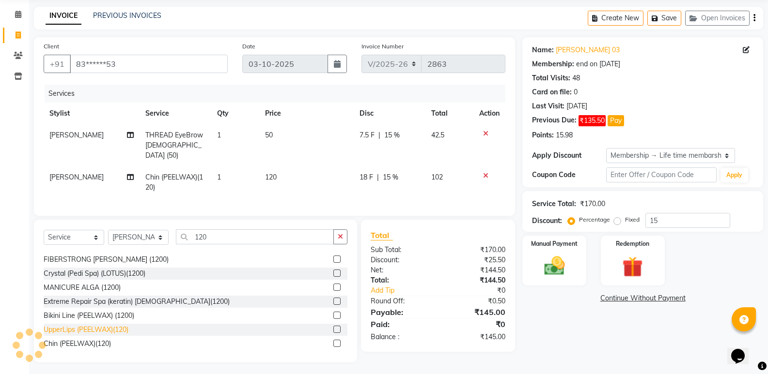
click at [119, 326] on div "UpperLips (PEELWAX)(120)" at bounding box center [86, 330] width 85 height 10
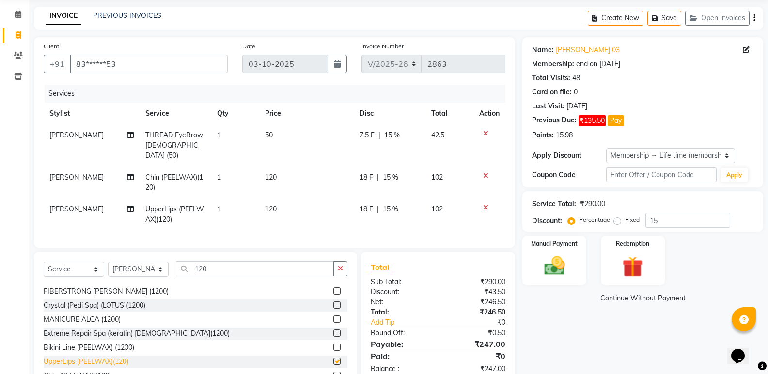
scroll to position [67, 0]
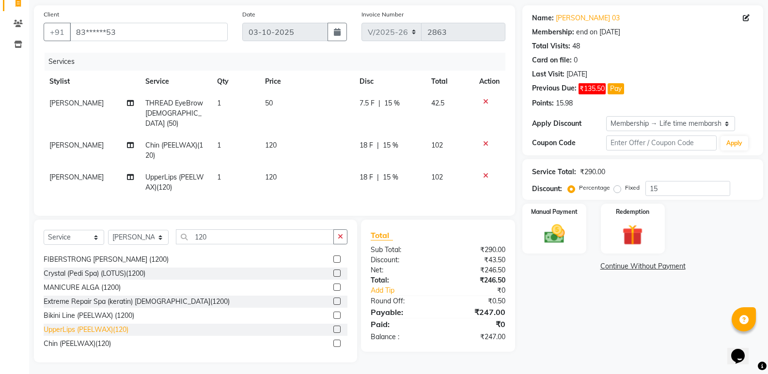
checkbox input "false"
click at [558, 241] on img at bounding box center [554, 234] width 34 height 25
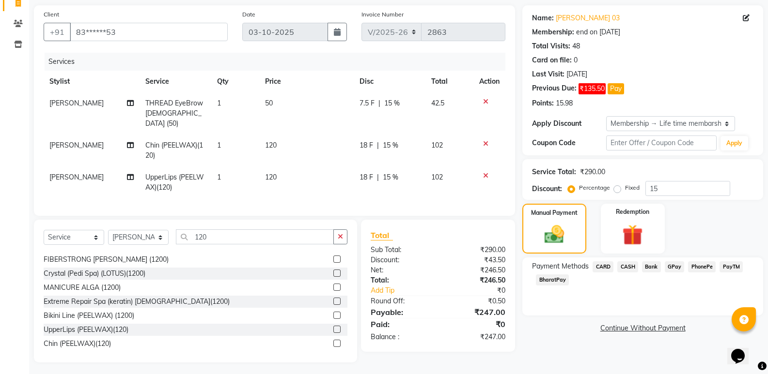
click at [706, 269] on span "PhonePe" at bounding box center [702, 267] width 28 height 11
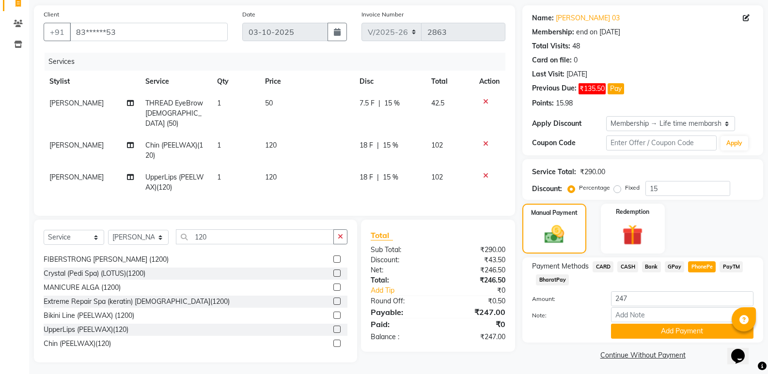
scroll to position [70, 0]
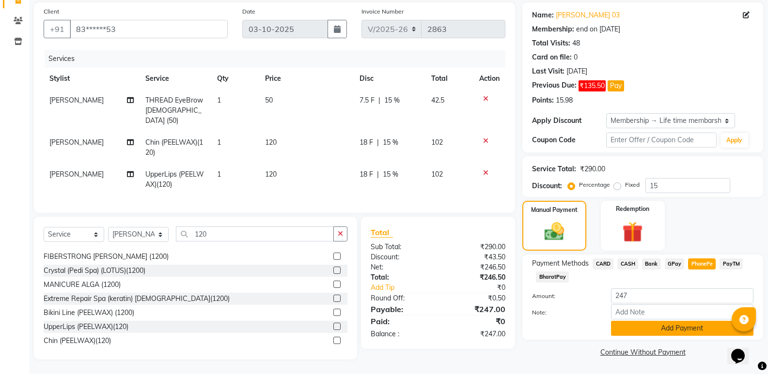
click at [664, 330] on button "Add Payment" at bounding box center [682, 328] width 142 height 15
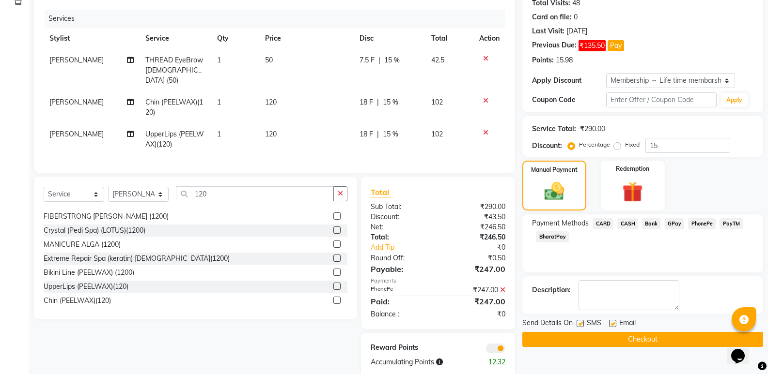
scroll to position [125, 0]
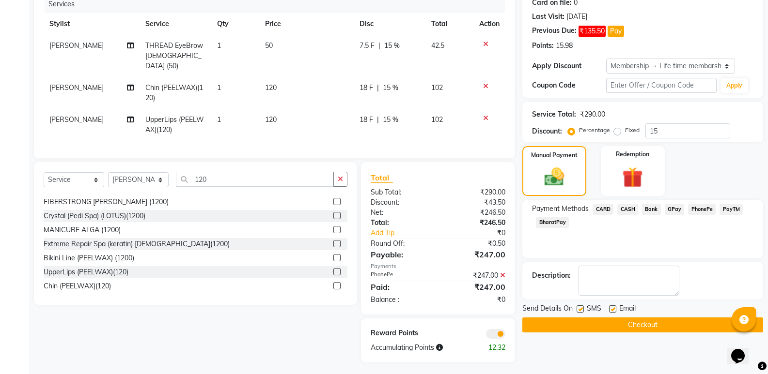
click at [654, 326] on button "Checkout" at bounding box center [642, 325] width 241 height 15
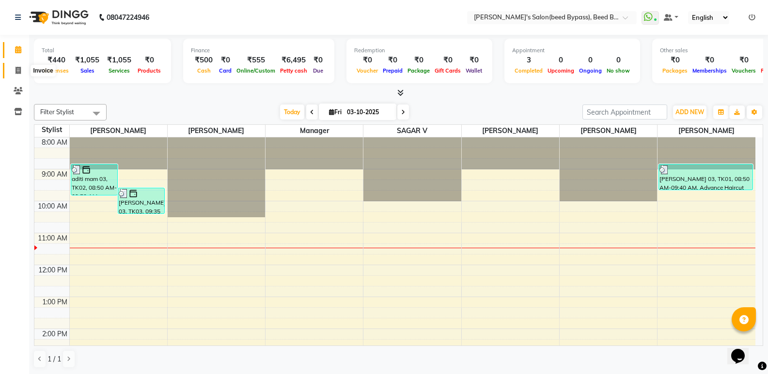
click at [15, 71] on icon at bounding box center [17, 70] width 5 height 7
select select "service"
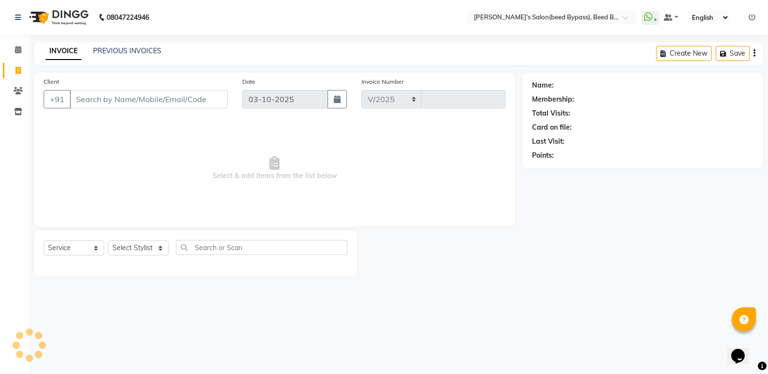
select select "4176"
type input "2863"
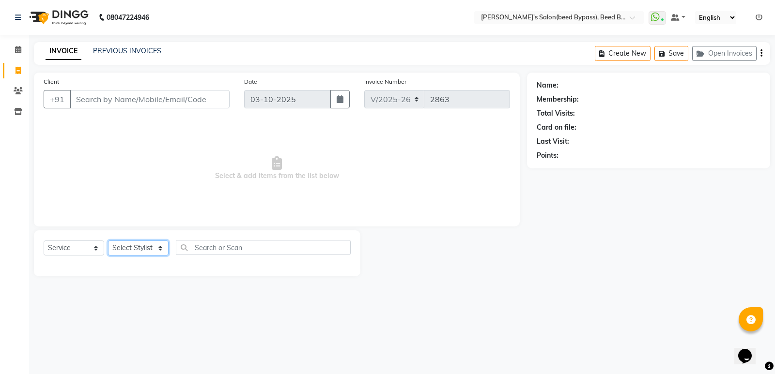
click at [141, 246] on select "Select Stylist [PERSON_NAME] manager [PERSON_NAME] V sagar [PERSON_NAME] [PERSO…" at bounding box center [138, 248] width 61 height 15
select select "22808"
click at [108, 241] on select "Select Stylist [PERSON_NAME] manager [PERSON_NAME] V sagar [PERSON_NAME] [PERSO…" at bounding box center [138, 248] width 61 height 15
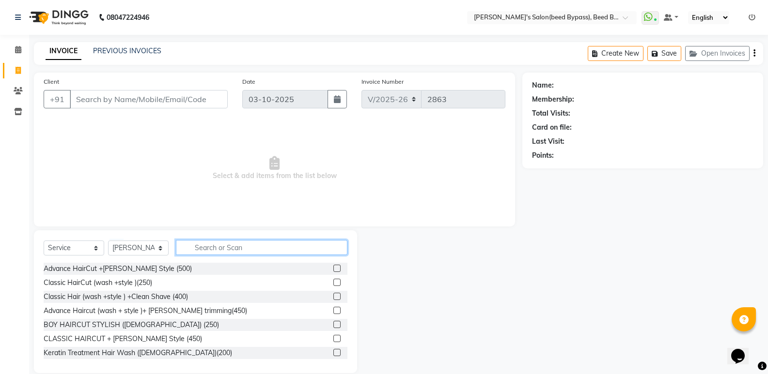
click at [222, 251] on input "text" at bounding box center [261, 247] width 171 height 15
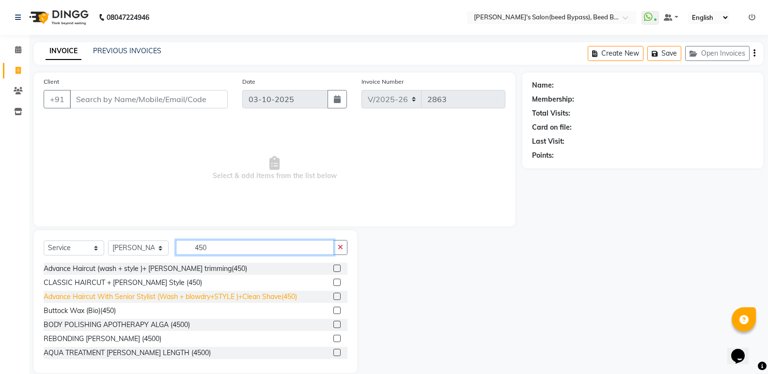
type input "450"
click at [200, 295] on div "Advance Haircut With Senior Stylist (Wash + blowdry+STYLE )+Clean Shave(450)" at bounding box center [170, 297] width 253 height 10
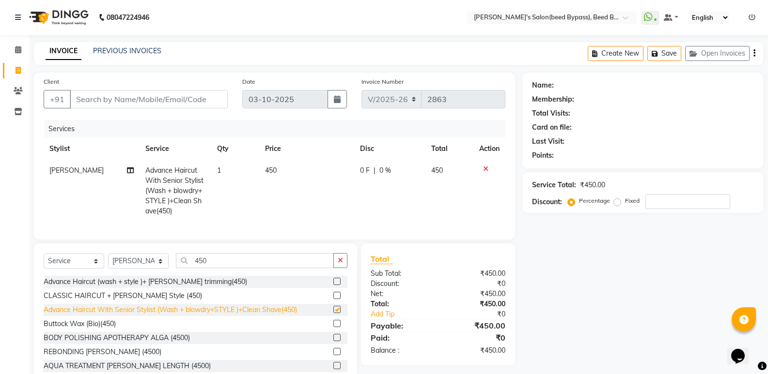
checkbox input "false"
click at [482, 170] on div at bounding box center [489, 169] width 20 height 7
click at [487, 170] on icon at bounding box center [485, 169] width 5 height 7
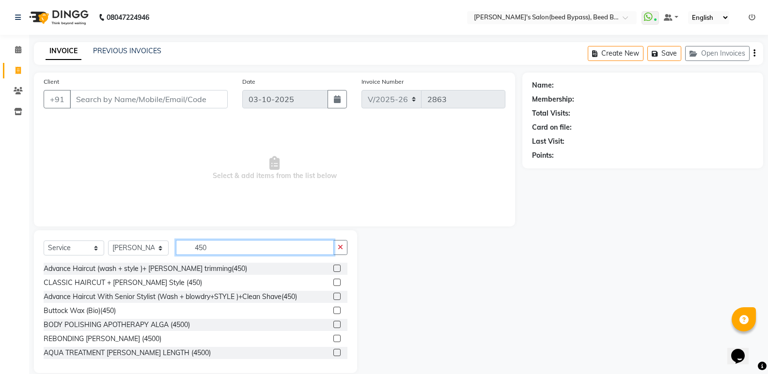
click at [230, 249] on input "450" at bounding box center [255, 247] width 158 height 15
type input "4"
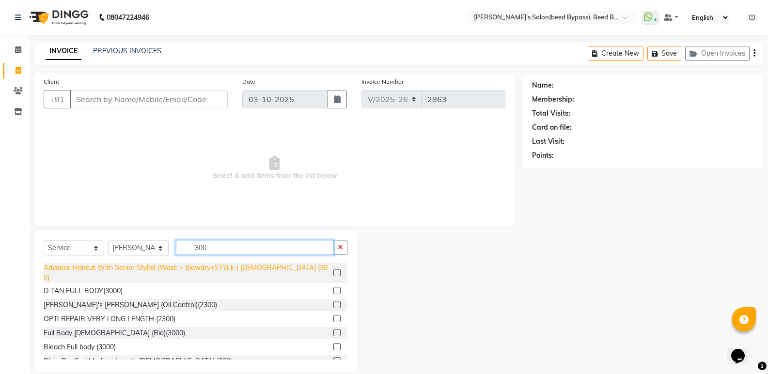
type input "300"
click at [234, 267] on div "Advance Haircut With Senior Stylist (Wash + blowdry+STYLE ) [DEMOGRAPHIC_DATA] …" at bounding box center [187, 273] width 286 height 20
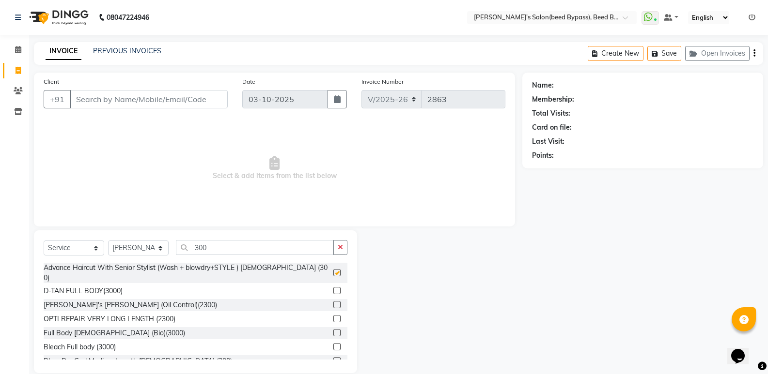
checkbox input "false"
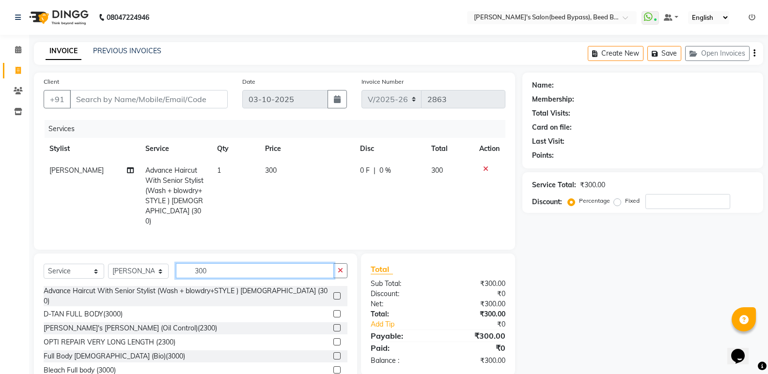
click at [226, 265] on input "300" at bounding box center [255, 270] width 158 height 15
type input "3"
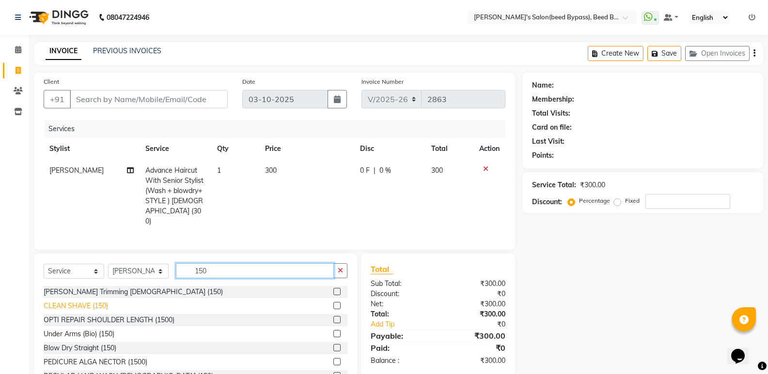
type input "150"
drag, startPoint x: 80, startPoint y: 301, endPoint x: 206, endPoint y: 263, distance: 131.5
click at [80, 301] on div "CLEAN SHAVE (150)" at bounding box center [76, 306] width 64 height 10
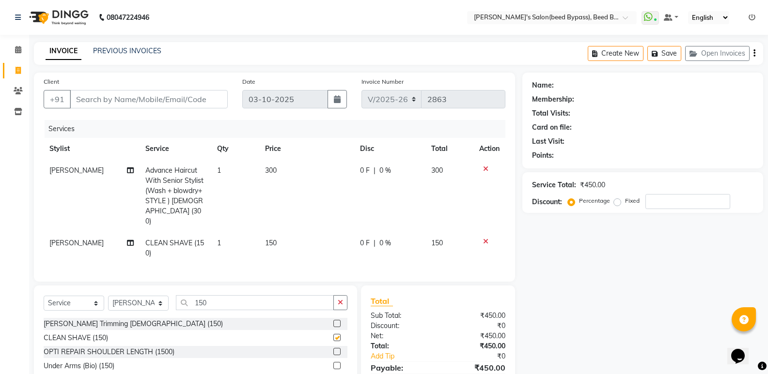
checkbox input "false"
click at [223, 301] on input "150" at bounding box center [255, 302] width 158 height 15
type input "1"
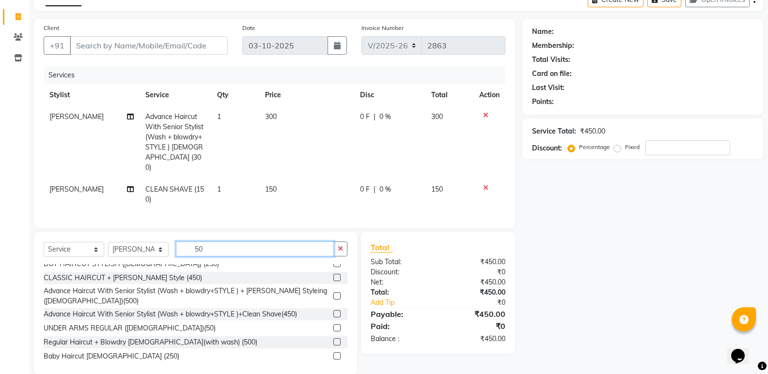
scroll to position [66, 0]
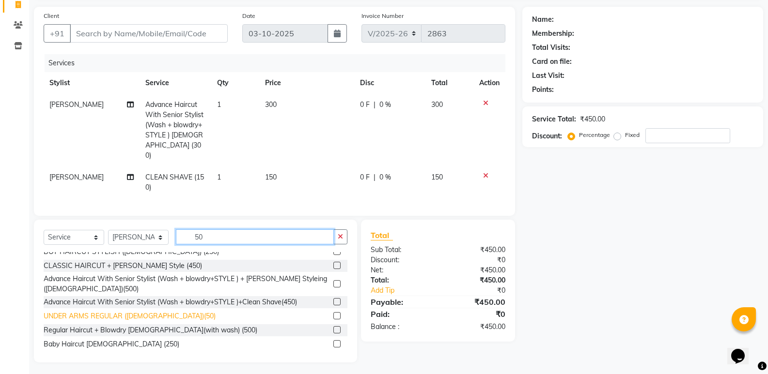
type input "50"
click at [98, 311] on div "UNDER ARMS REGULAR ([DEMOGRAPHIC_DATA])(50)" at bounding box center [130, 316] width 172 height 10
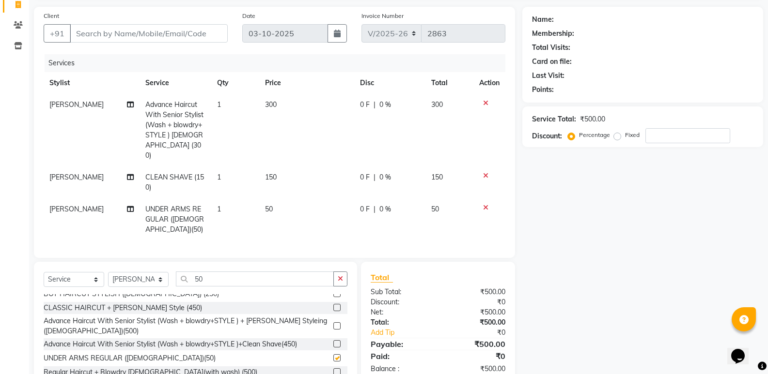
checkbox input "false"
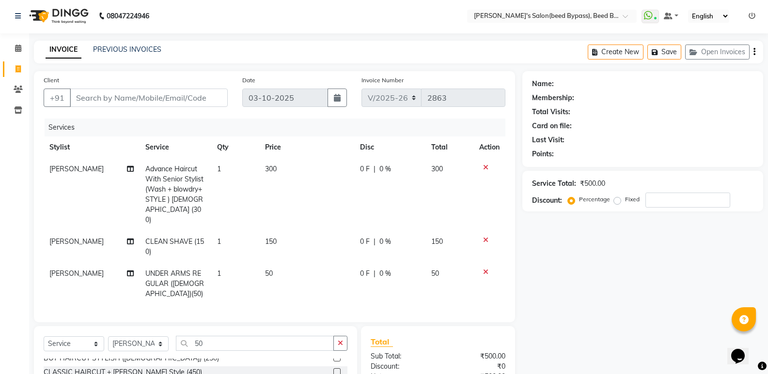
scroll to position [0, 0]
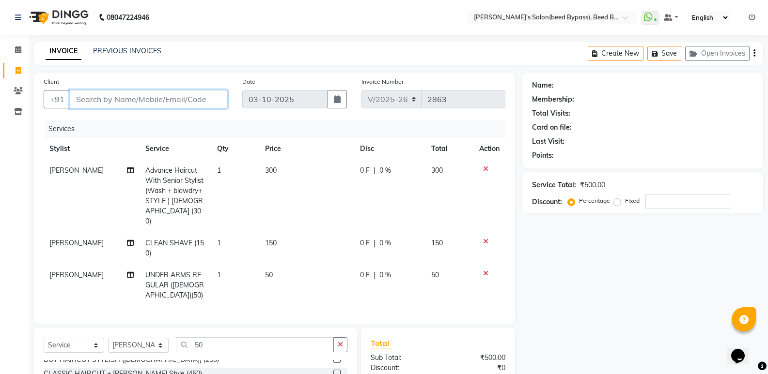
click at [163, 97] on input "Client" at bounding box center [149, 99] width 158 height 18
type input "9"
type input "0"
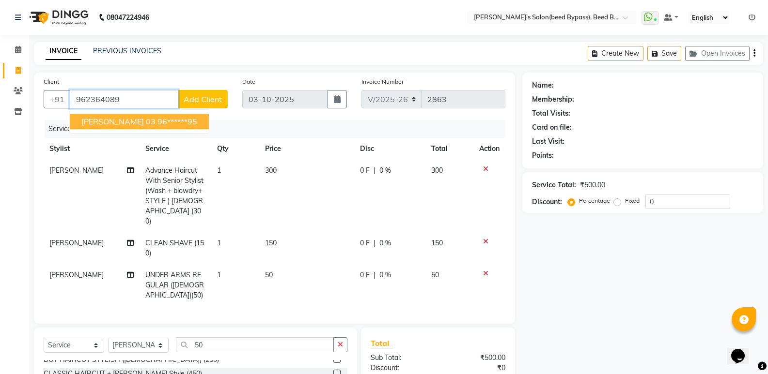
click at [193, 127] on button "akshay kulkarni 03 96******95" at bounding box center [139, 121] width 139 height 15
type input "96******95"
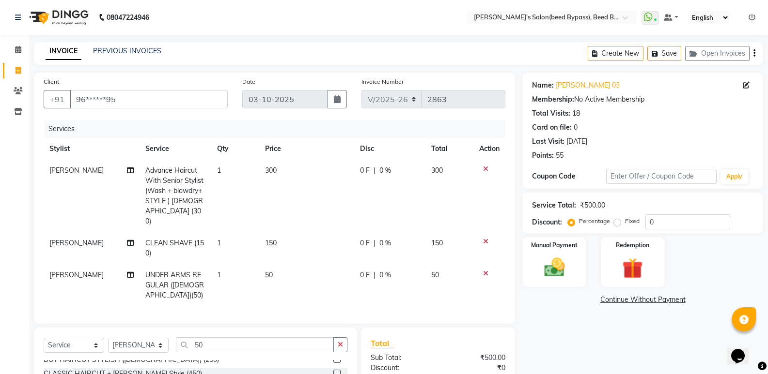
scroll to position [108, 0]
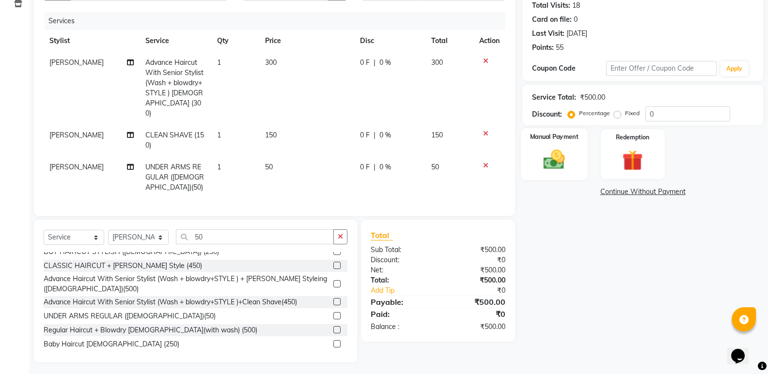
click at [561, 166] on img at bounding box center [554, 159] width 34 height 25
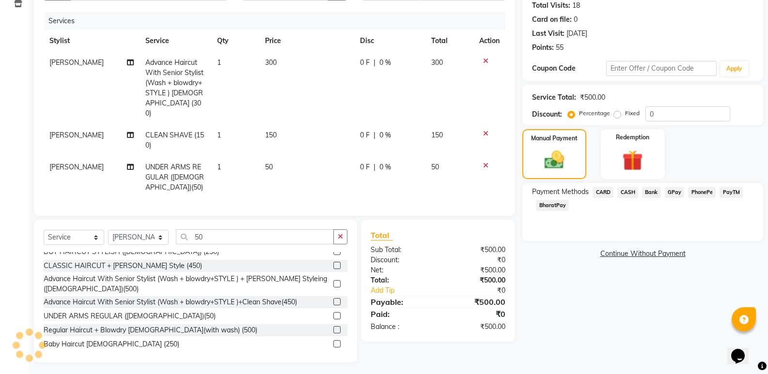
click at [706, 193] on span "PhonePe" at bounding box center [702, 192] width 28 height 11
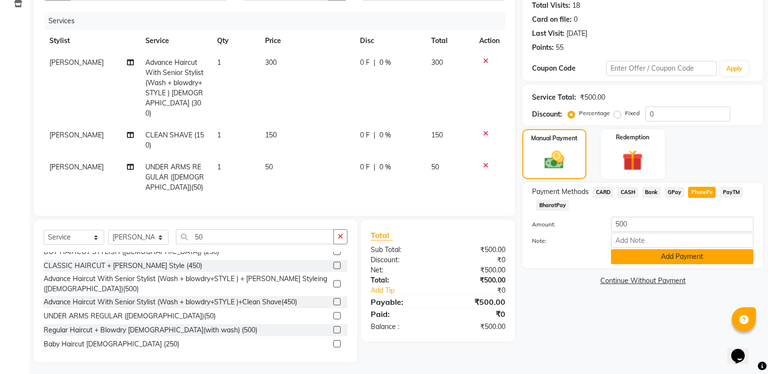
click at [666, 258] on button "Add Payment" at bounding box center [682, 256] width 142 height 15
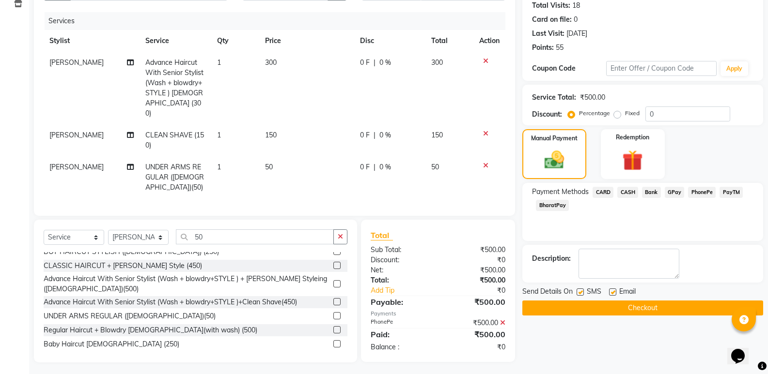
click at [633, 306] on button "Checkout" at bounding box center [642, 308] width 241 height 15
